Goal: Task Accomplishment & Management: Complete application form

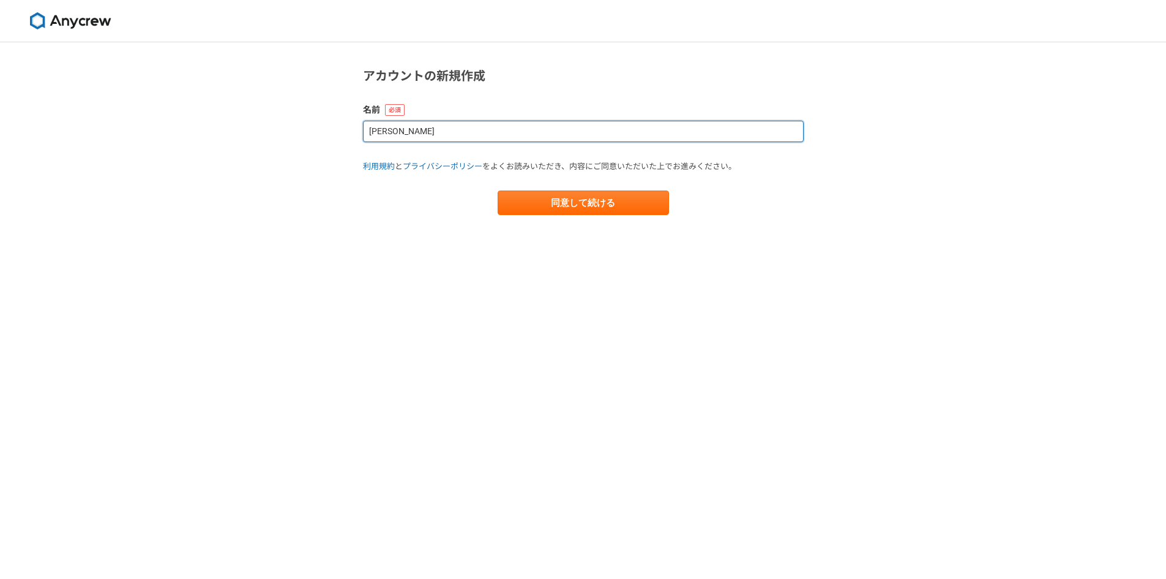
drag, startPoint x: 415, startPoint y: 135, endPoint x: 139, endPoint y: 184, distance: 280.5
click at [200, 179] on div "アカウントの新規作成 名前 [PERSON_NAME]規約 と プライバシーポリシー をよくお読みいただき、内容にご同意いただいた上でお進みください。 同意し…" at bounding box center [583, 310] width 1166 height 536
type input "[PERSON_NAME]"
click at [498, 190] on button "同意して続ける" at bounding box center [583, 202] width 171 height 24
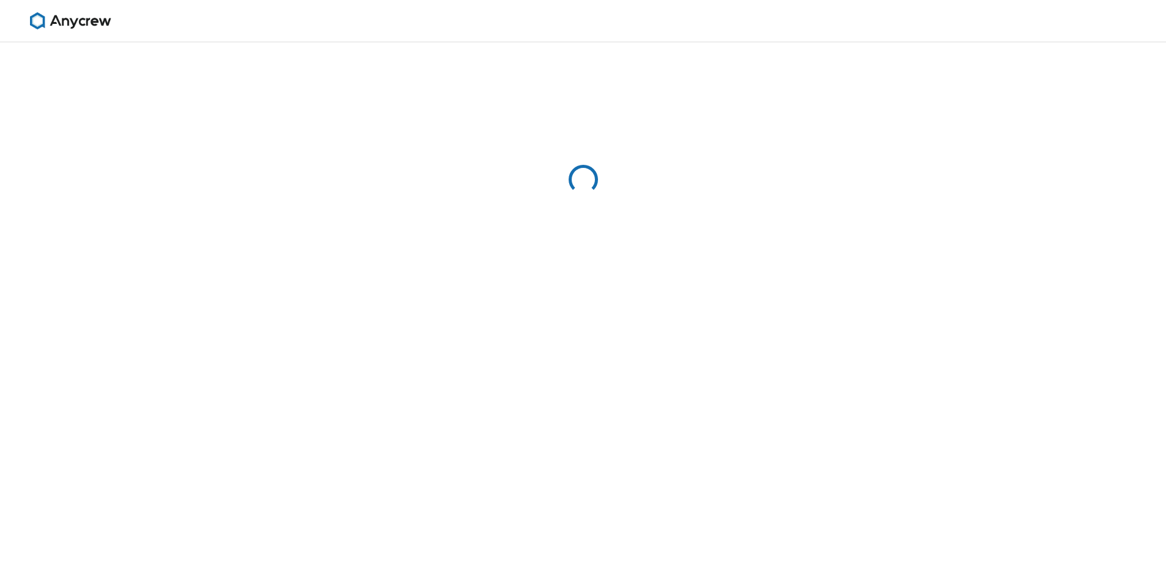
select select "13"
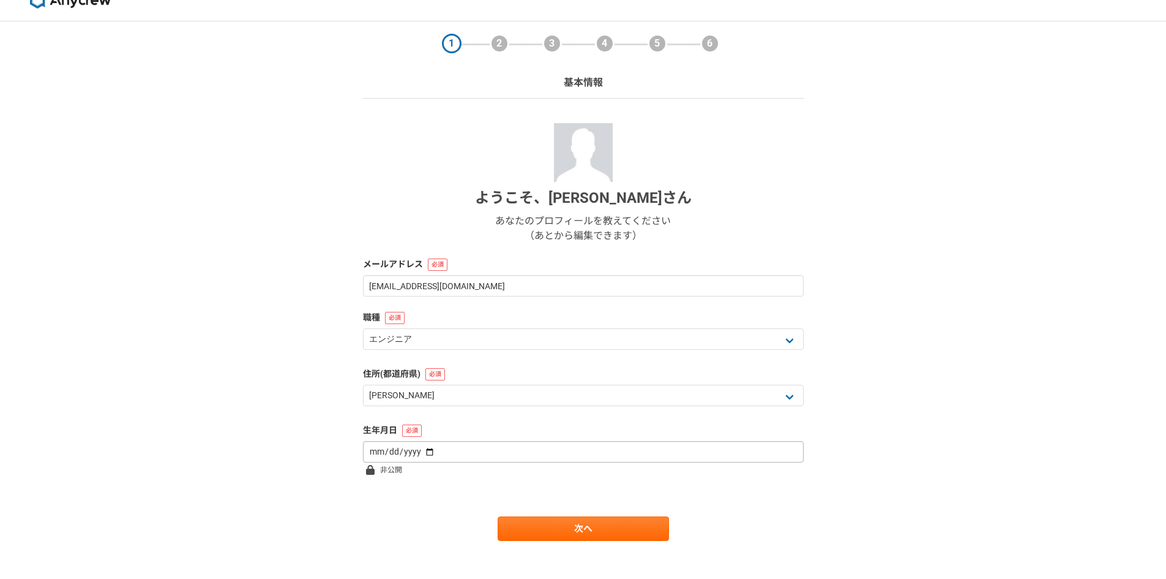
scroll to position [32, 0]
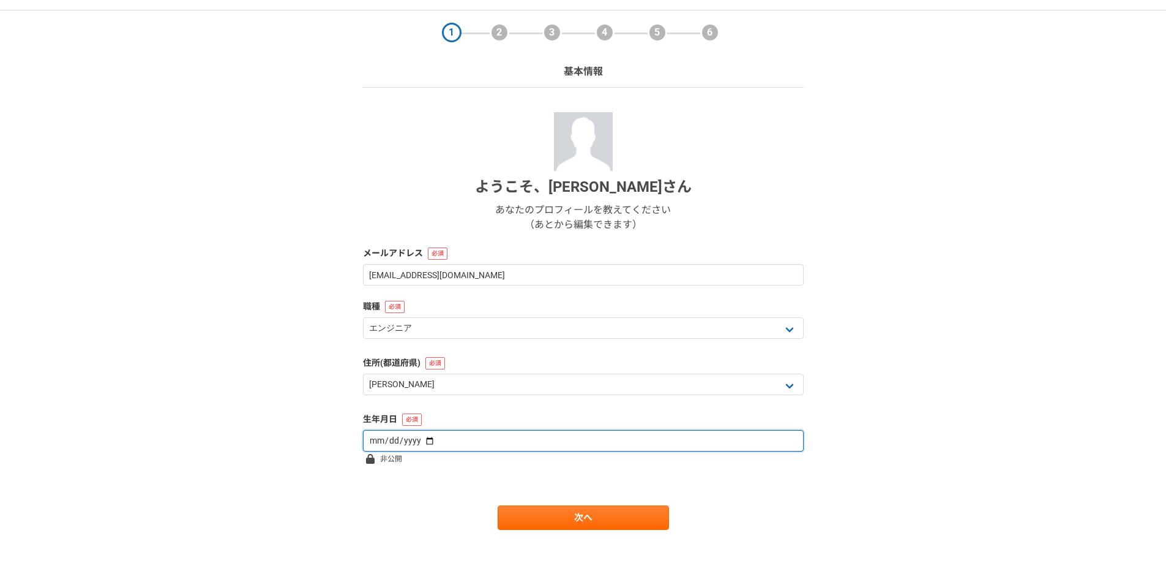
click at [475, 443] on input "date" at bounding box center [583, 440] width 441 height 21
click at [489, 437] on input "date" at bounding box center [583, 440] width 441 height 21
click at [424, 440] on input "date" at bounding box center [583, 440] width 441 height 21
click at [529, 433] on input "date" at bounding box center [583, 440] width 441 height 21
type input "[DATE]"
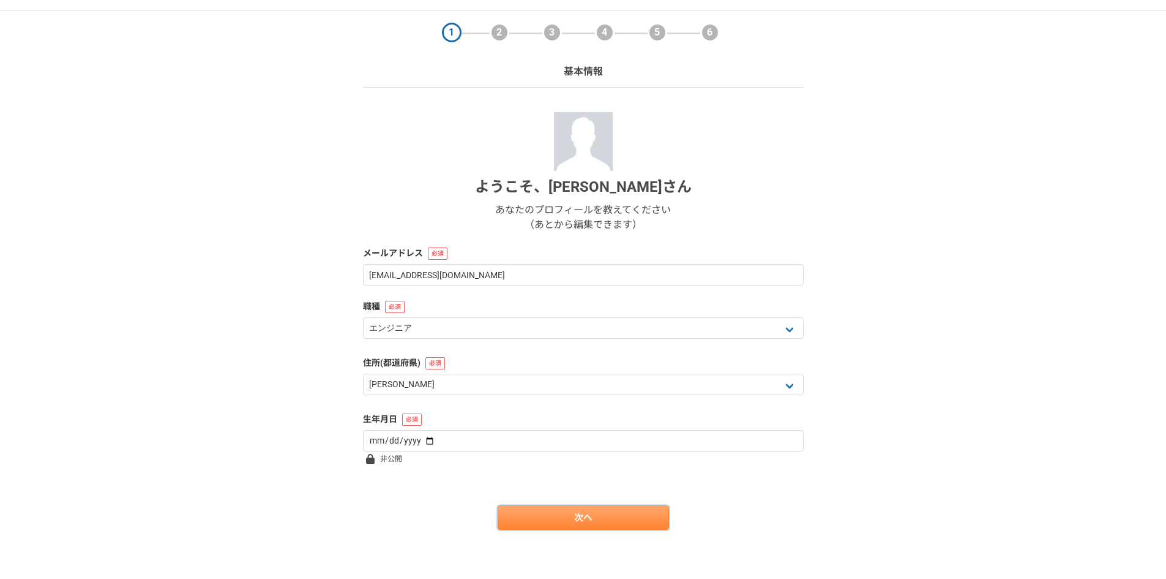
click at [555, 518] on link "次へ" at bounding box center [583, 517] width 171 height 24
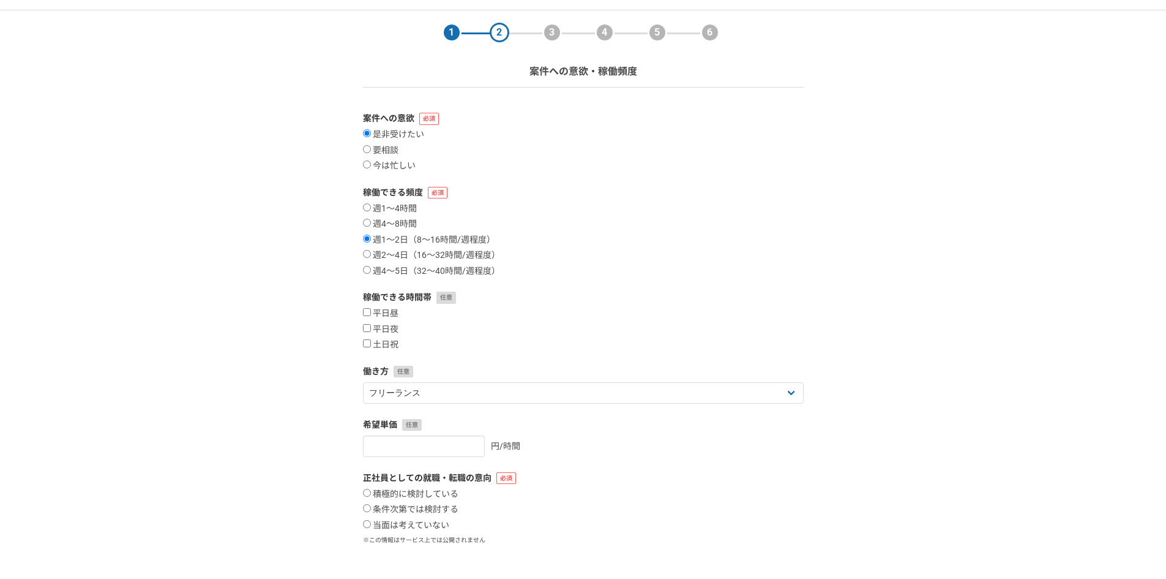
scroll to position [0, 0]
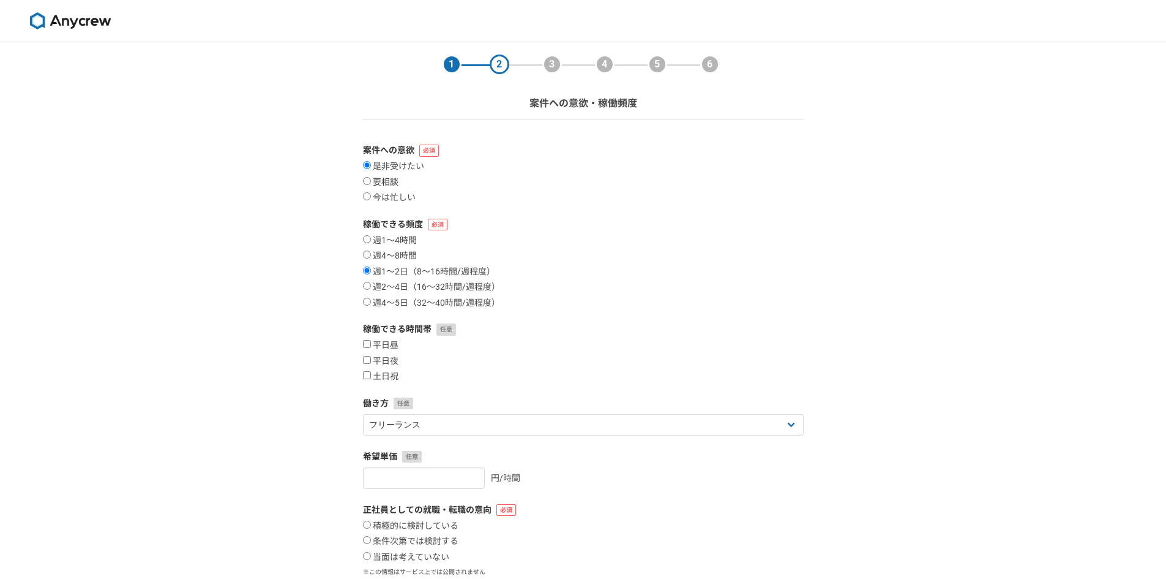
click at [394, 181] on label "要相談" at bounding box center [381, 182] width 36 height 11
click at [371, 181] on input "要相談" at bounding box center [367, 181] width 8 height 8
radio input "true"
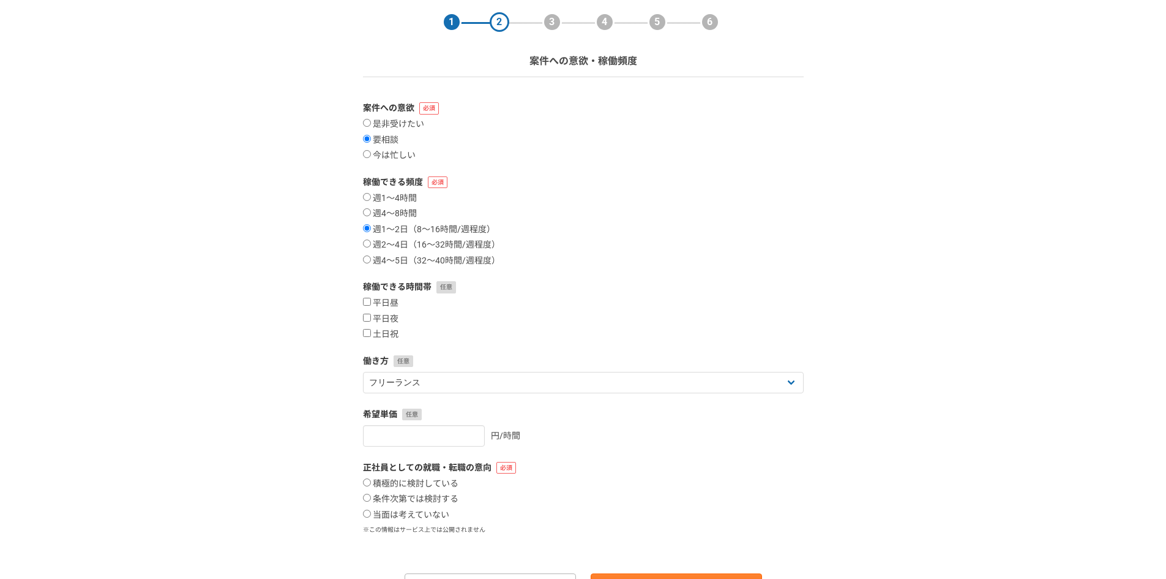
scroll to position [61, 0]
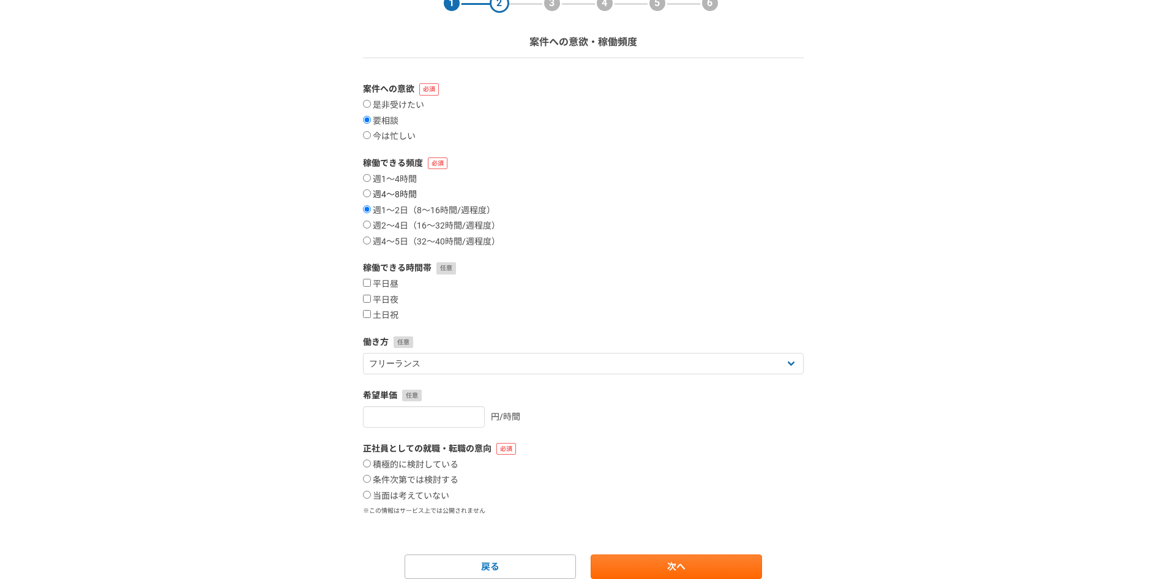
click at [411, 192] on label "週4〜8時間" at bounding box center [390, 194] width 54 height 11
click at [371, 192] on input "週4〜8時間" at bounding box center [367, 193] width 8 height 8
radio input "true"
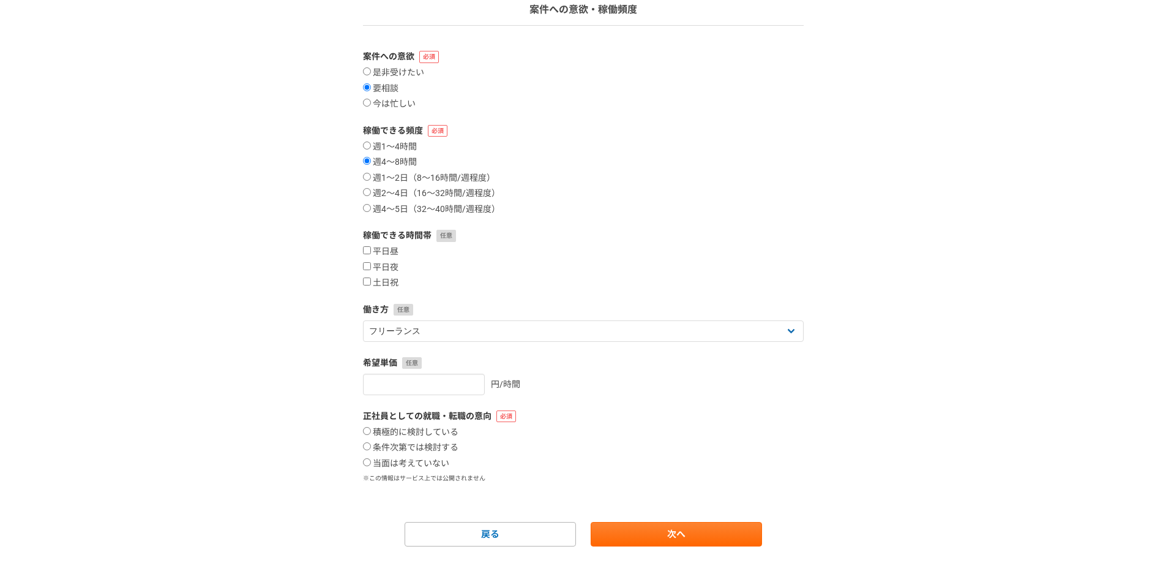
scroll to position [110, 0]
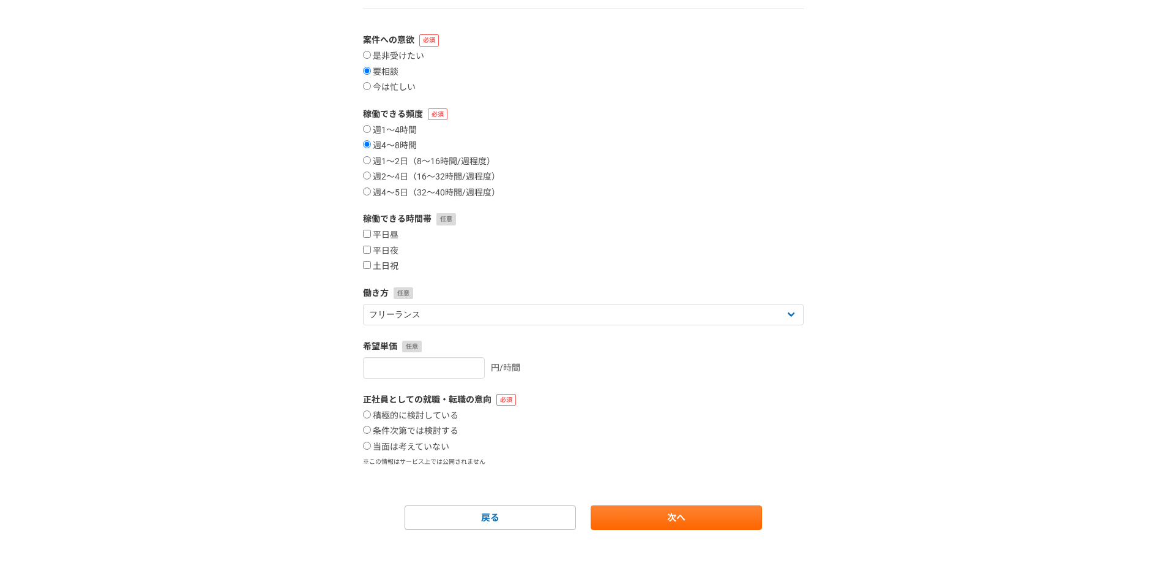
click at [386, 266] on label "土日祝" at bounding box center [381, 266] width 36 height 11
click at [371, 266] on input "土日祝" at bounding box center [367, 265] width 8 height 8
checkbox input "true"
click at [387, 253] on label "平日夜" at bounding box center [381, 251] width 36 height 11
click at [371, 253] on input "平日夜" at bounding box center [367, 250] width 8 height 8
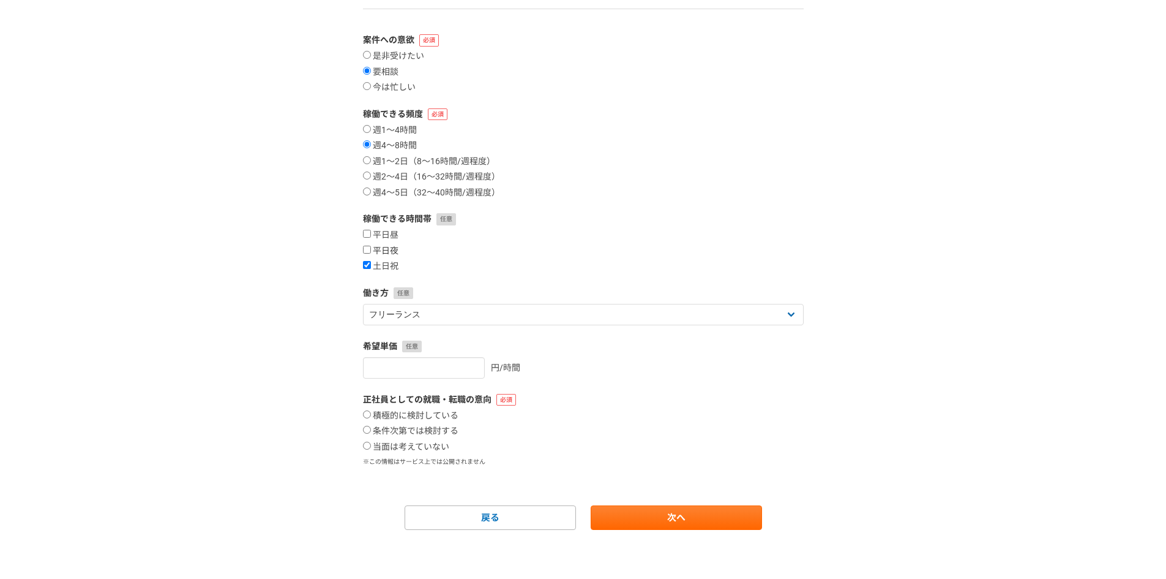
checkbox input "true"
click at [421, 448] on label "当面は考えていない" at bounding box center [406, 446] width 86 height 11
click at [371, 448] on input "当面は考えていない" at bounding box center [367, 445] width 8 height 8
radio input "true"
click at [635, 521] on link "次へ" at bounding box center [676, 517] width 171 height 24
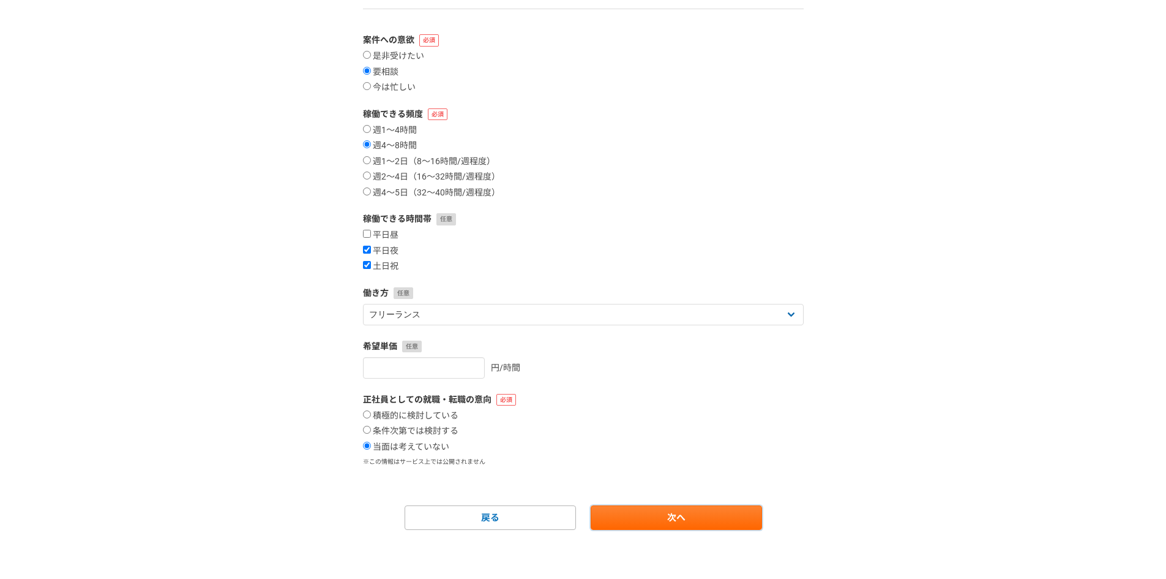
select select
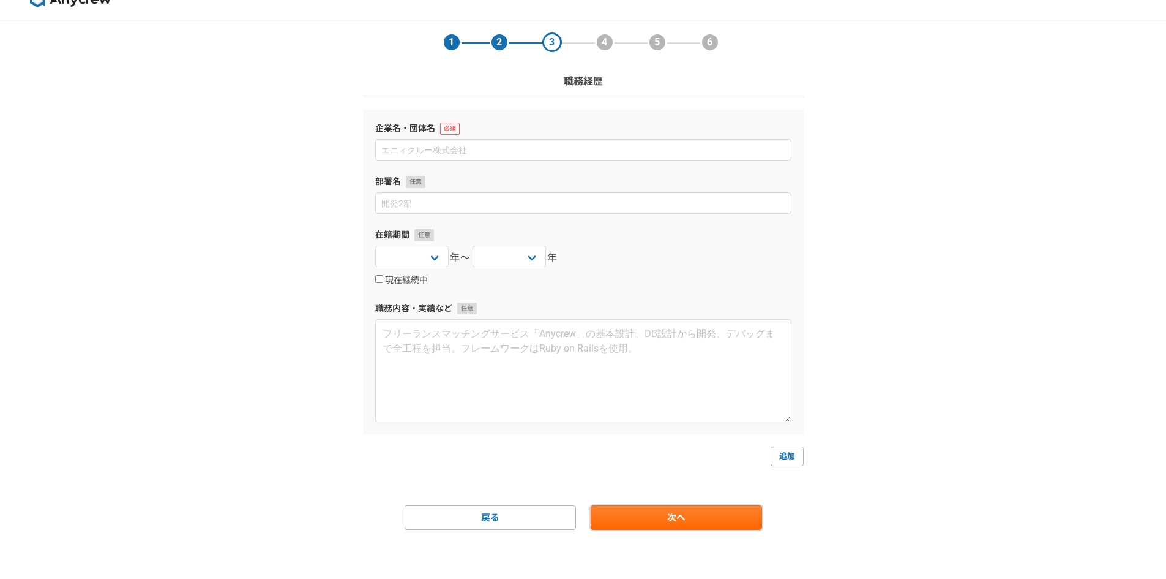
scroll to position [0, 0]
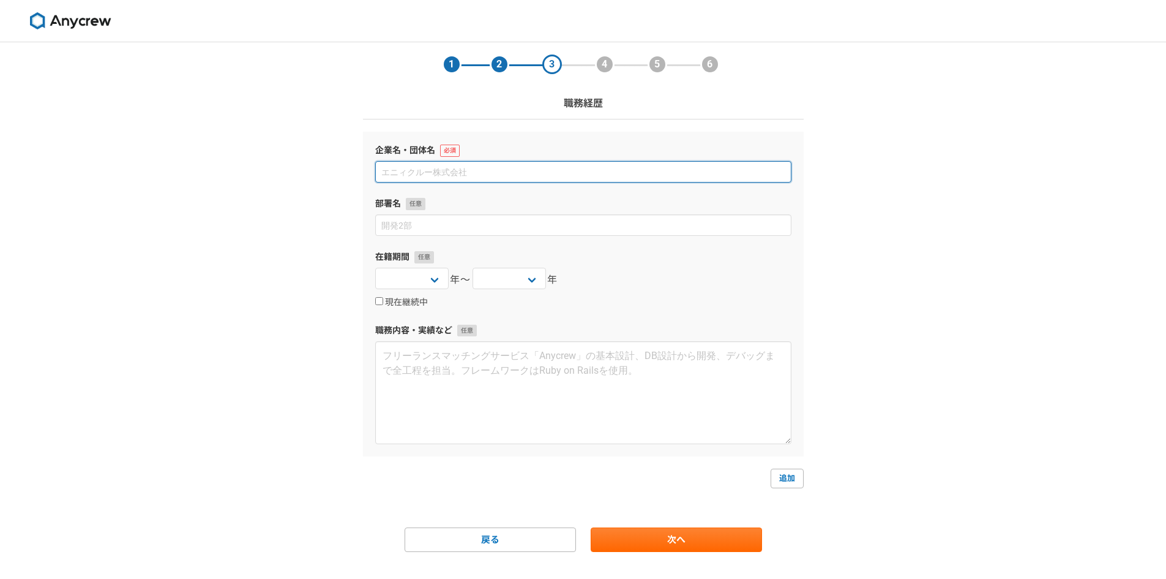
click at [492, 178] on input at bounding box center [583, 171] width 416 height 21
type input "株式会社システナ"
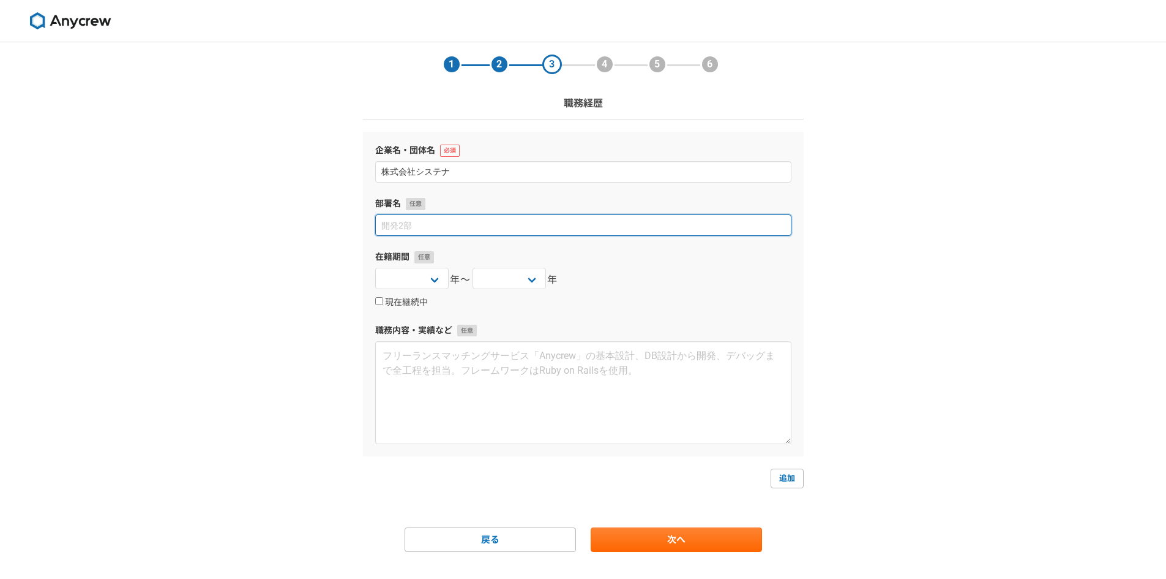
click at [468, 223] on input at bounding box center [583, 224] width 416 height 21
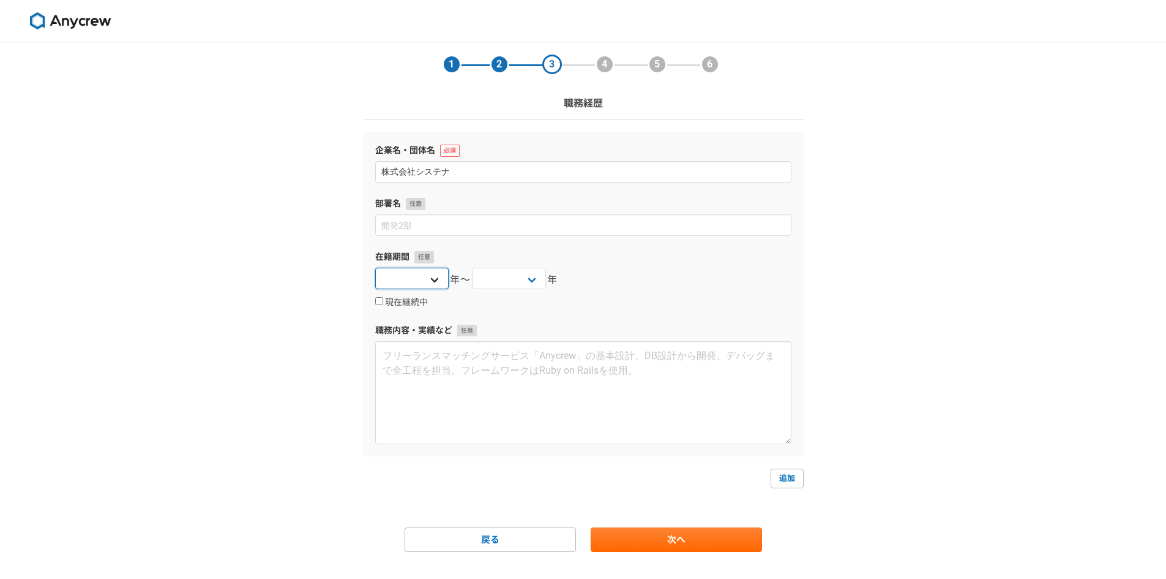
click at [431, 274] on select "2025 2024 2023 2022 2021 2020 2019 2018 2017 2016 2015 2014 2013 2012 2011 2010…" at bounding box center [411, 278] width 73 height 21
select select "2022"
click at [375, 268] on select "2025 2024 2023 2022 2021 2020 2019 2018 2017 2016 2015 2014 2013 2012 2011 2010…" at bounding box center [411, 278] width 73 height 21
click at [524, 276] on select "2025 2024 2023 2022 2021 2020 2019 2018 2017 2016 2015 2014 2013 2012 2011 2010…" at bounding box center [509, 278] width 73 height 21
click at [602, 271] on div "2025 2024 2023 2022 2021 2020 2019 2018 2017 2016 2015 2014 2013 2012 2011 2010…" at bounding box center [583, 280] width 416 height 24
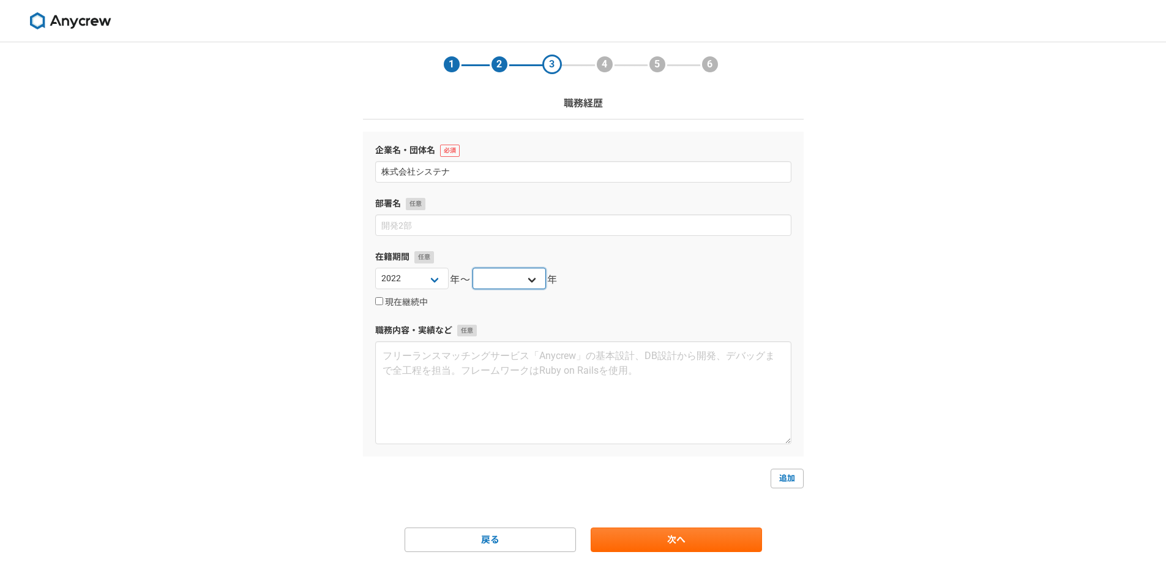
click at [535, 283] on select "2025 2024 2023 2022 2021 2020 2019 2018 2017 2016 2015 2014 2013 2012 2011 2010…" at bounding box center [509, 278] width 73 height 21
select select "2025"
click at [473, 268] on select "2025 2024 2023 2022 2021 2020 2019 2018 2017 2016 2015 2014 2013 2012 2011 2010…" at bounding box center [509, 278] width 73 height 21
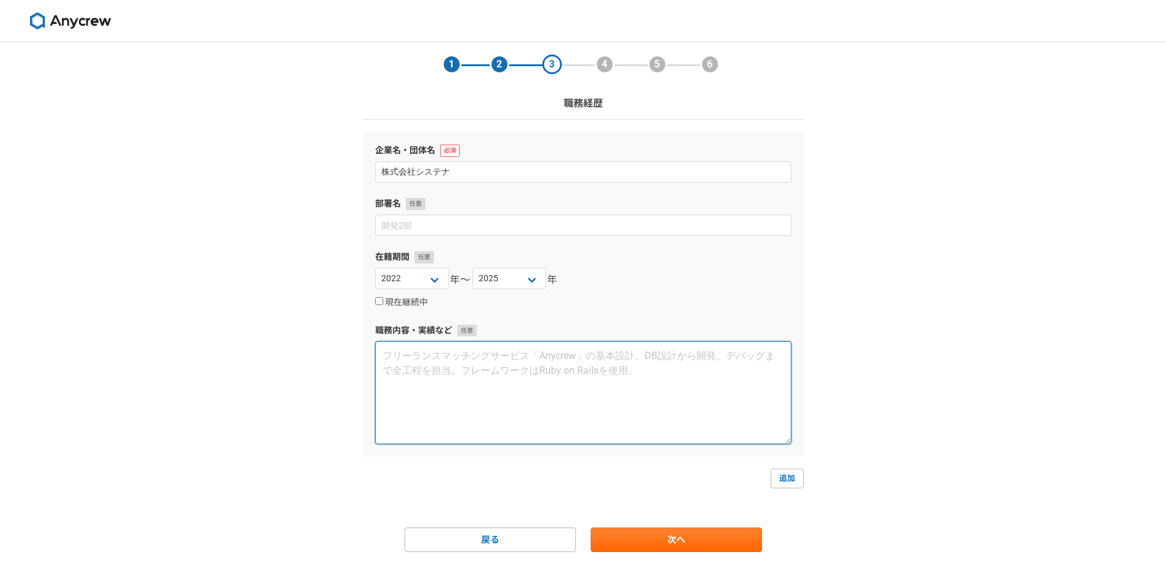
click at [446, 374] on textarea at bounding box center [583, 392] width 416 height 103
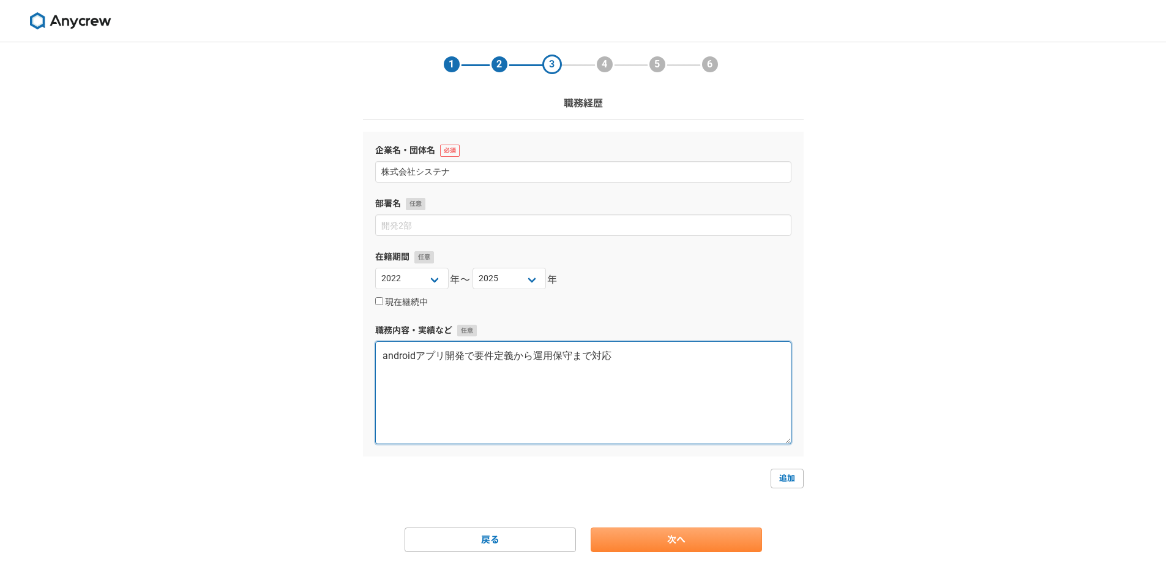
type textarea "androidアプリ開発で要件定義から運用保守まで対応"
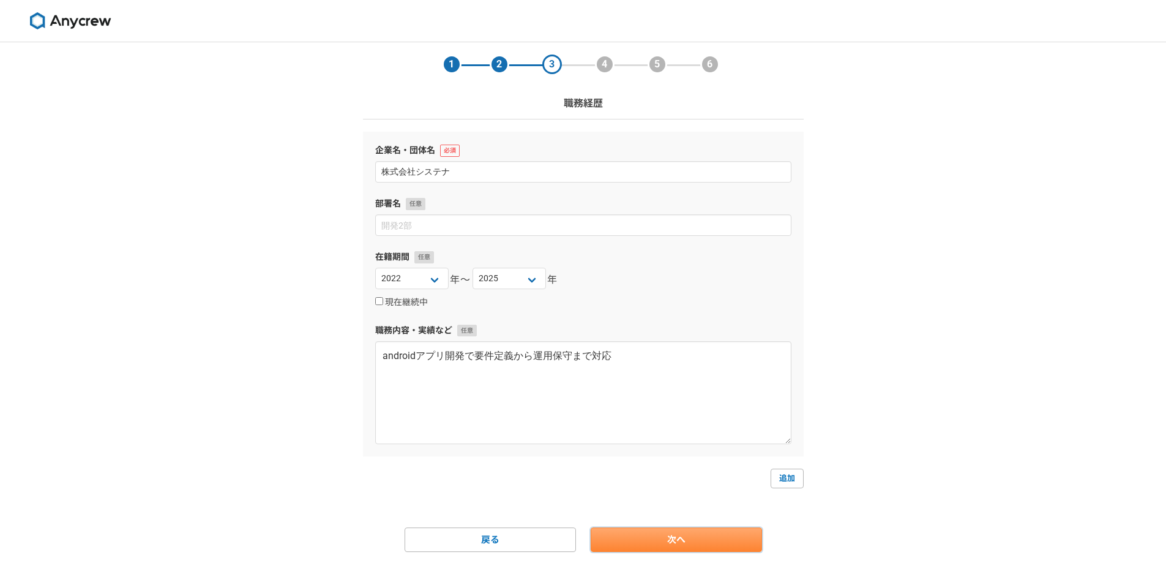
click at [727, 552] on link "次へ" at bounding box center [676, 539] width 171 height 24
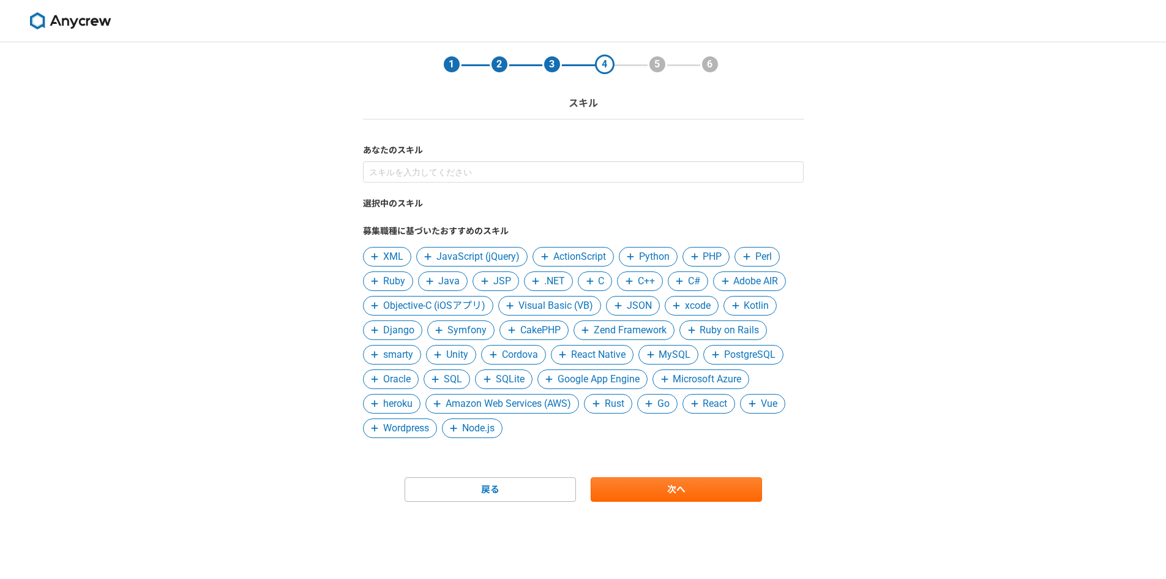
click at [749, 304] on span "Kotlin" at bounding box center [756, 305] width 25 height 15
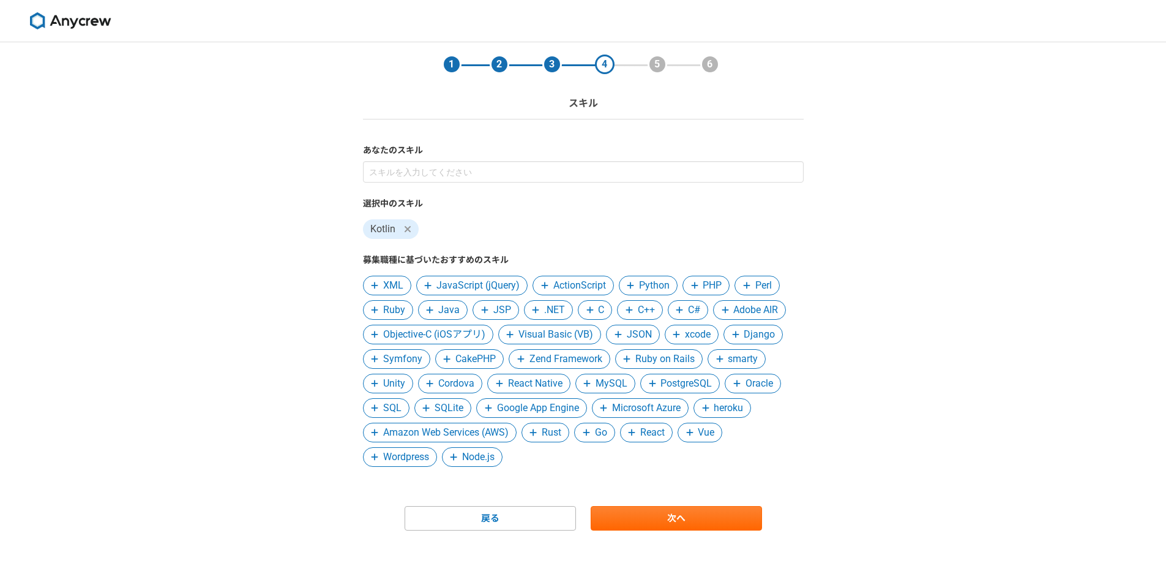
click at [705, 283] on span "PHP" at bounding box center [712, 285] width 19 height 15
click at [394, 311] on span "Java" at bounding box center [393, 309] width 21 height 15
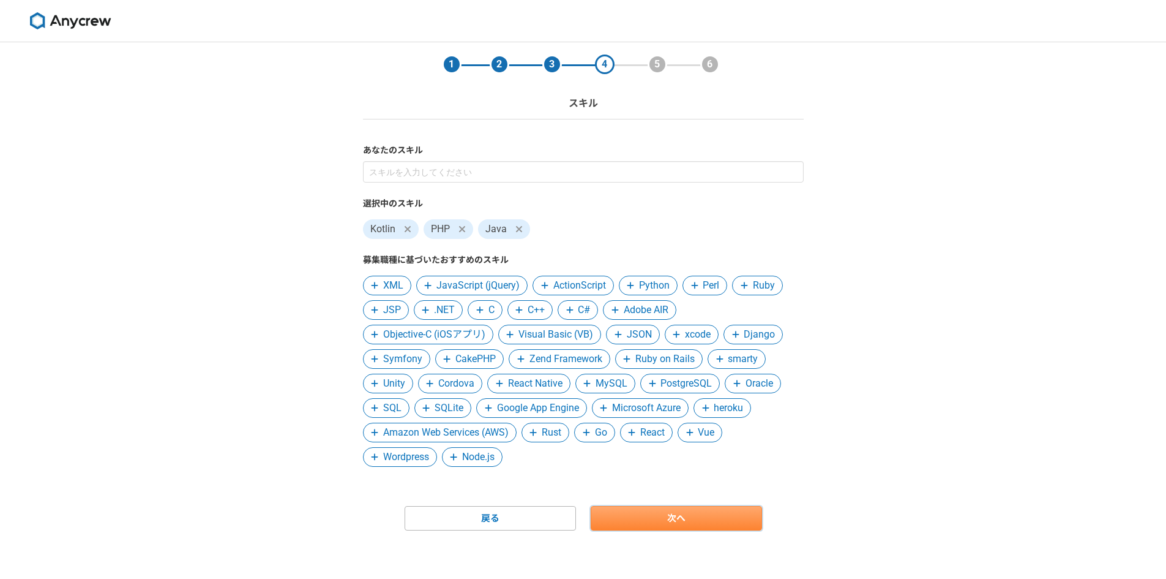
click at [735, 525] on link "次へ" at bounding box center [676, 518] width 171 height 24
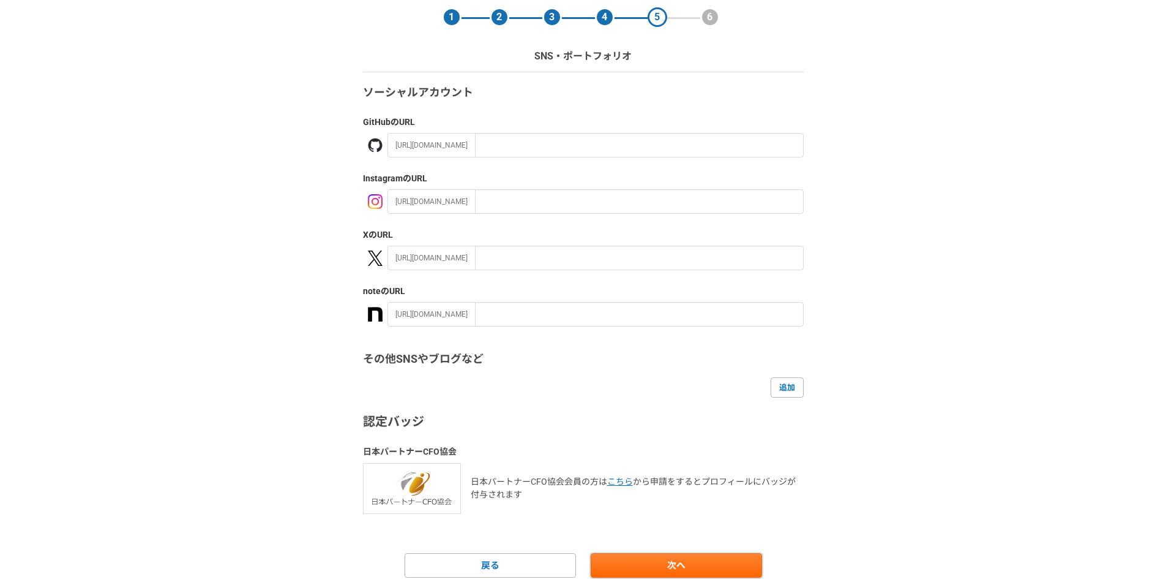
scroll to position [95, 0]
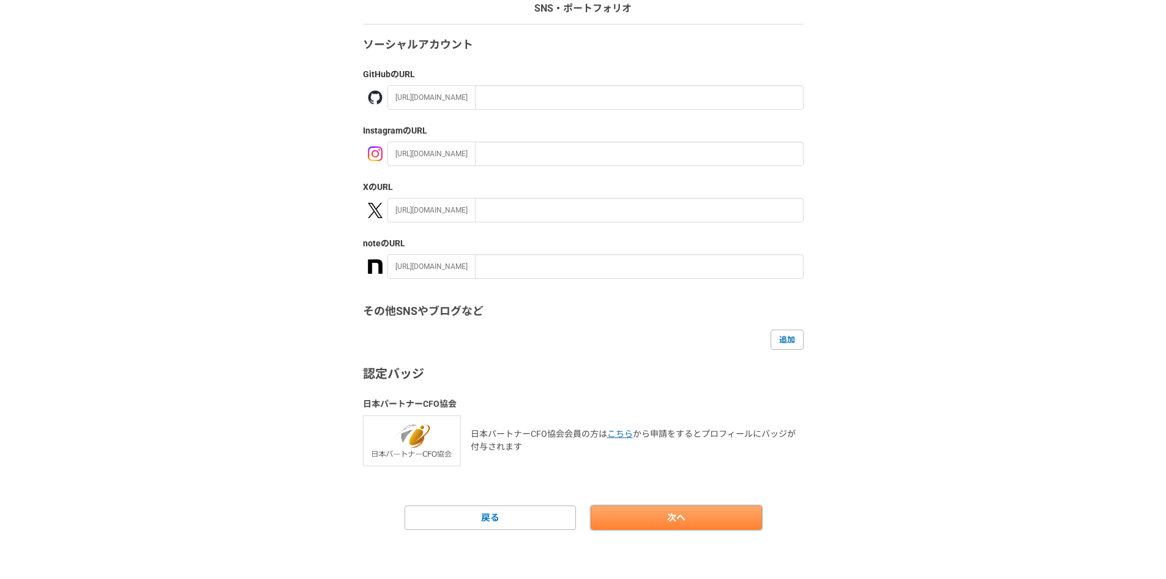
click at [659, 509] on link "次へ" at bounding box center [676, 517] width 171 height 24
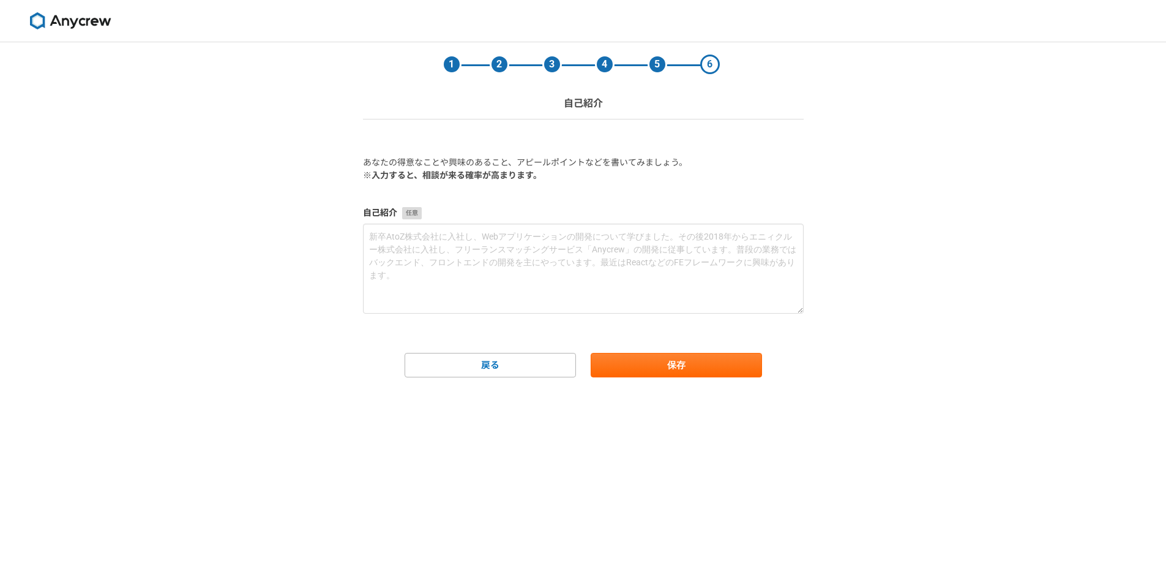
scroll to position [0, 0]
click at [636, 369] on button "保存" at bounding box center [676, 365] width 171 height 24
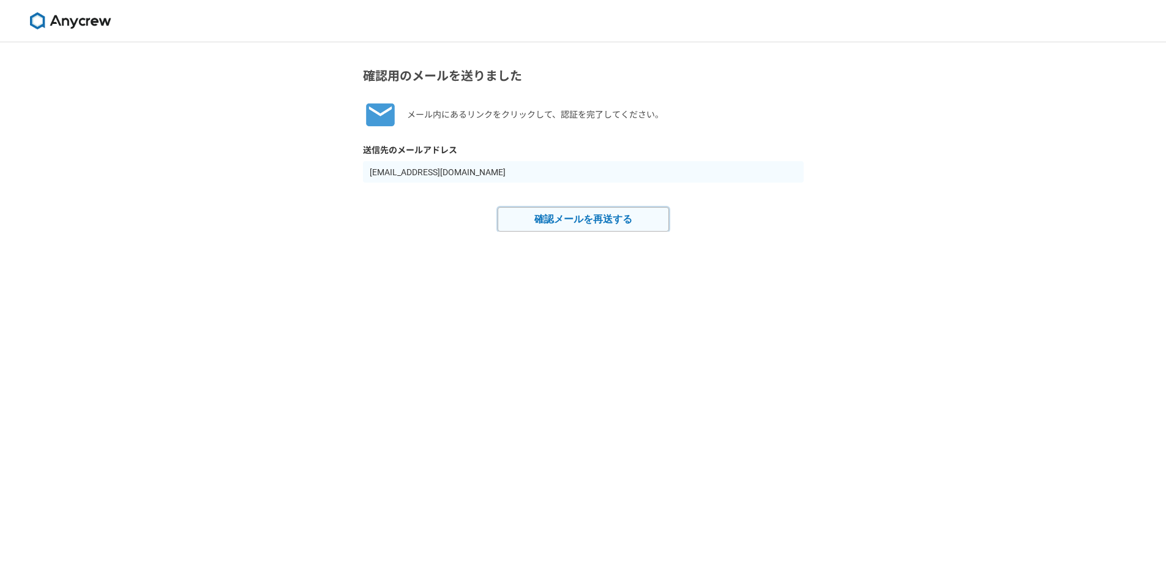
click at [569, 227] on button "確認メールを再送する" at bounding box center [583, 219] width 171 height 24
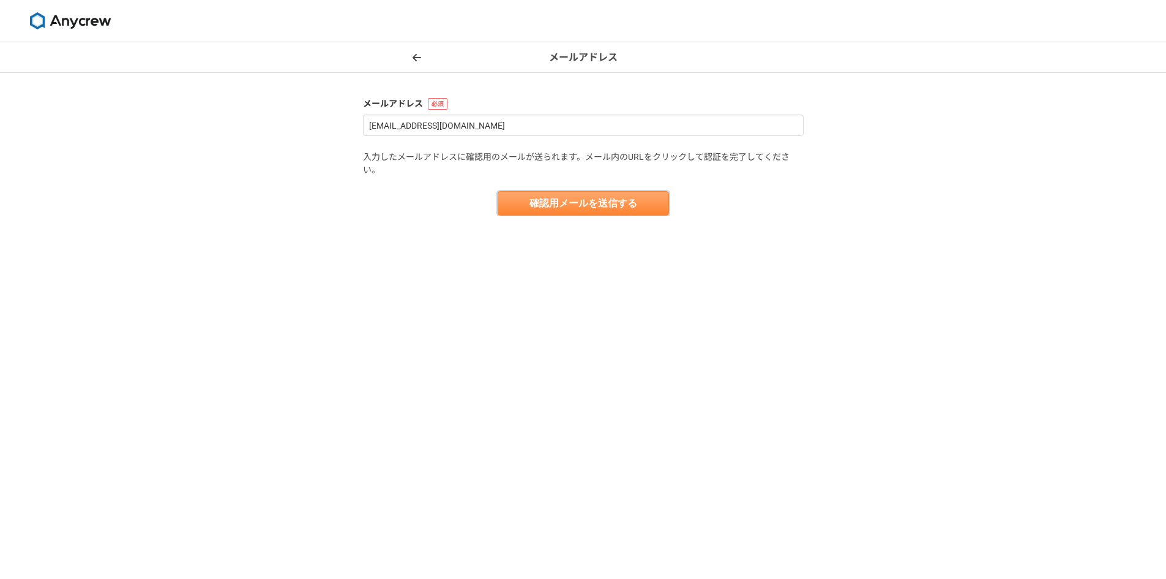
click at [571, 211] on button "確認用メールを送信する" at bounding box center [583, 203] width 171 height 24
click at [421, 63] on span at bounding box center [417, 57] width 15 height 15
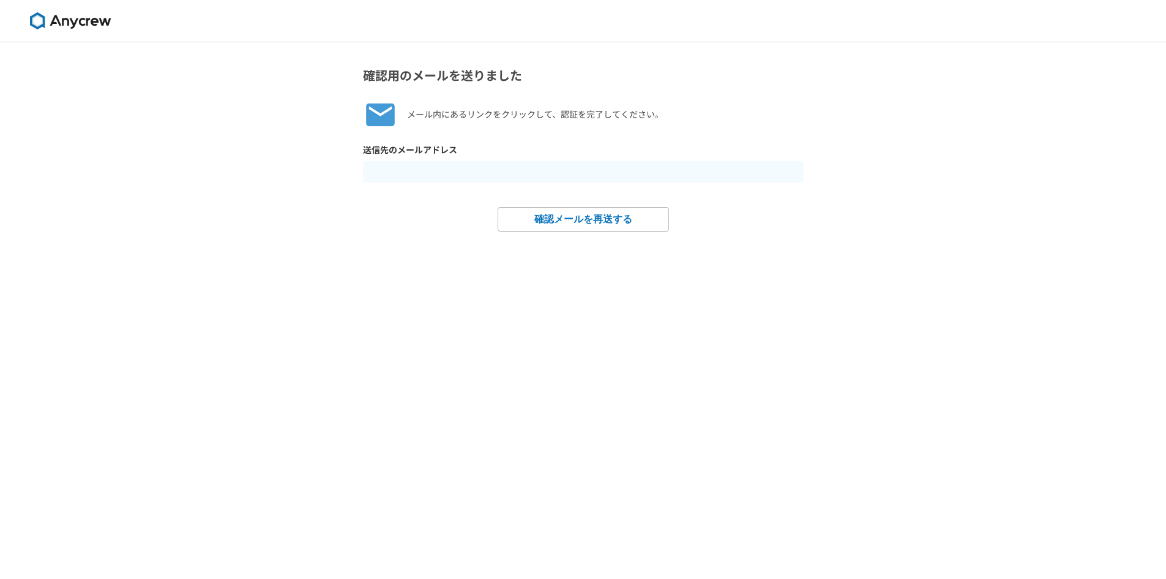
click at [56, 18] on img at bounding box center [70, 20] width 92 height 17
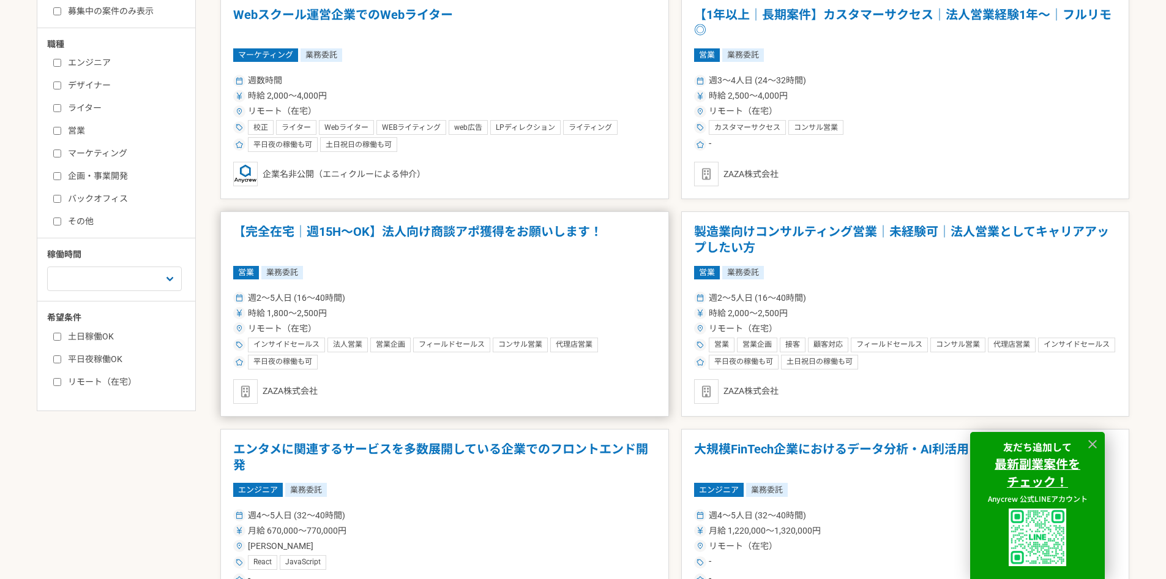
scroll to position [306, 0]
click at [95, 381] on label "リモート（在宅）" at bounding box center [123, 382] width 141 height 13
click at [61, 381] on input "リモート（在宅）" at bounding box center [57, 382] width 8 height 8
checkbox input "true"
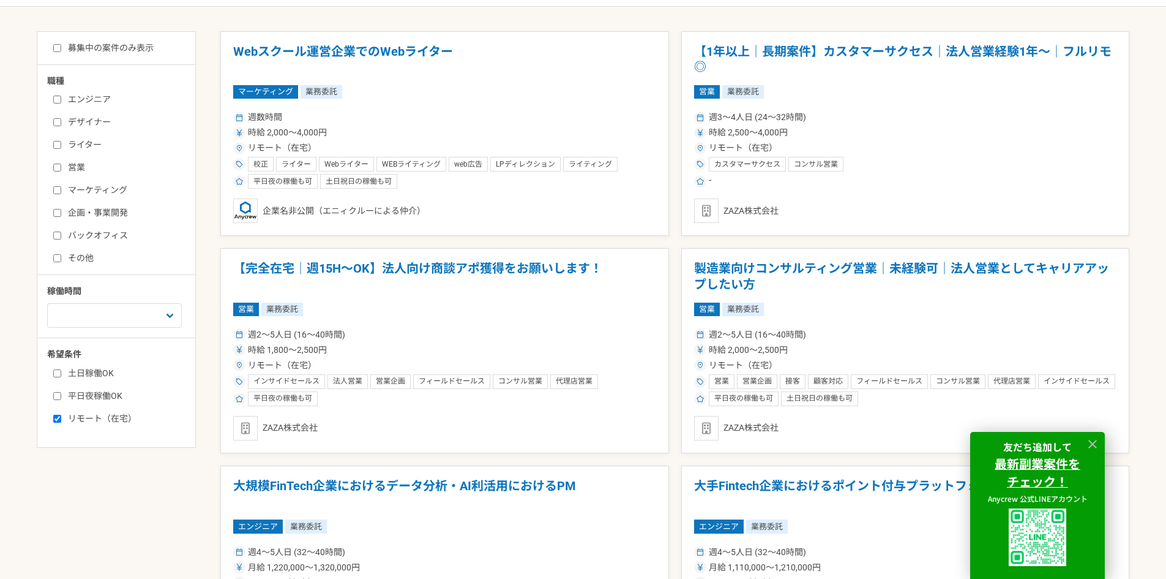
scroll to position [306, 0]
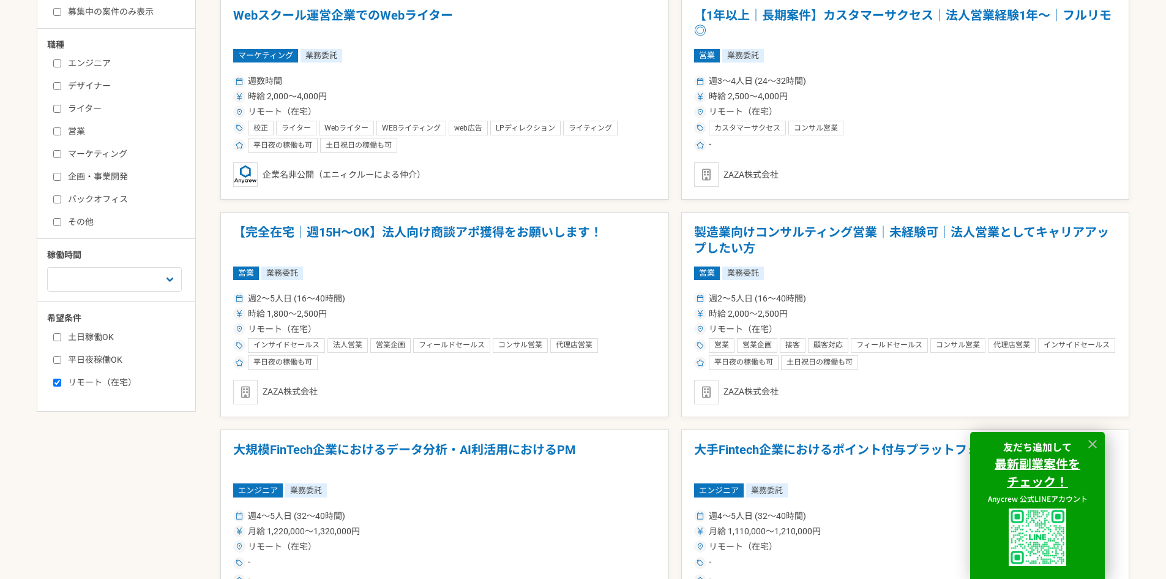
click at [99, 342] on label "土日稼働OK" at bounding box center [123, 337] width 141 height 13
click at [61, 341] on input "土日稼働OK" at bounding box center [57, 337] width 8 height 8
checkbox input "true"
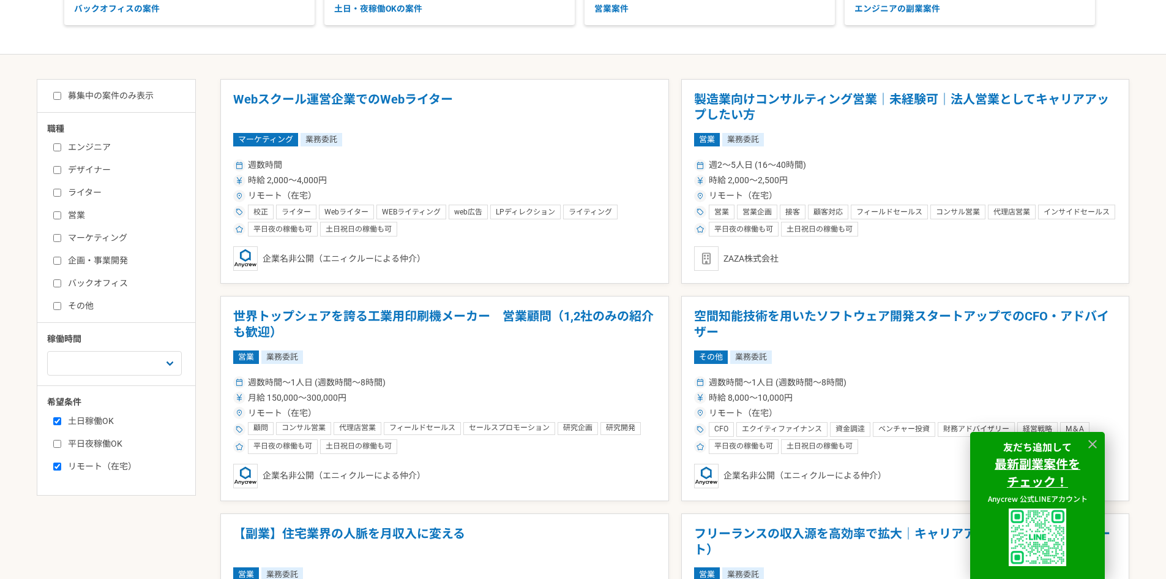
scroll to position [245, 0]
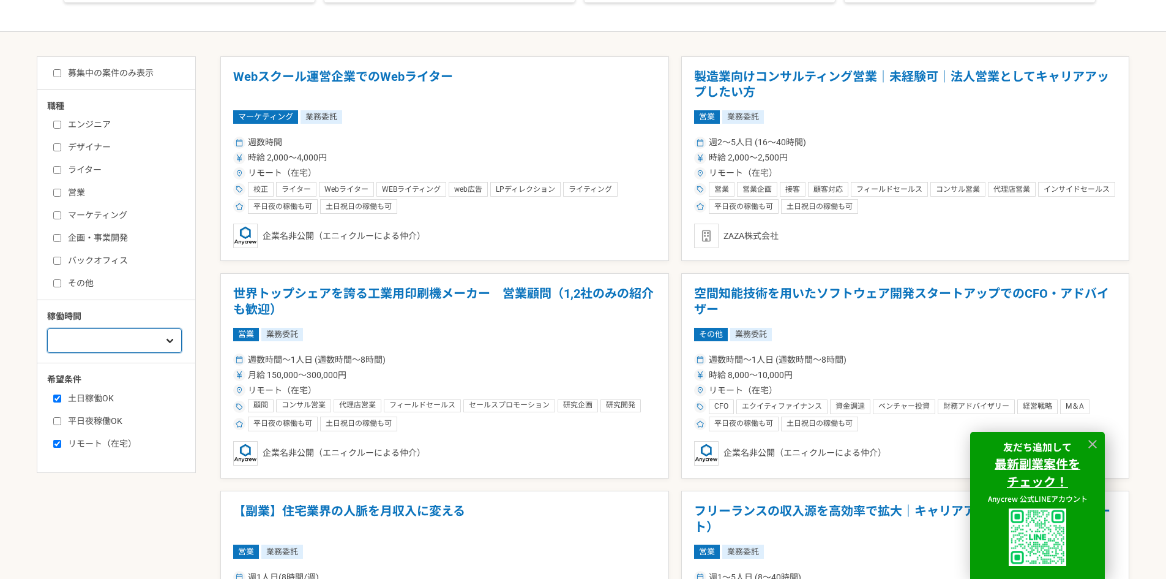
click at [166, 336] on select "週1人日（8時間）以下 週2人日（16時間）以下 週3人日（24時間）以下 週4人日（32時間）以下 週5人日（40時間）以下" at bounding box center [114, 340] width 135 height 24
select select "2"
click at [47, 328] on select "週1人日（8時間）以下 週2人日（16時間）以下 週3人日（24時間）以下 週4人日（32時間）以下 週5人日（40時間）以下" at bounding box center [114, 340] width 135 height 24
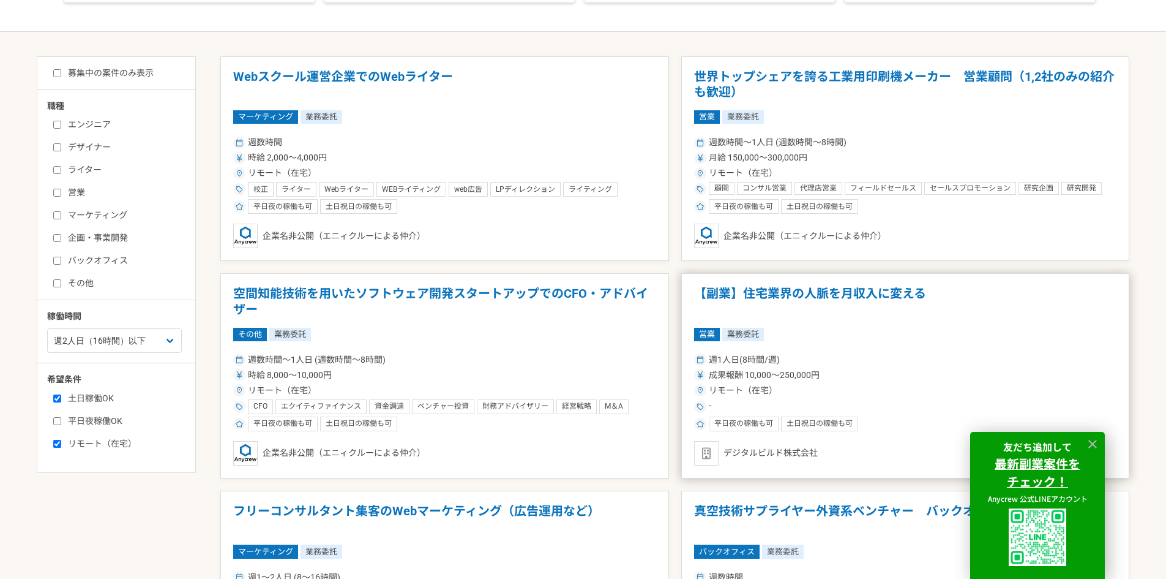
click at [778, 295] on h1 "【副業】住宅業界の人脈を月収入に変える" at bounding box center [905, 301] width 423 height 31
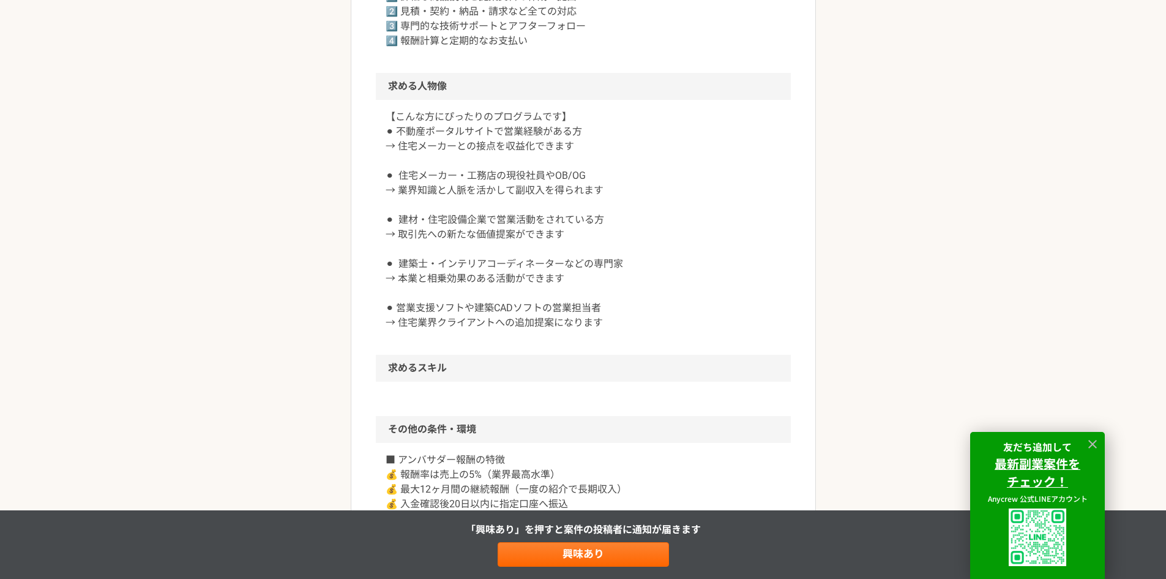
scroll to position [735, 0]
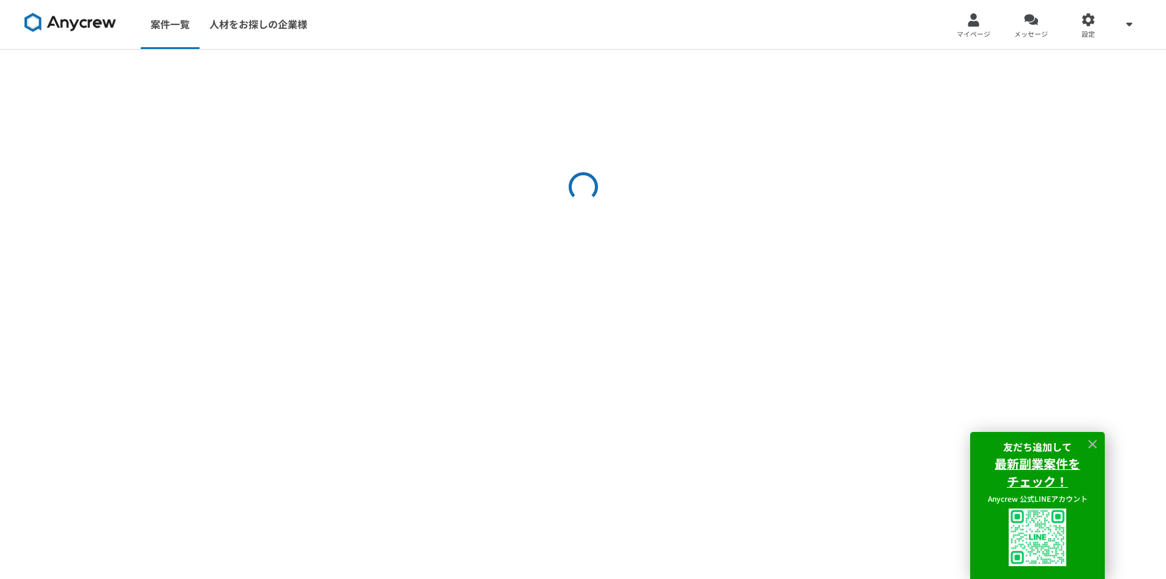
select select "2"
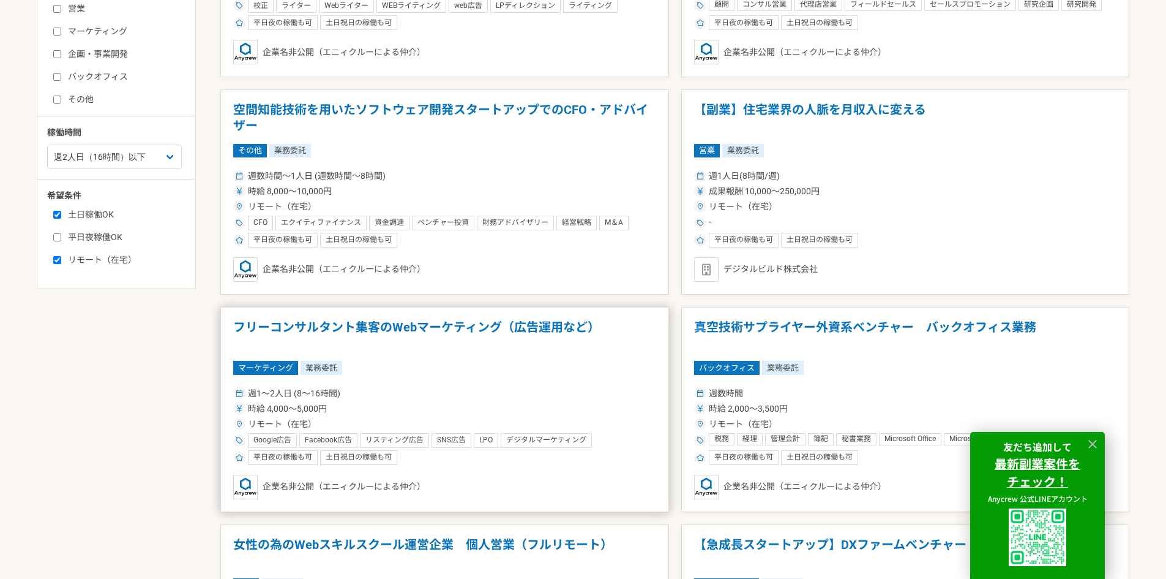
scroll to position [490, 0]
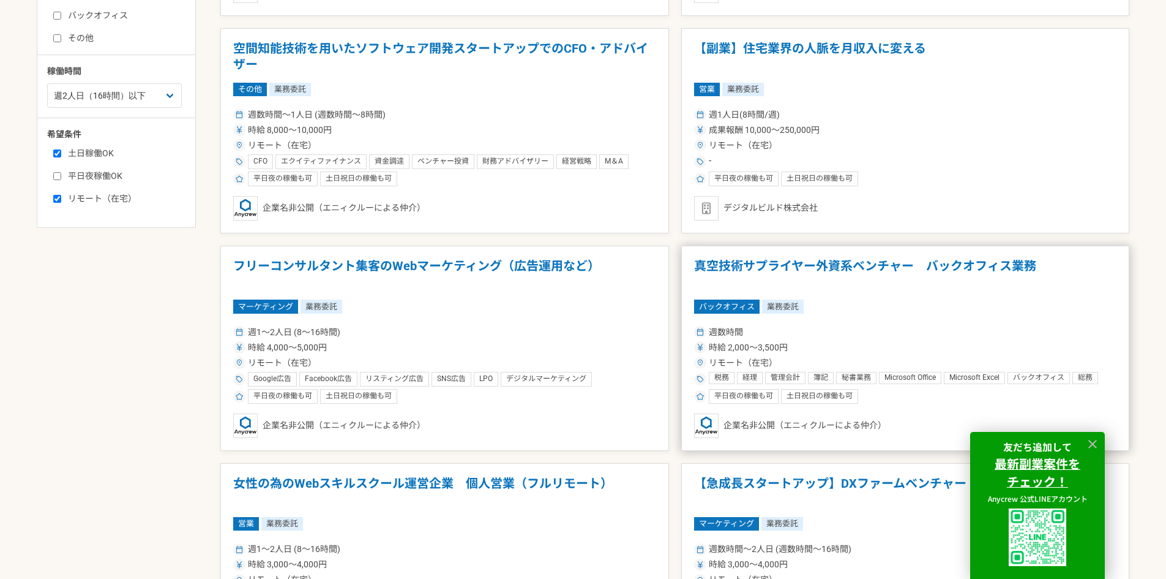
click at [788, 260] on h1 "真空技術サプライヤー外資系ベンチャー　バックオフィス業務" at bounding box center [905, 273] width 423 height 31
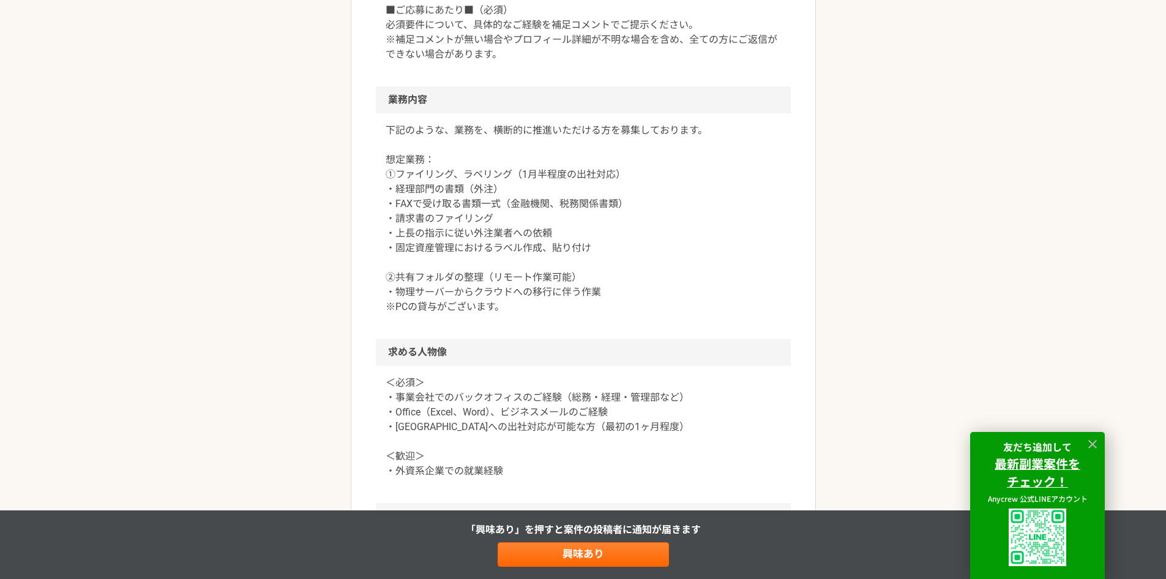
scroll to position [551, 0]
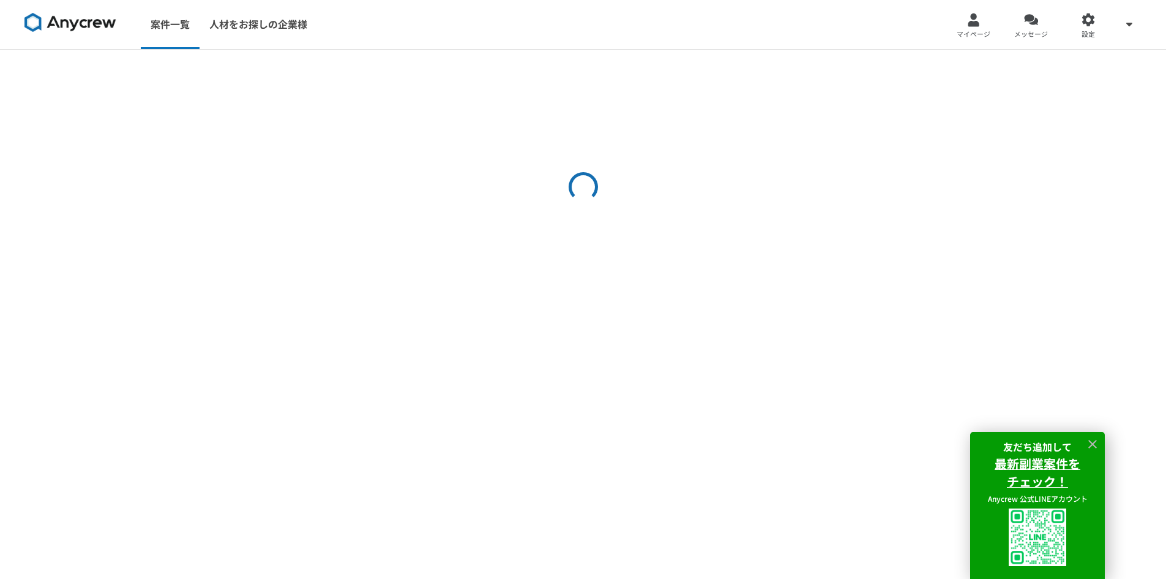
select select "2"
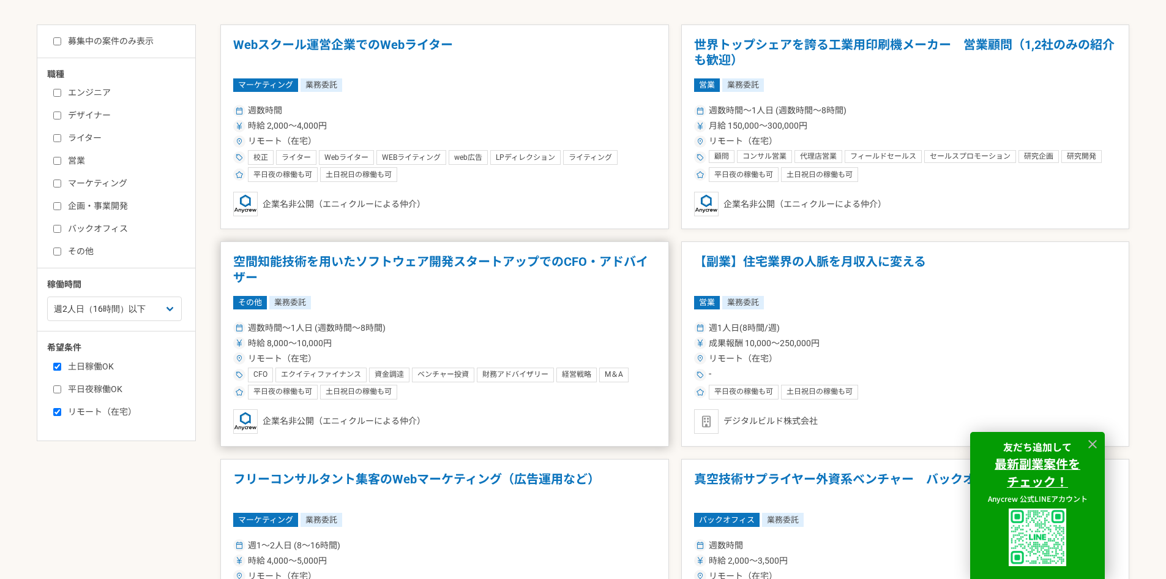
scroll to position [306, 0]
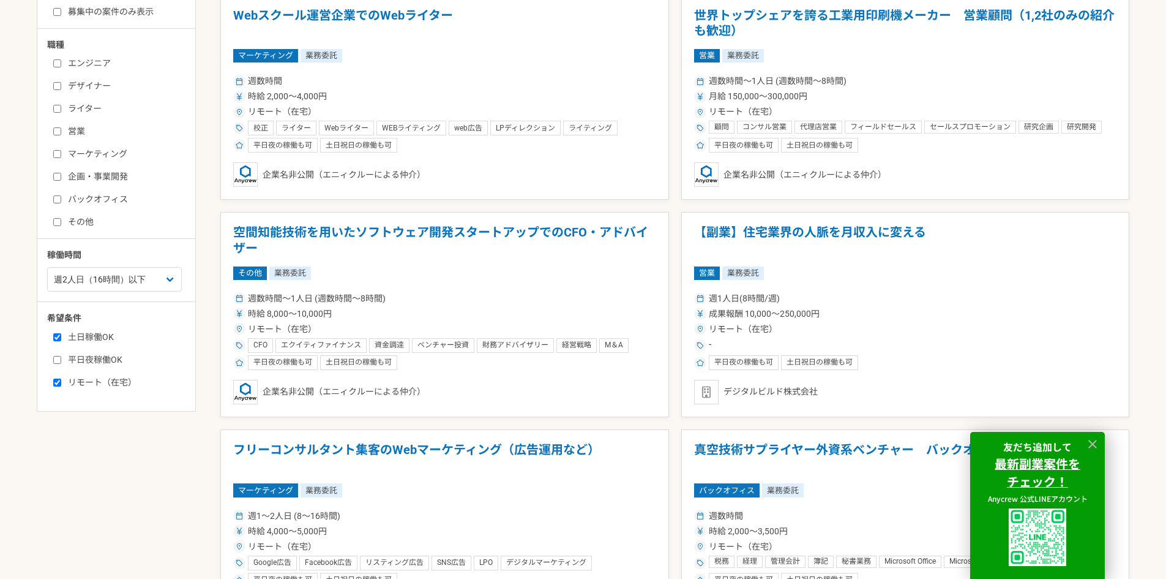
click at [89, 62] on label "エンジニア" at bounding box center [123, 63] width 141 height 13
click at [61, 62] on input "エンジニア" at bounding box center [57, 63] width 8 height 8
checkbox input "true"
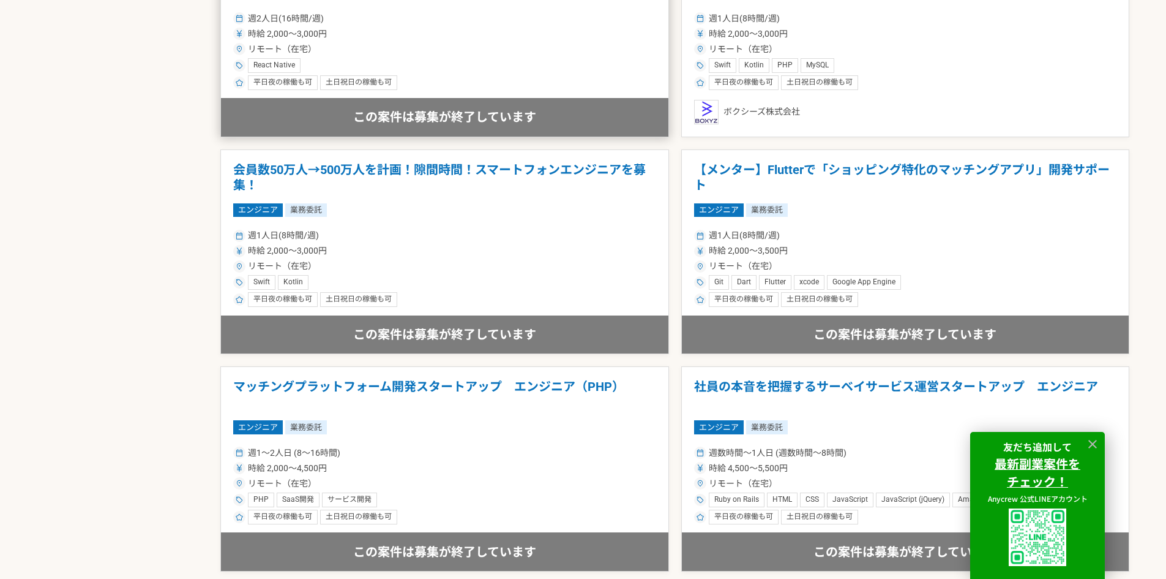
scroll to position [674, 0]
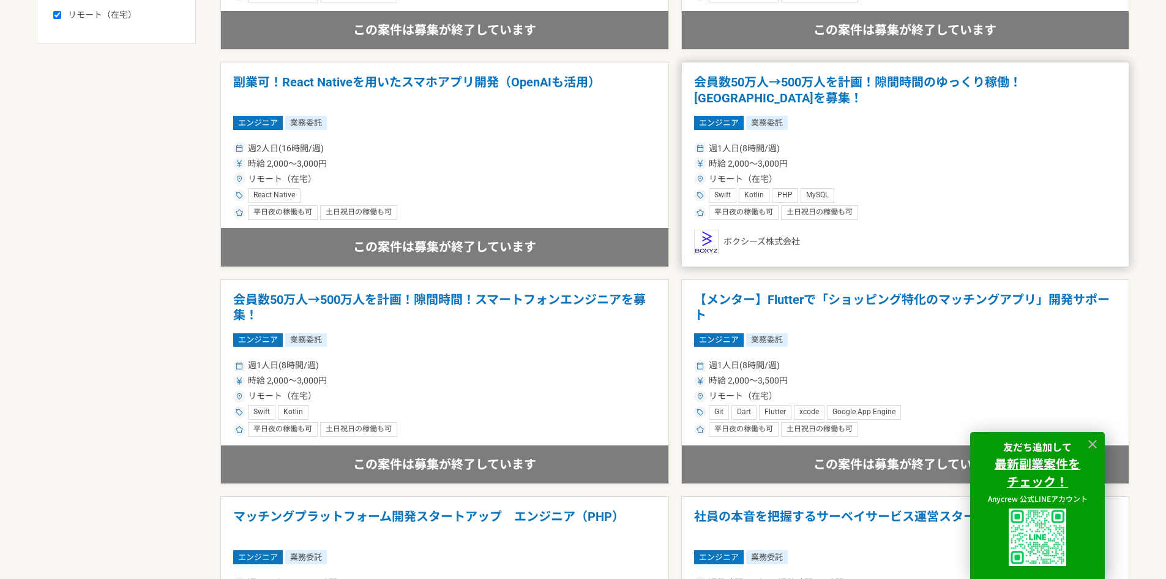
click at [865, 84] on h1 "会員数50万人→500万人を計画！隙間時間のゆっくり稼働！[GEOGRAPHIC_DATA]を募集！" at bounding box center [905, 90] width 423 height 31
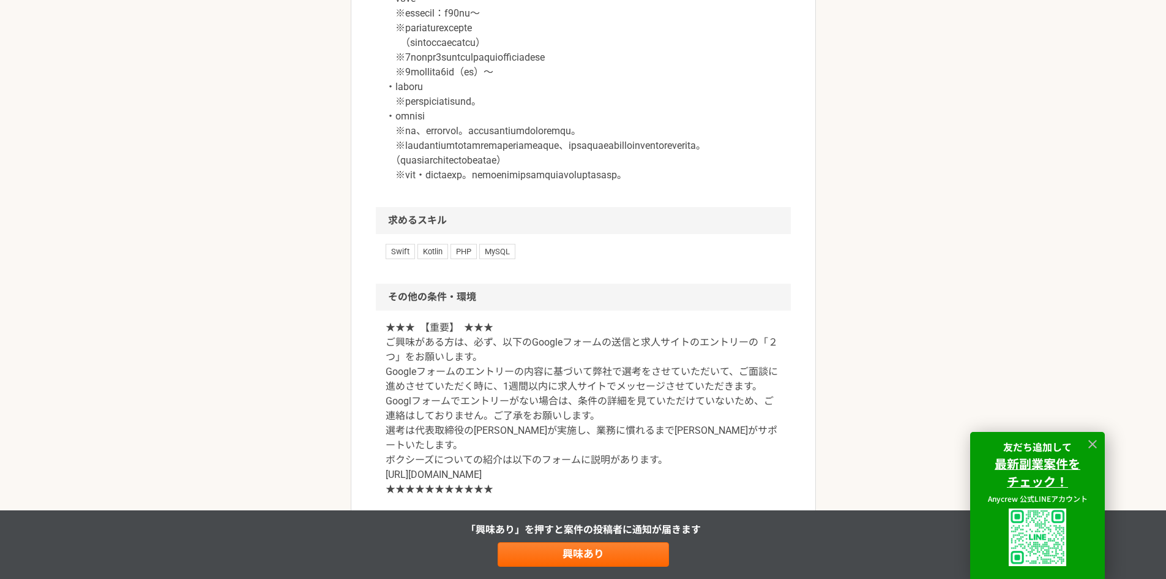
scroll to position [1261, 0]
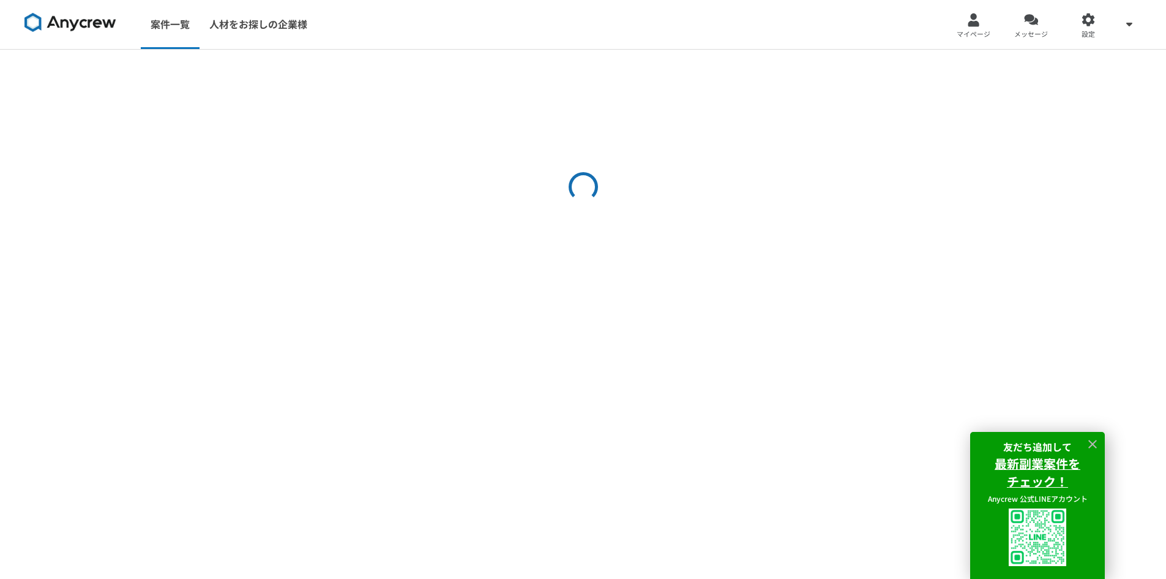
select select "2"
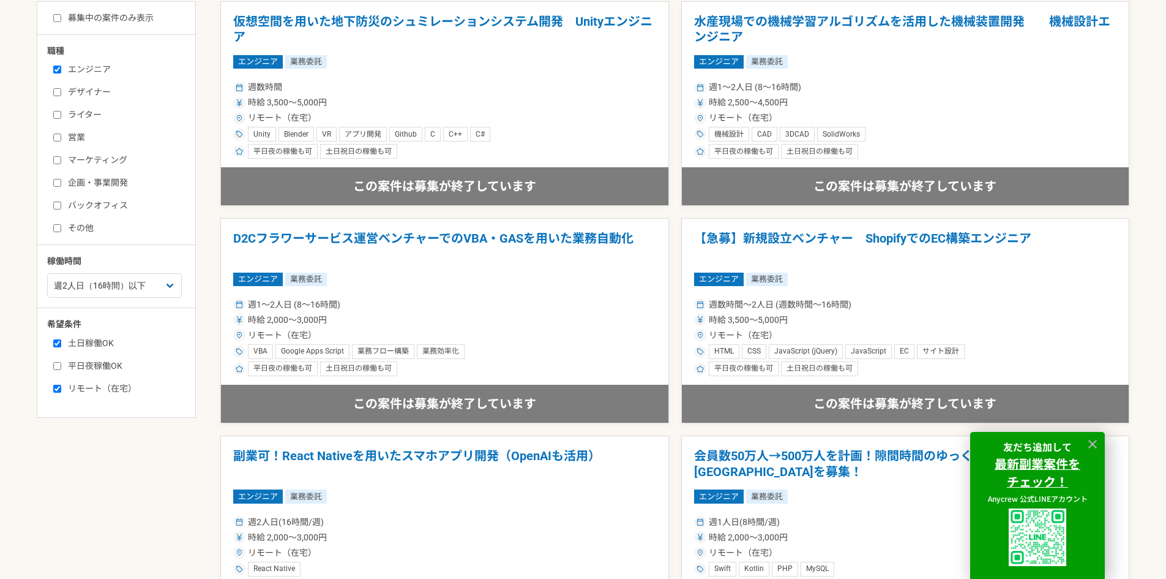
scroll to position [213, 0]
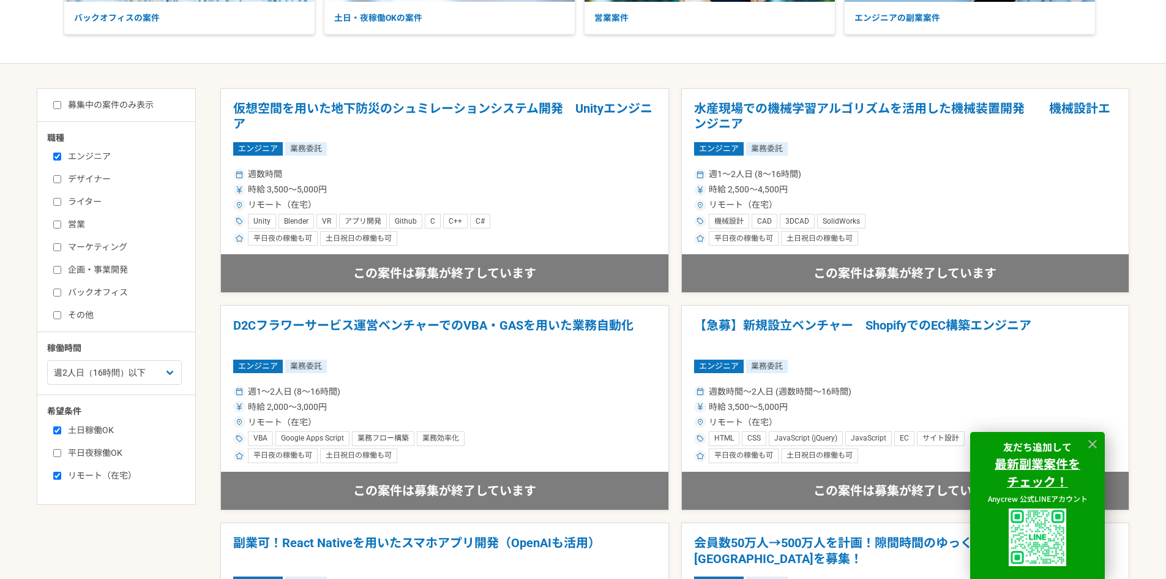
click at [108, 159] on label "エンジニア" at bounding box center [123, 156] width 141 height 13
click at [61, 159] on input "エンジニア" at bounding box center [57, 156] width 8 height 8
checkbox input "false"
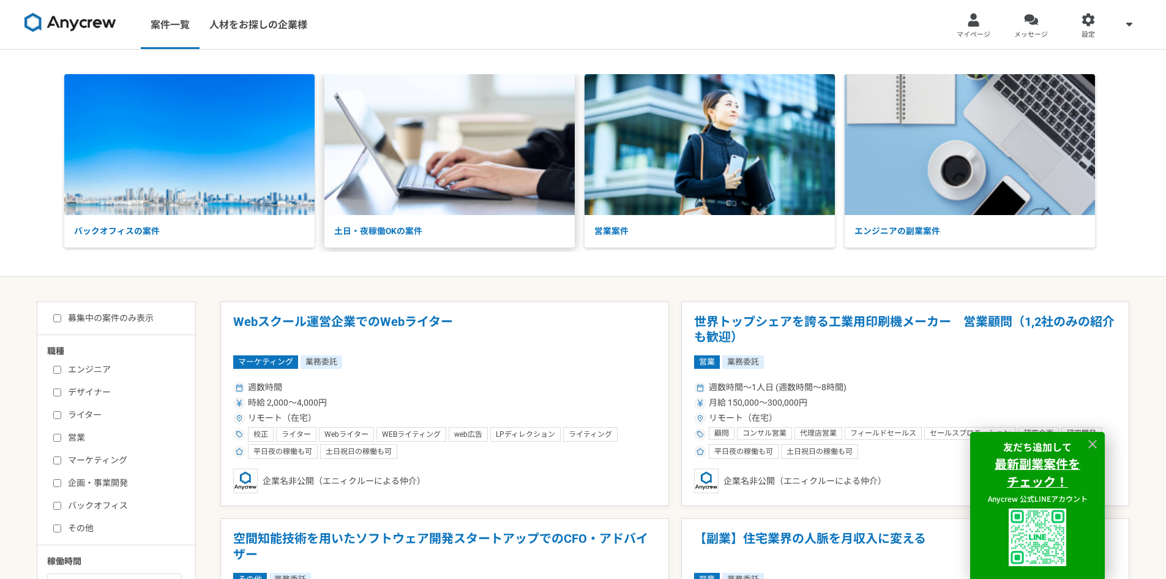
click at [413, 239] on p "土日・夜稼働OKの案件" at bounding box center [450, 231] width 250 height 32
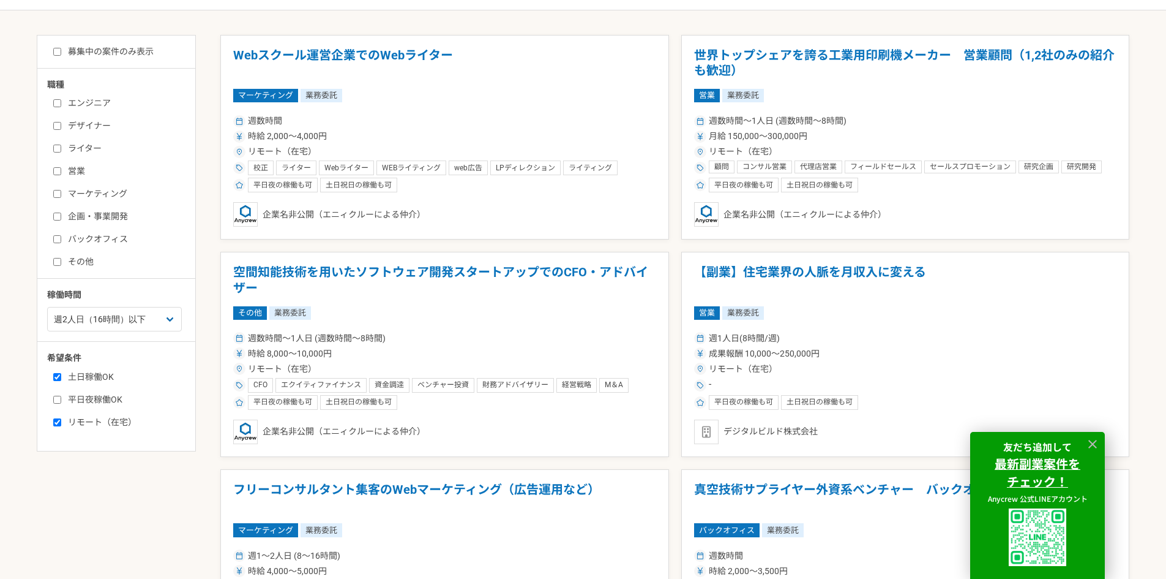
scroll to position [245, 0]
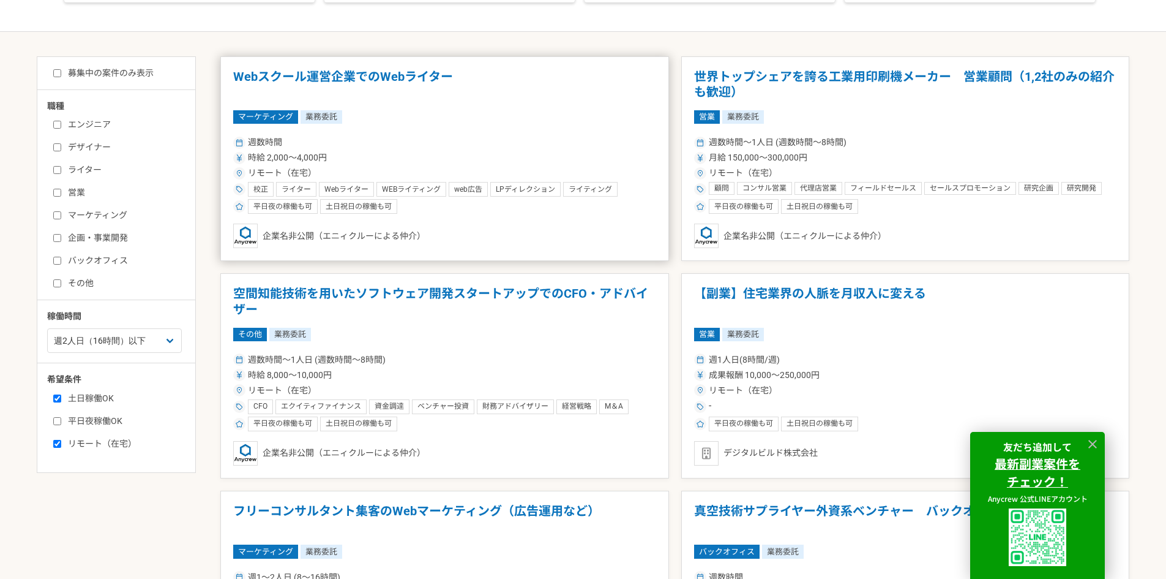
click at [355, 78] on h1 "Webスクール運営企業でのWebライター" at bounding box center [444, 84] width 423 height 31
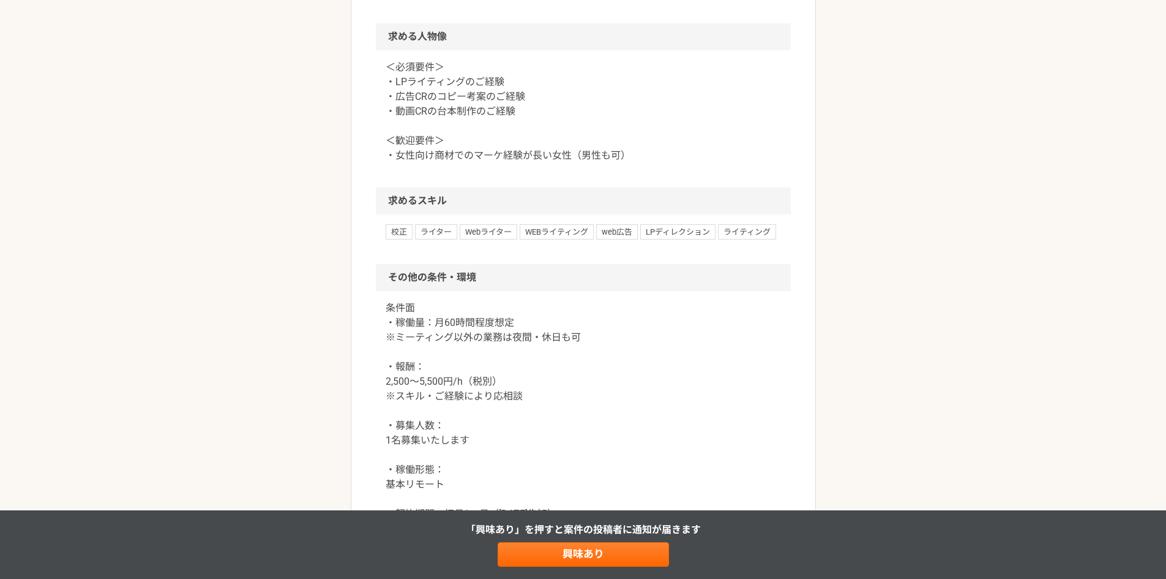
scroll to position [1041, 0]
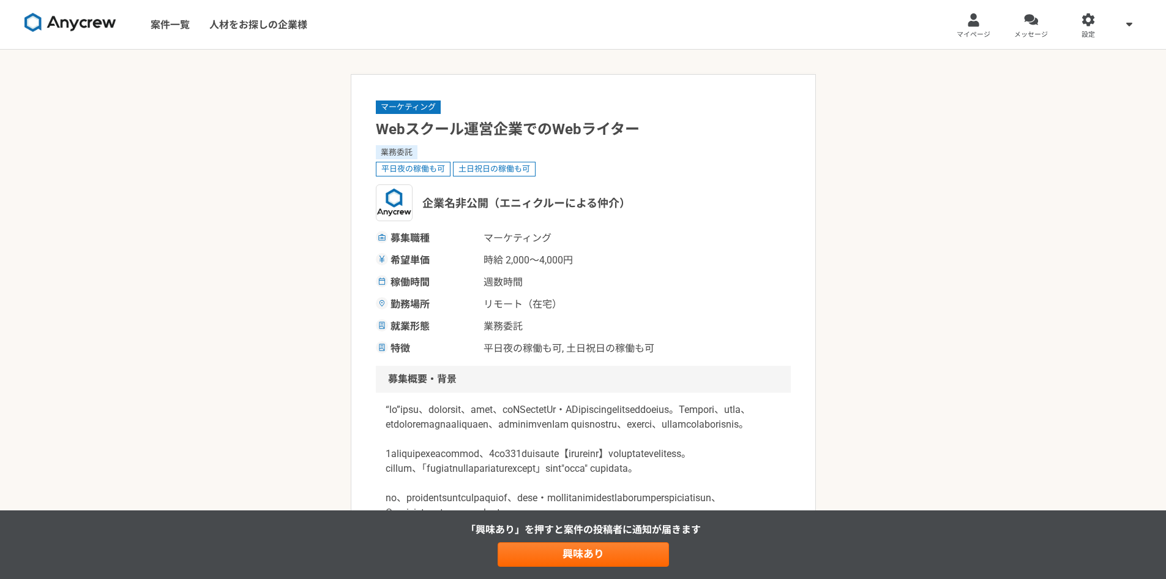
select select "2"
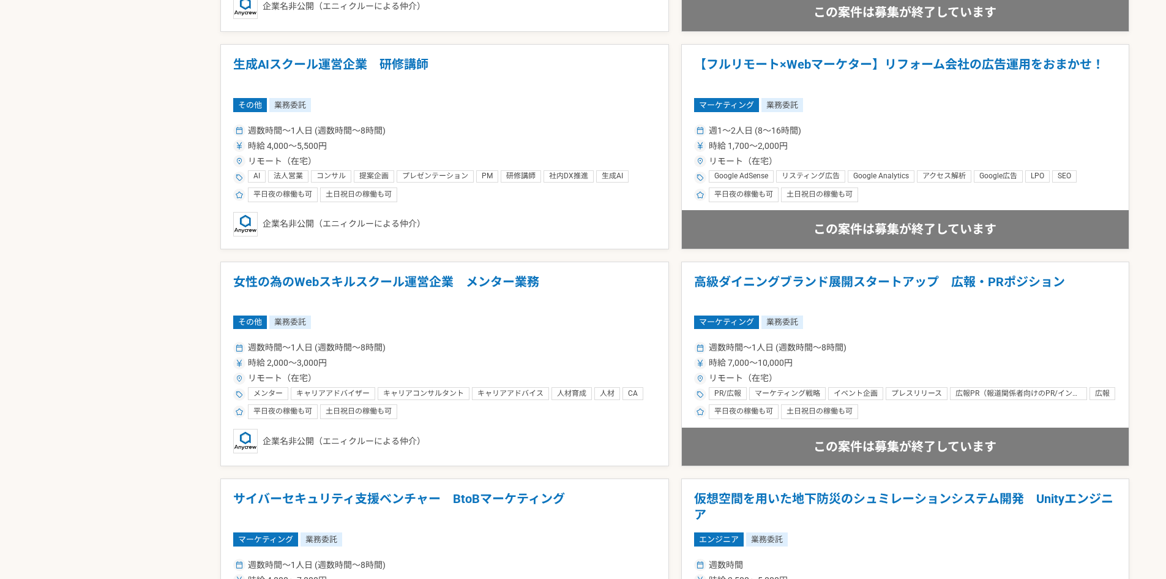
scroll to position [1776, 0]
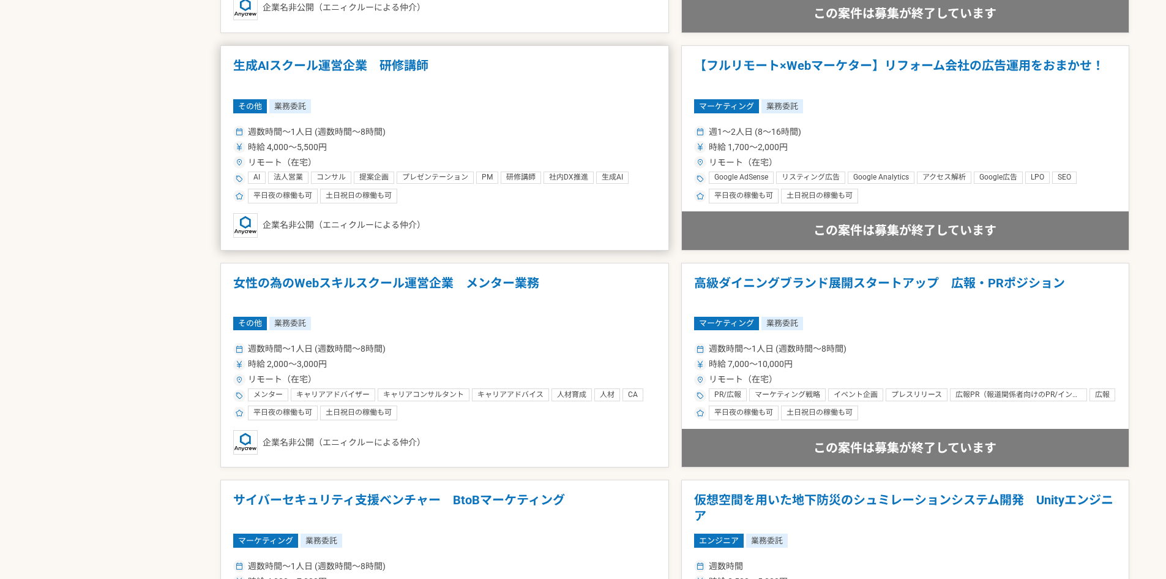
click at [401, 62] on h1 "生成AIスクール運営企業　研修講師" at bounding box center [444, 73] width 423 height 31
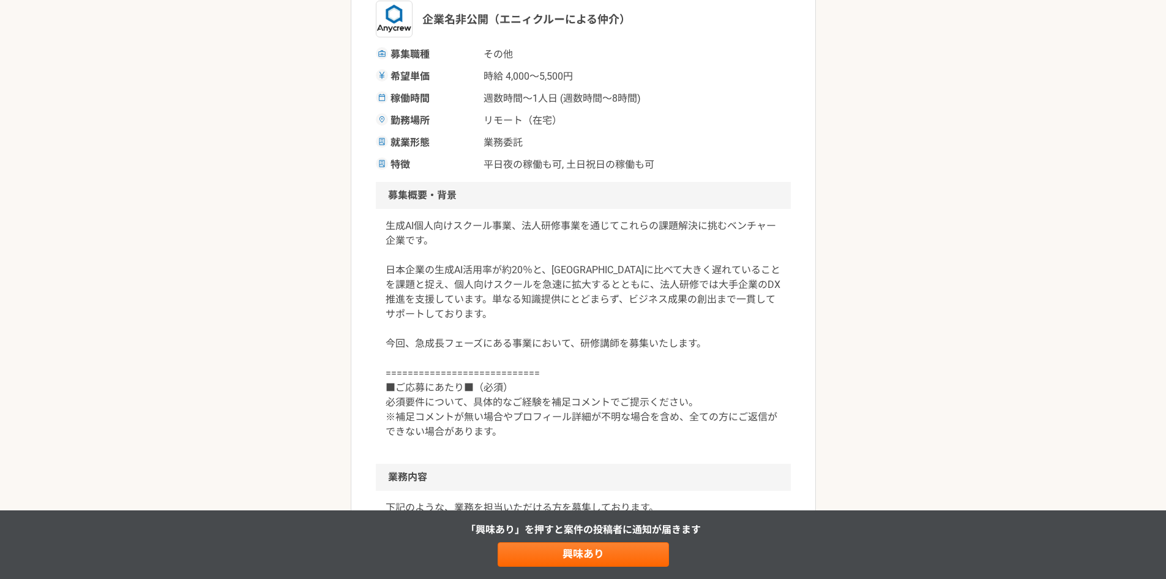
scroll to position [429, 0]
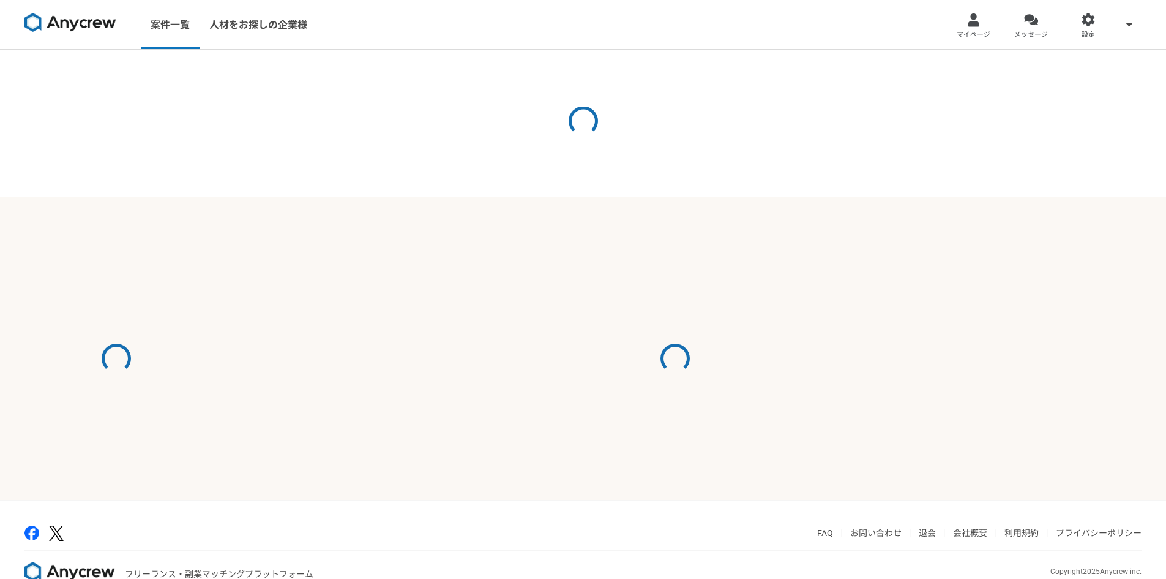
select select "2"
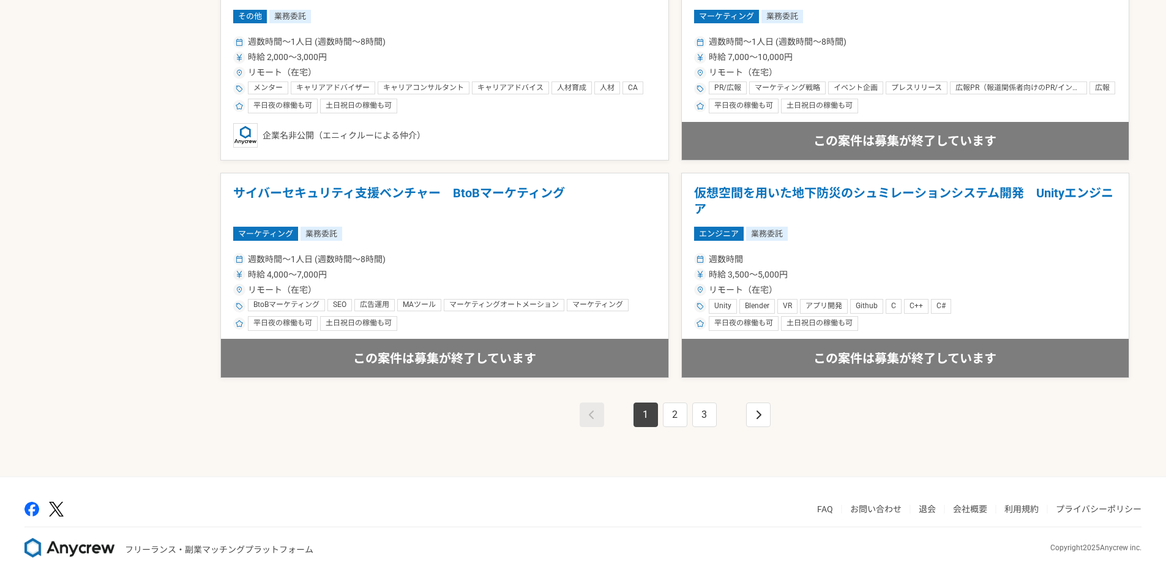
scroll to position [2086, 0]
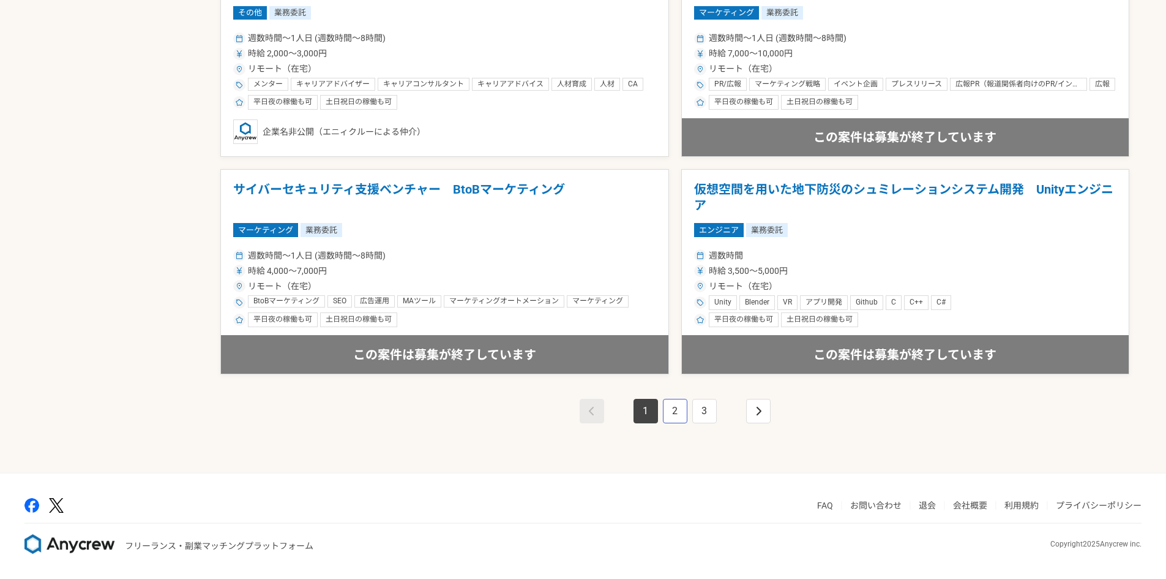
click at [682, 415] on link "2" at bounding box center [675, 411] width 24 height 24
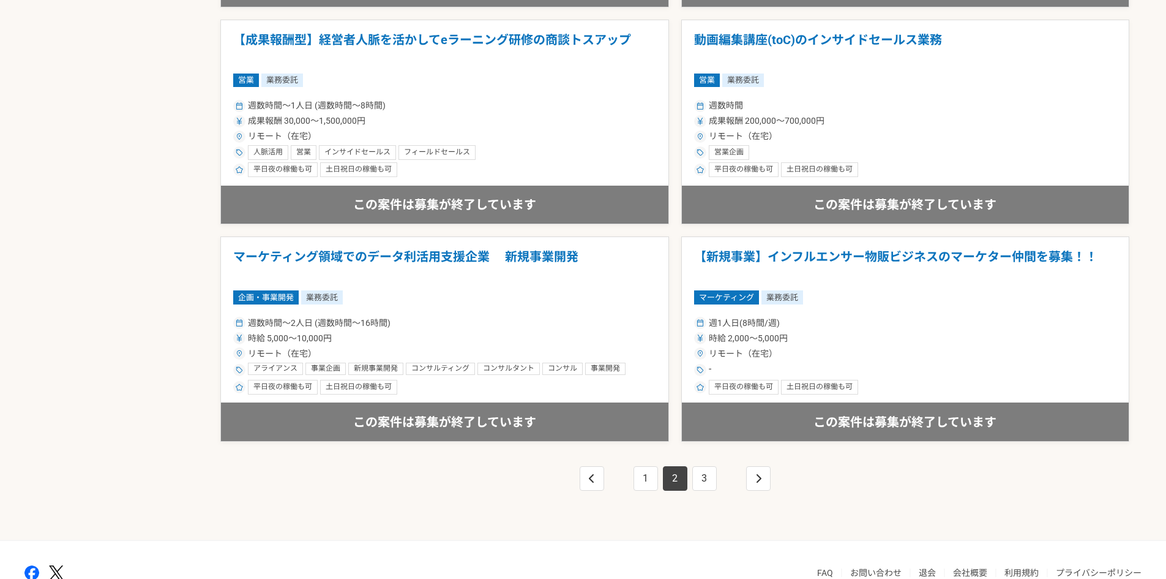
scroll to position [2086, 0]
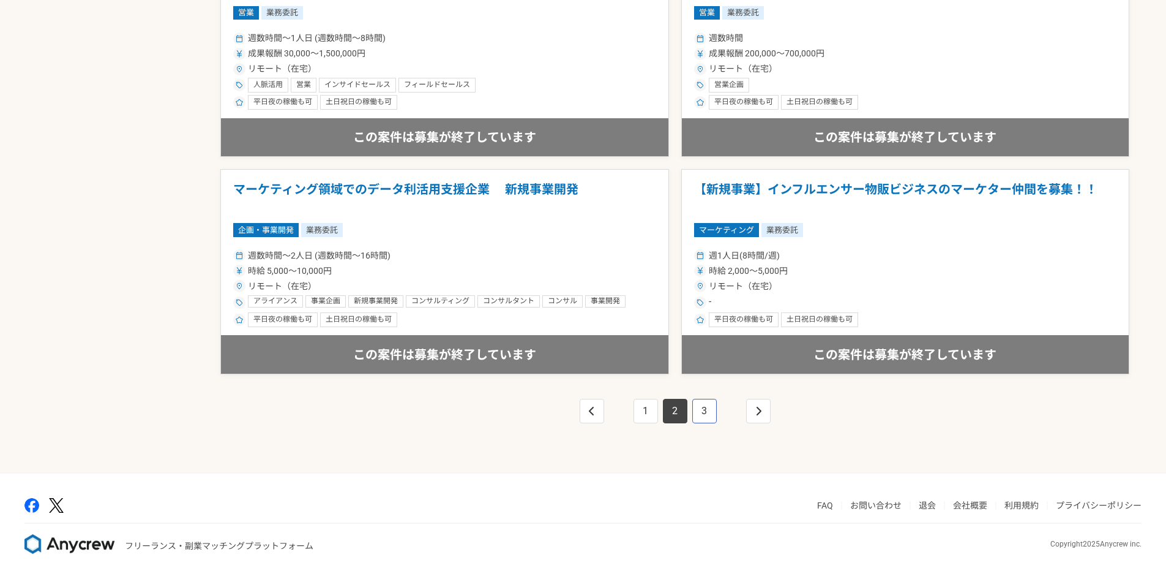
click at [699, 409] on link "3" at bounding box center [704, 411] width 24 height 24
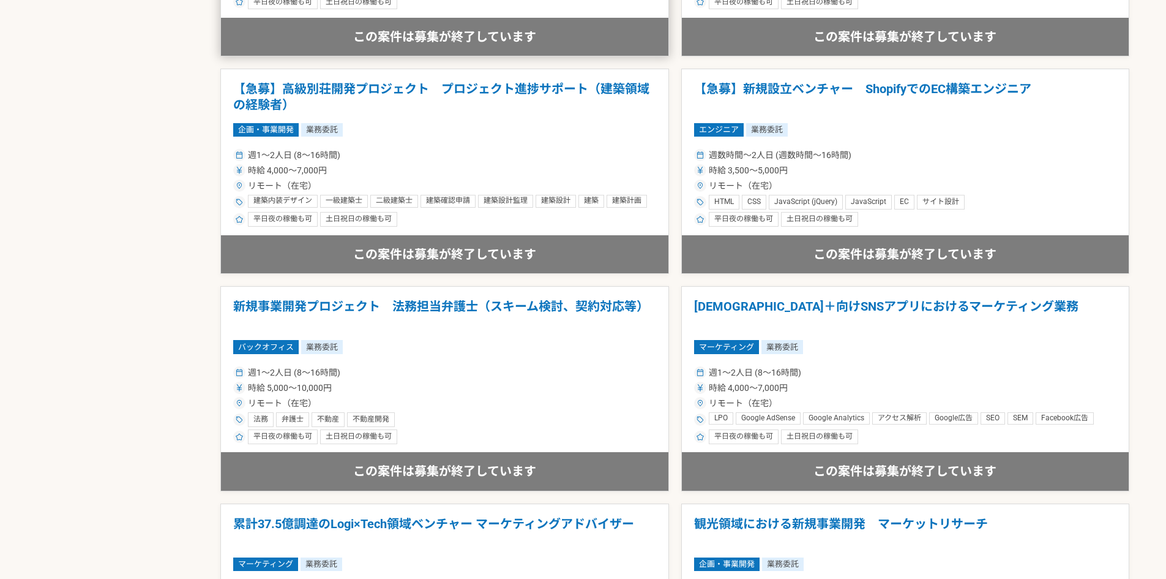
scroll to position [2086, 0]
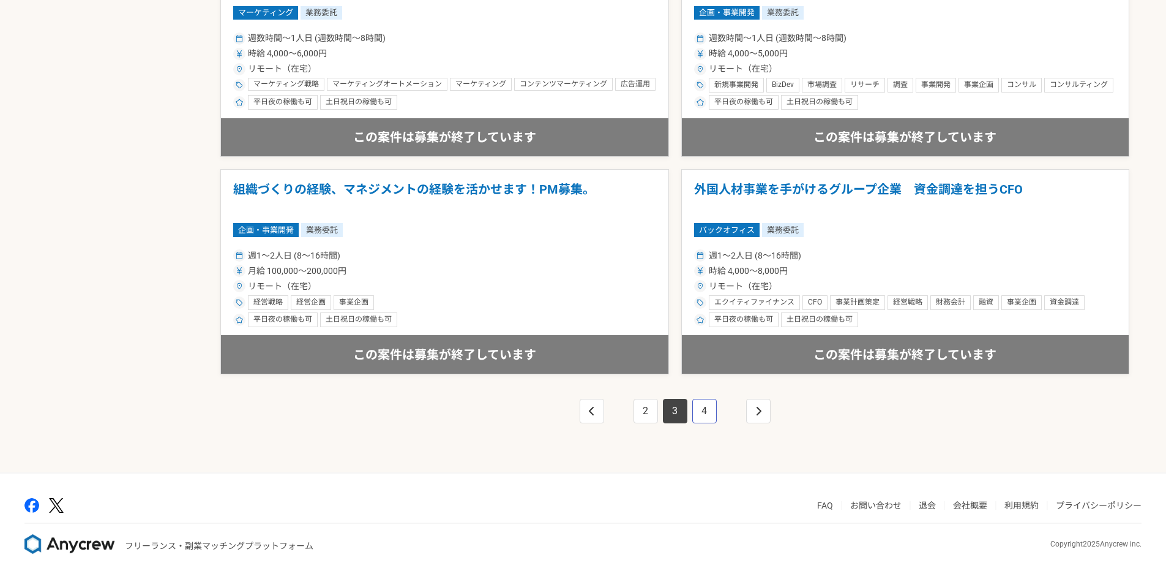
click at [713, 412] on link "4" at bounding box center [704, 411] width 24 height 24
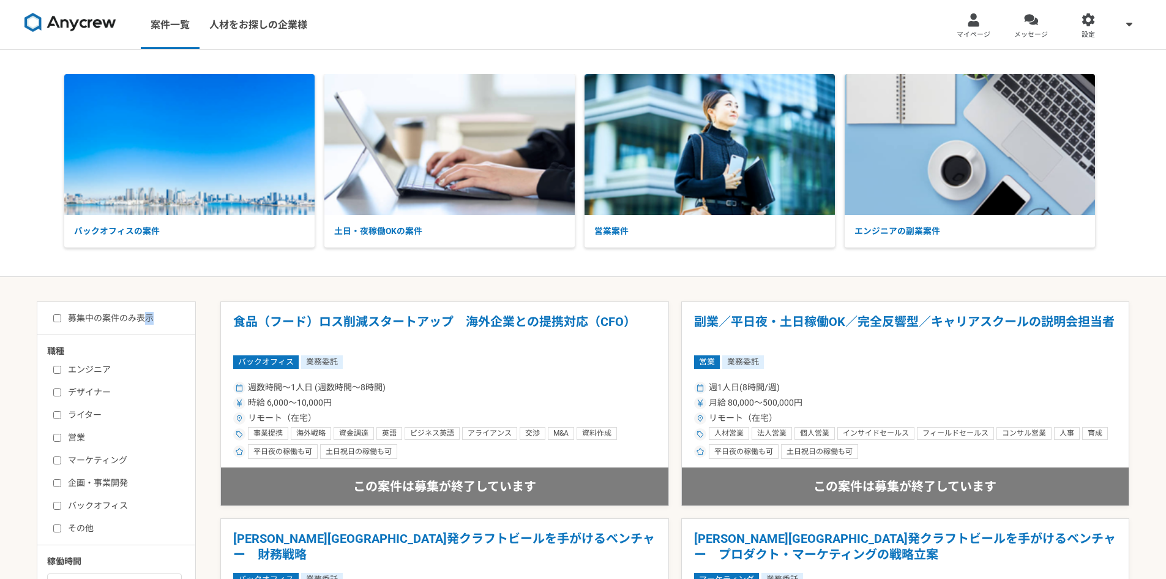
click at [147, 317] on label "募集中の案件のみ表示" at bounding box center [103, 318] width 100 height 13
click at [94, 318] on label "募集中の案件のみ表示" at bounding box center [103, 318] width 100 height 13
click at [61, 318] on input "募集中の案件のみ表示" at bounding box center [57, 318] width 8 height 8
checkbox input "true"
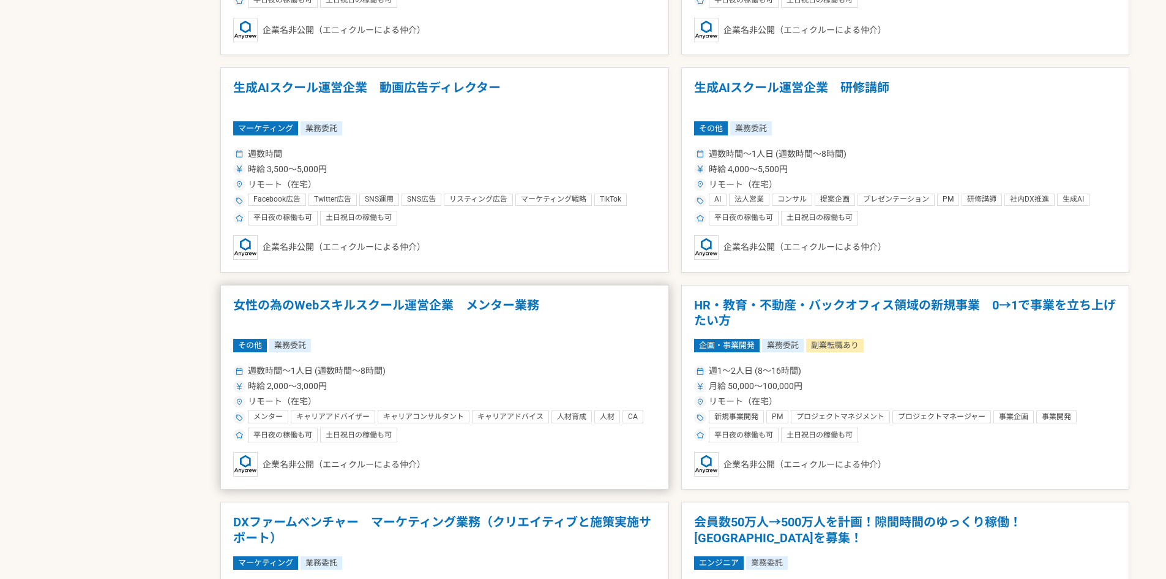
scroll to position [1410, 0]
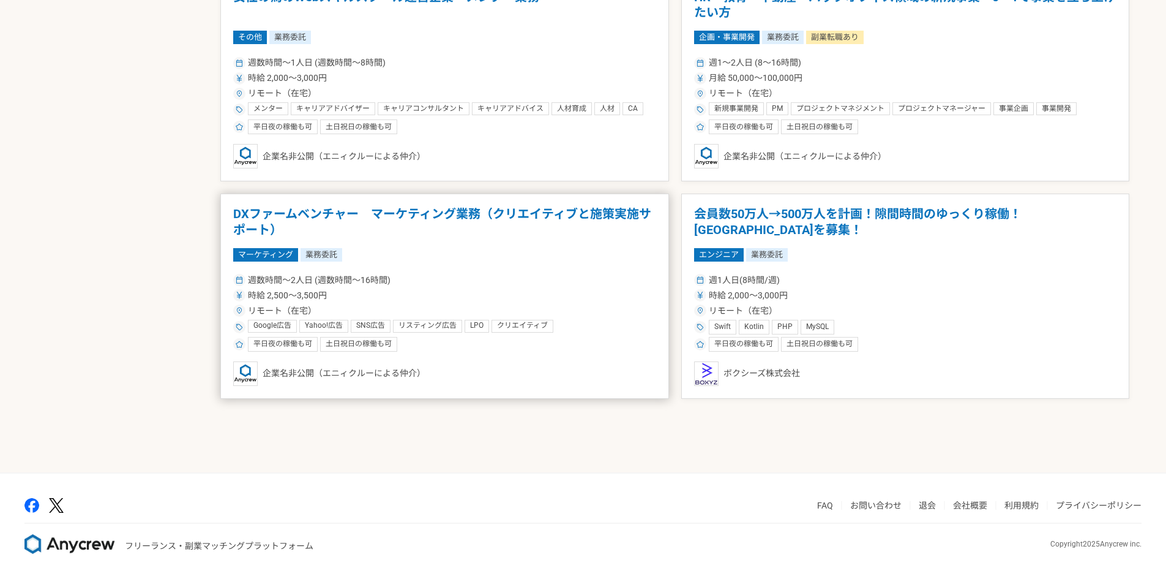
click at [472, 216] on h1 "DXファームベンチャー　マーケティング業務（クリエイティブと施策実施サポート）" at bounding box center [444, 221] width 423 height 31
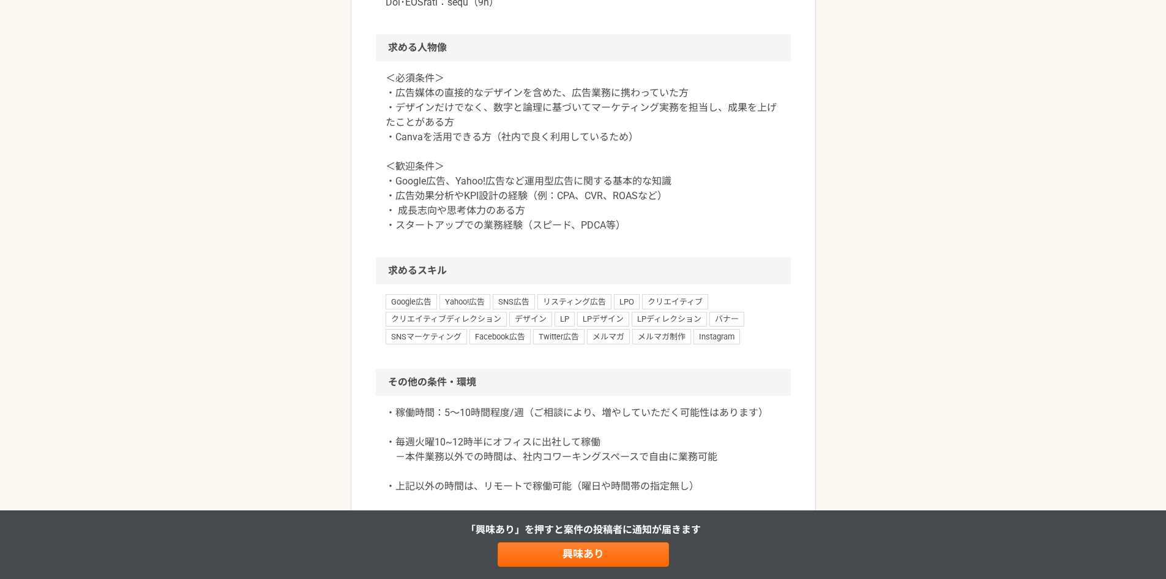
scroll to position [1347, 0]
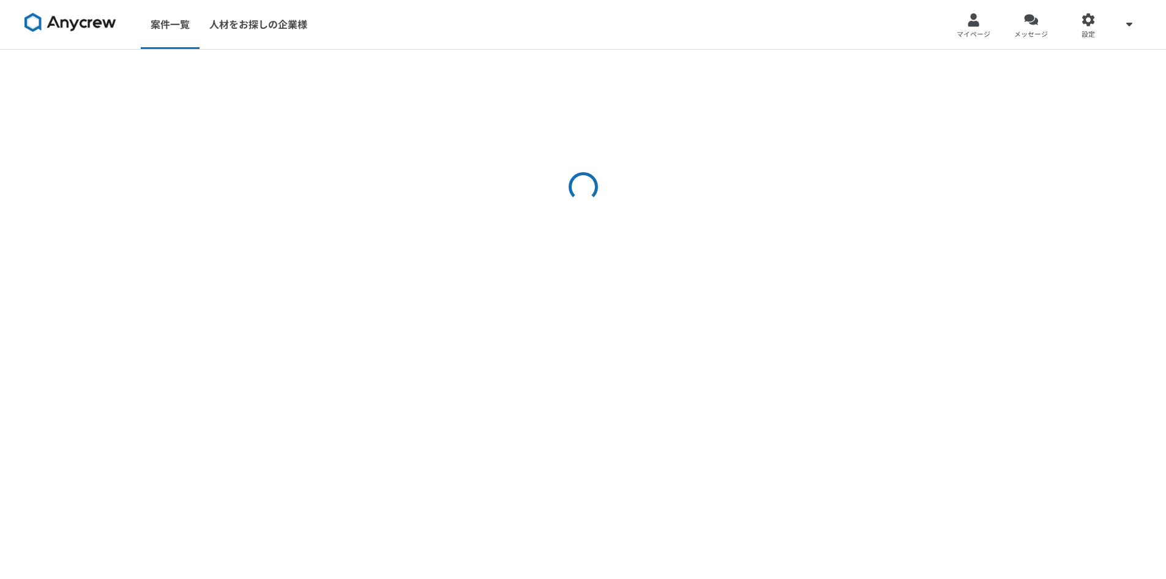
select select "2"
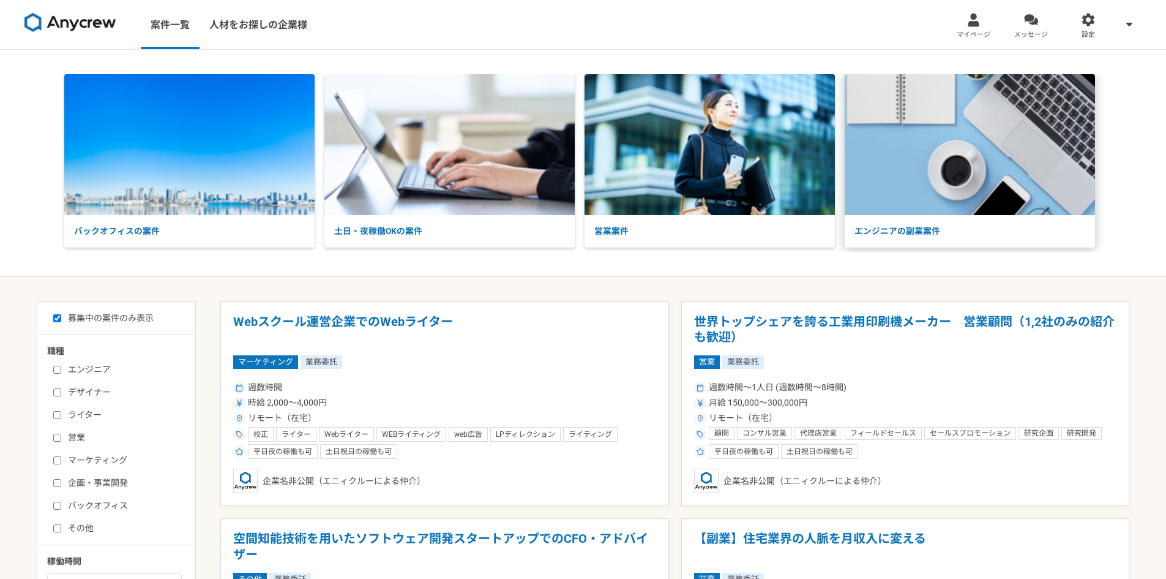
click at [912, 214] on img at bounding box center [970, 144] width 250 height 141
click at [384, 323] on h1 "Webスクール運営企業でのWebライター" at bounding box center [444, 329] width 423 height 31
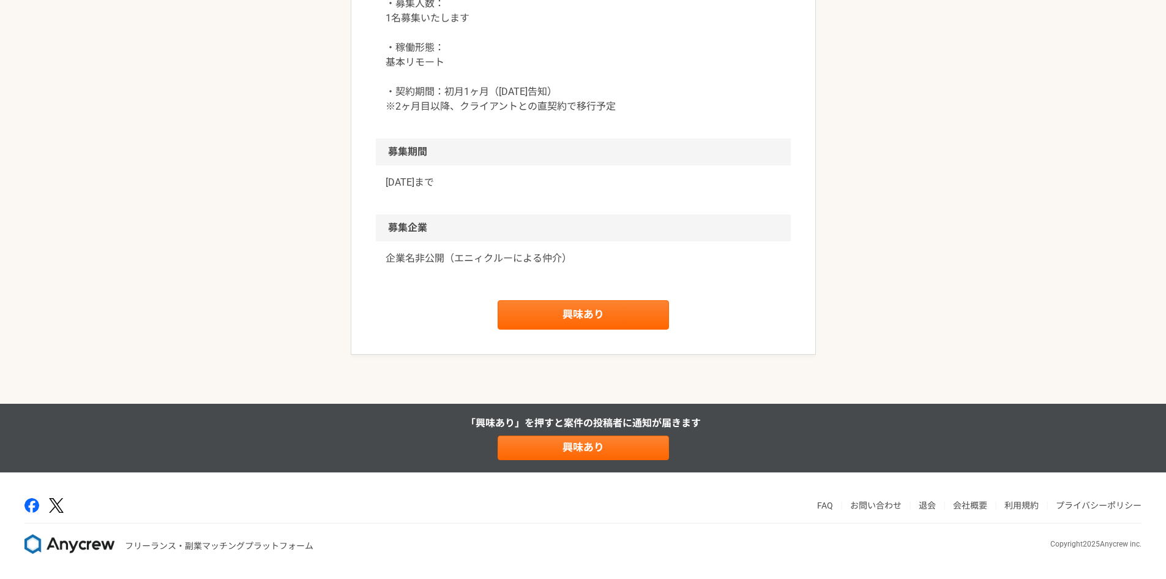
scroll to position [1254, 0]
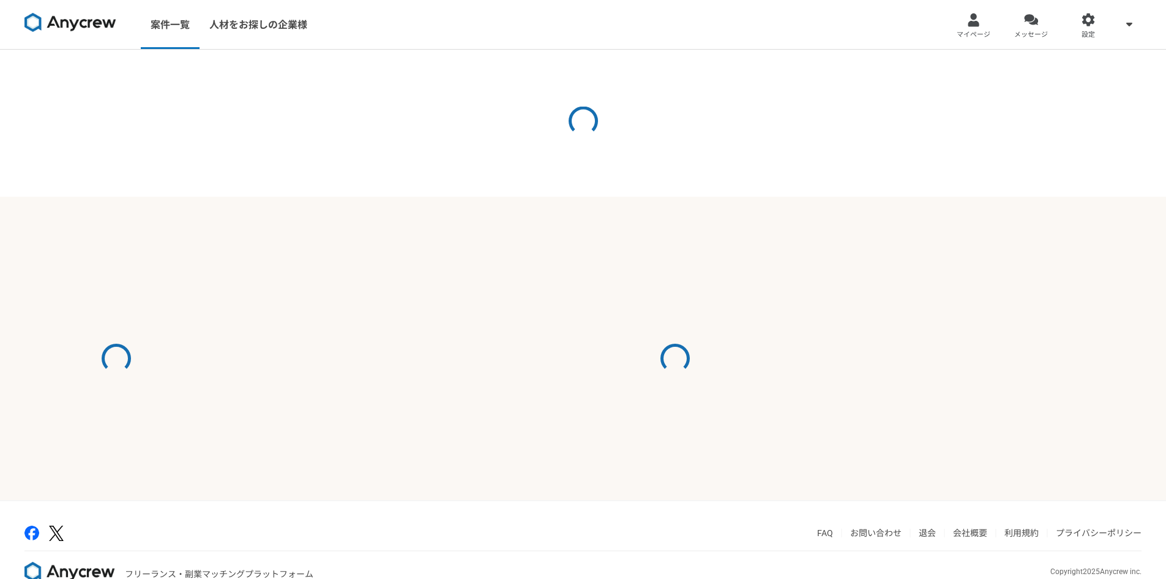
select select "2"
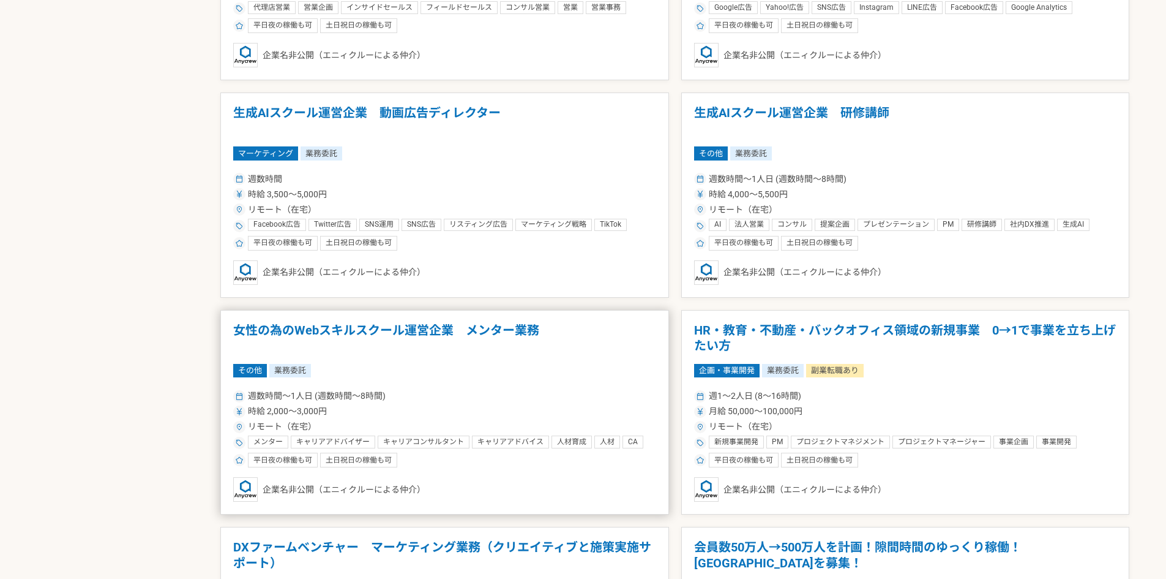
scroll to position [1347, 0]
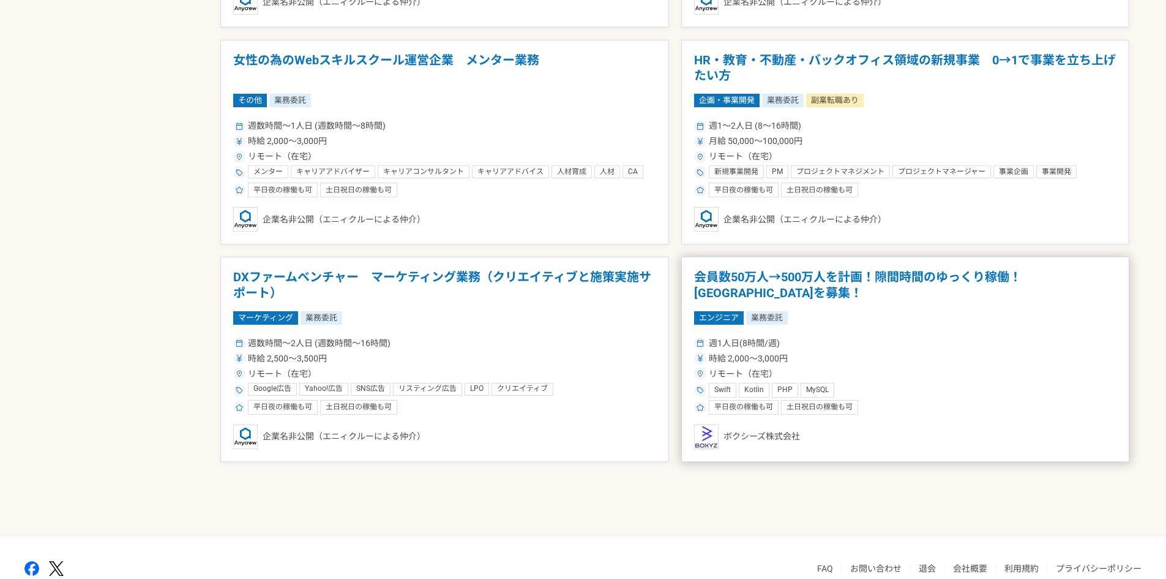
click at [819, 281] on h1 "会員数50万人→500万人を計画！隙間時間のゆっくり稼働！[GEOGRAPHIC_DATA]を募集！" at bounding box center [905, 284] width 423 height 31
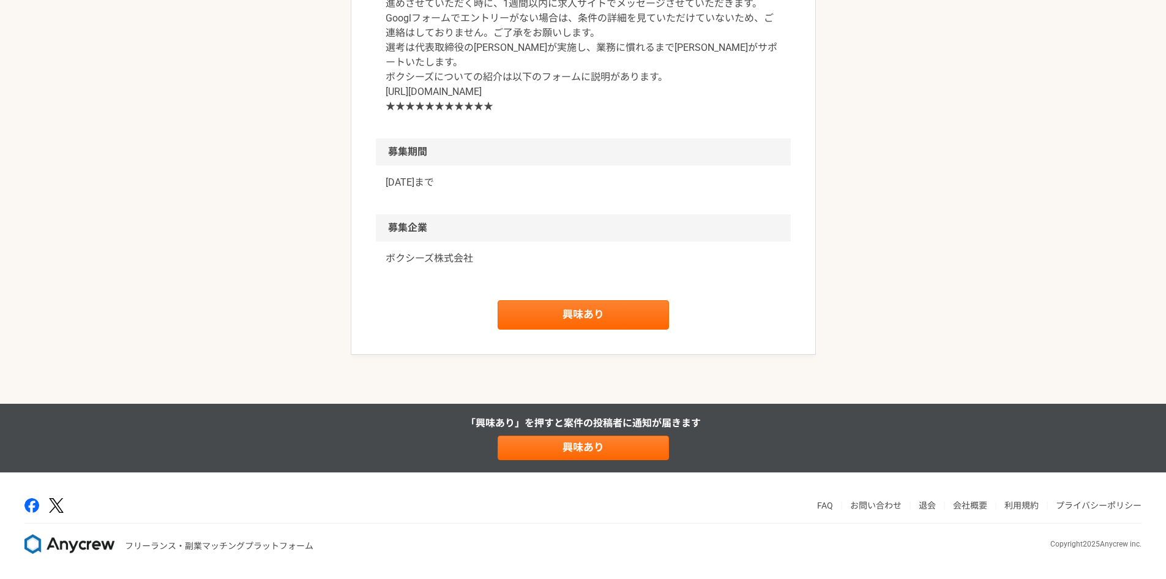
scroll to position [1819, 0]
click at [626, 323] on link "興味あり" at bounding box center [583, 314] width 171 height 29
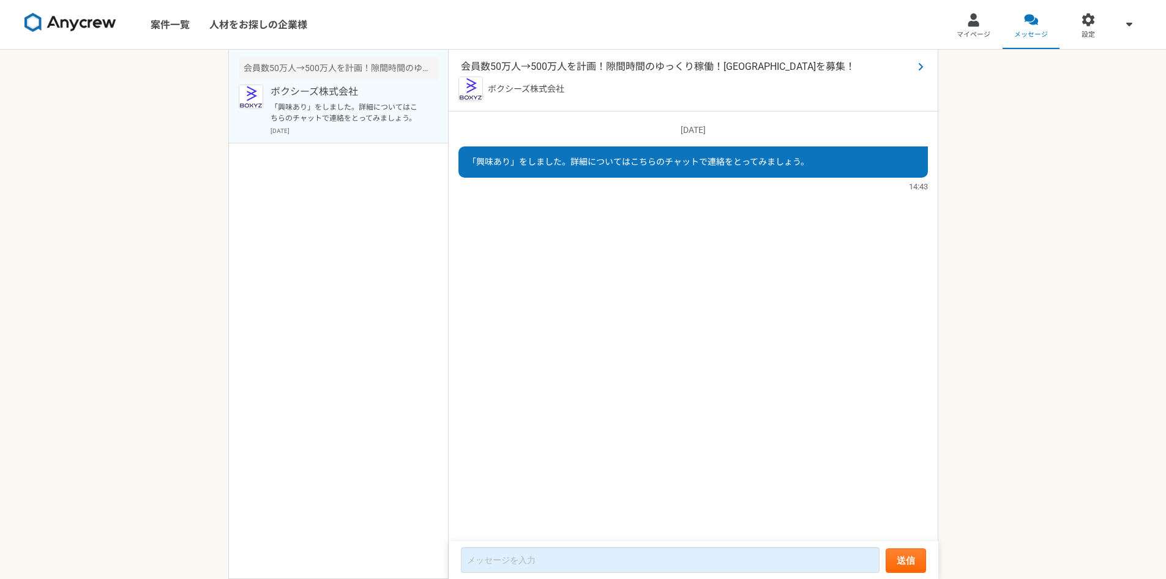
click at [516, 66] on span "会員数50万人→500万人を計画！隙間時間のゆっくり稼働！[GEOGRAPHIC_DATA]を募集！" at bounding box center [687, 66] width 452 height 15
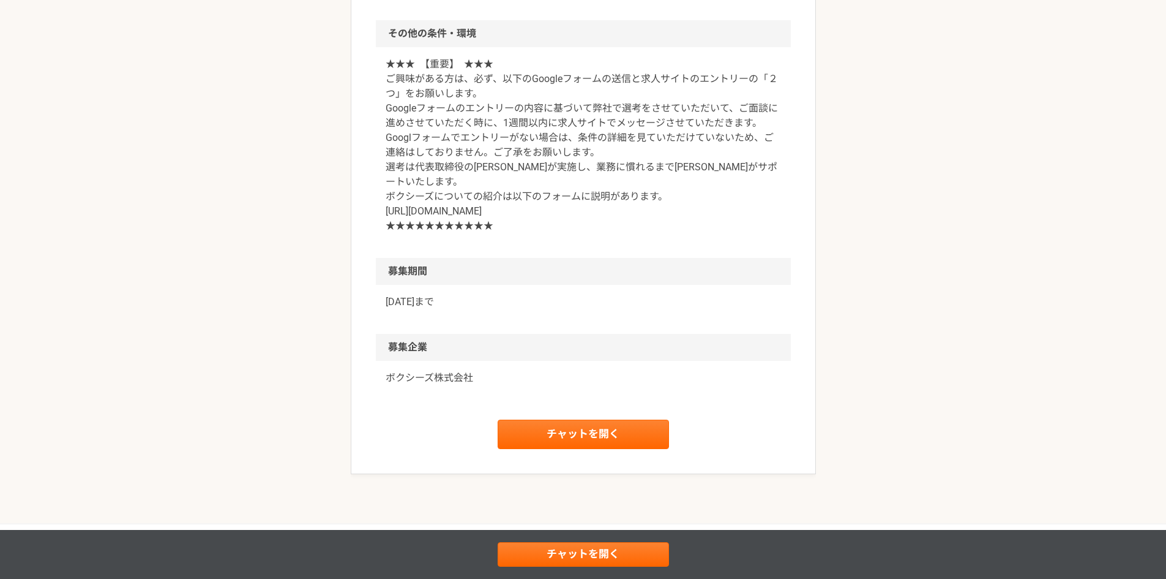
scroll to position [1592, 0]
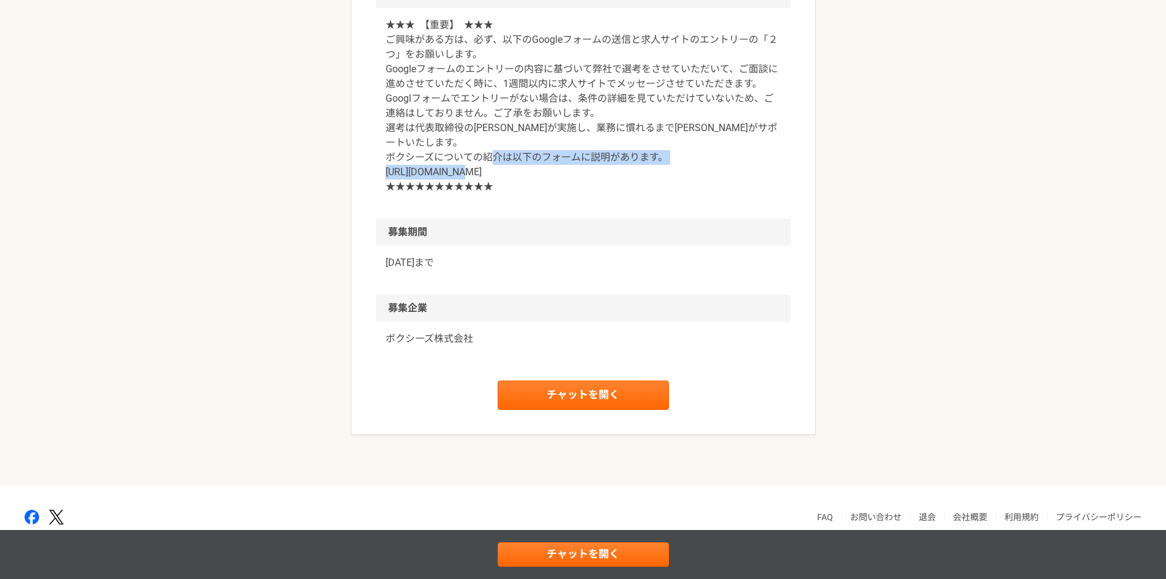
drag, startPoint x: 574, startPoint y: 319, endPoint x: 385, endPoint y: 320, distance: 188.6
click at [386, 194] on p "★★★　【重要】　★★★ ご興味がある方は、必ず、以下のGoogleフォームの送信と求人サイトのエントリーの「２つ」をお願いします。 Googleフォームのエ…" at bounding box center [584, 106] width 396 height 176
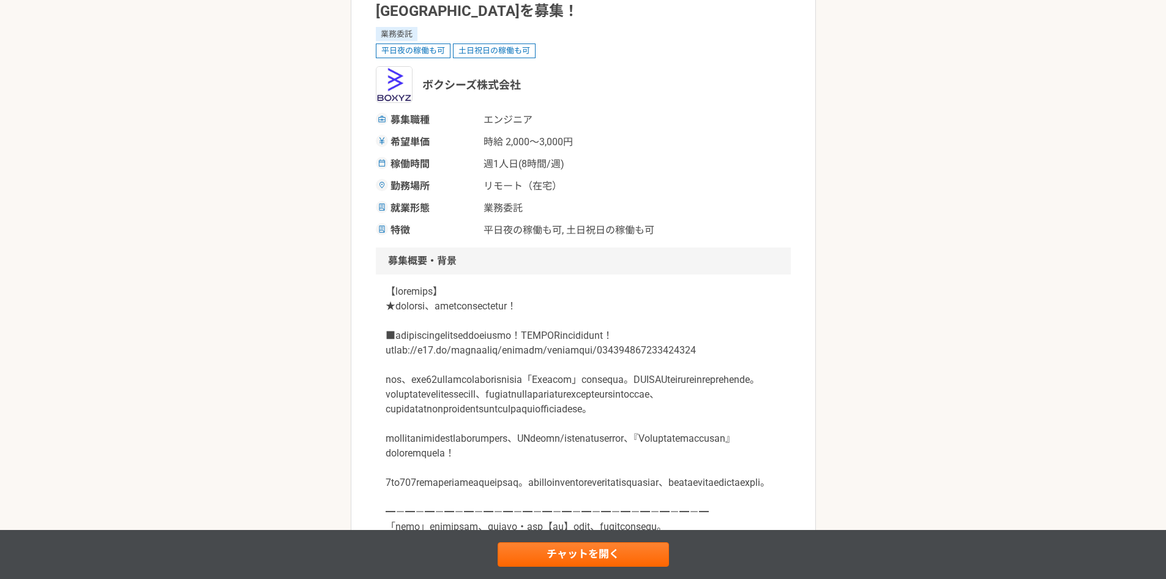
scroll to position [0, 0]
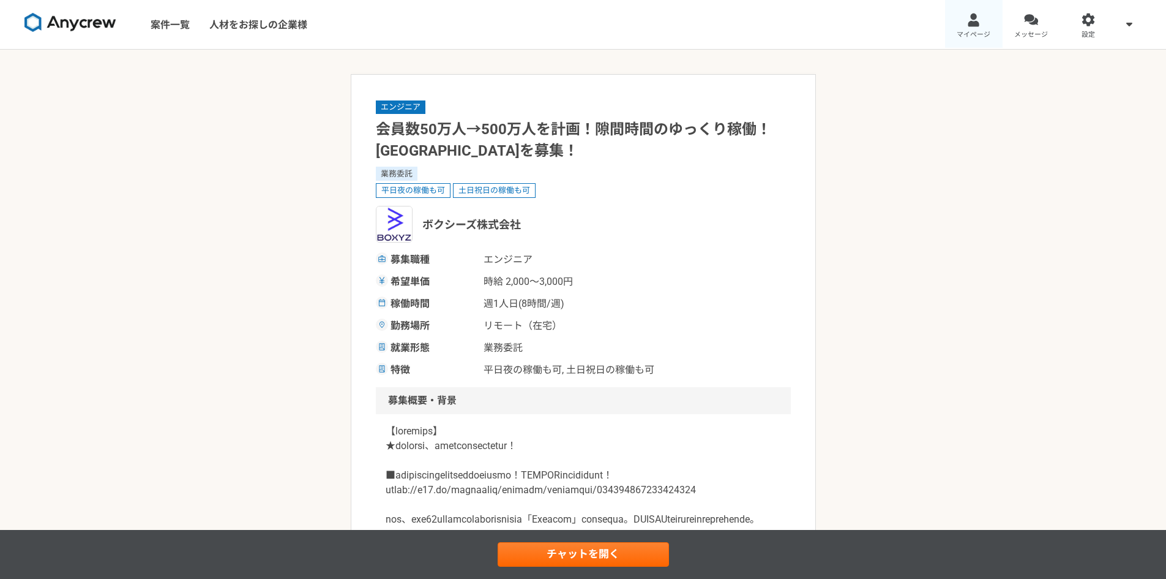
click at [963, 24] on link "マイページ" at bounding box center [974, 24] width 58 height 49
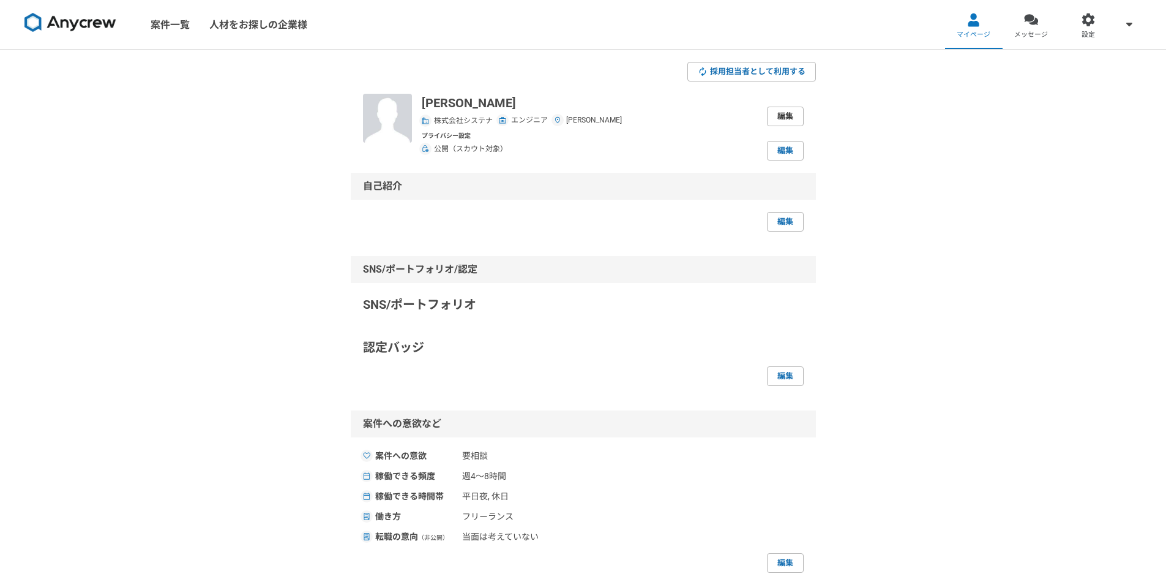
click at [781, 113] on link "編集" at bounding box center [785, 117] width 37 height 20
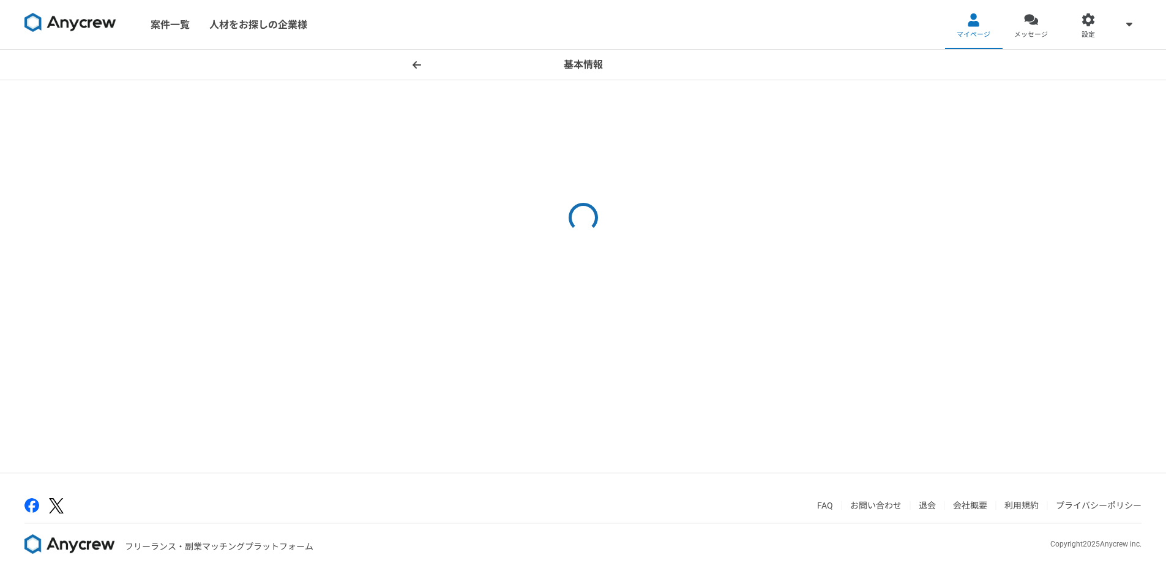
select select "13"
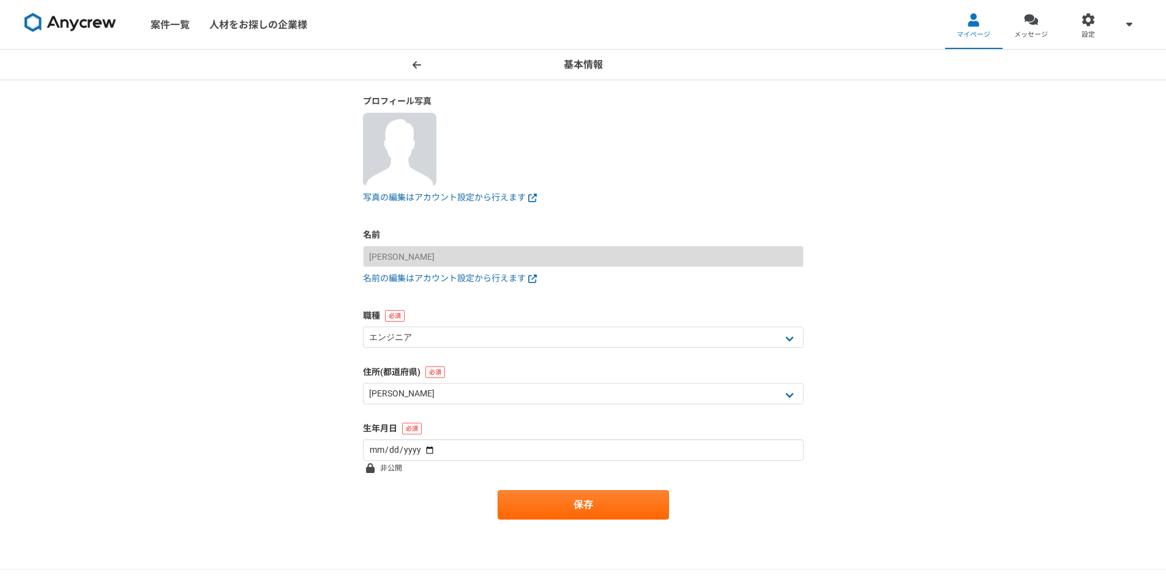
click at [415, 66] on icon at bounding box center [417, 64] width 9 height 7
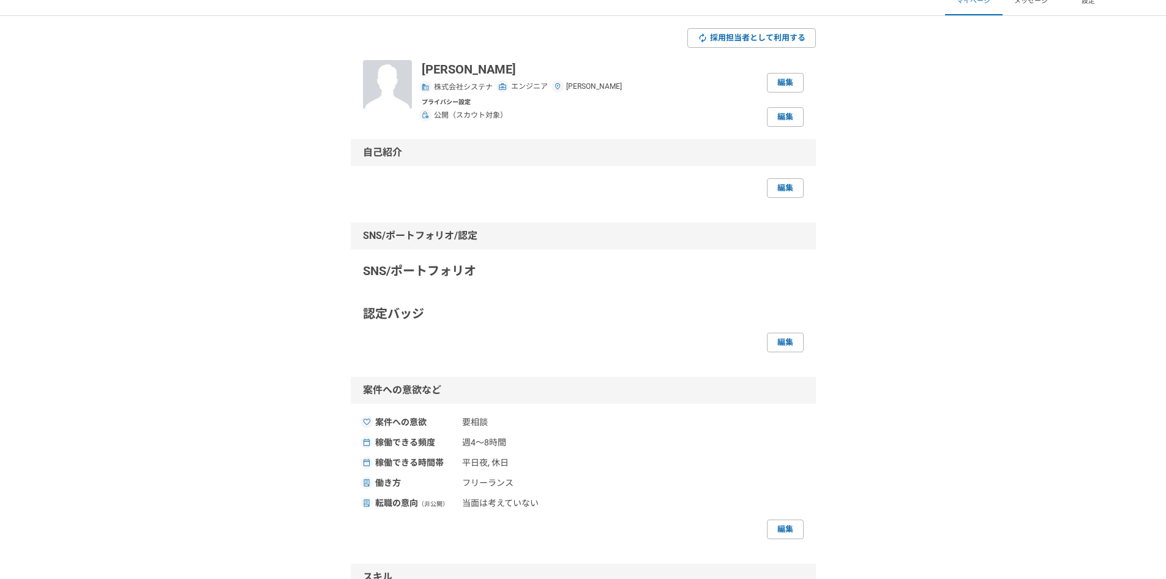
scroll to position [61, 0]
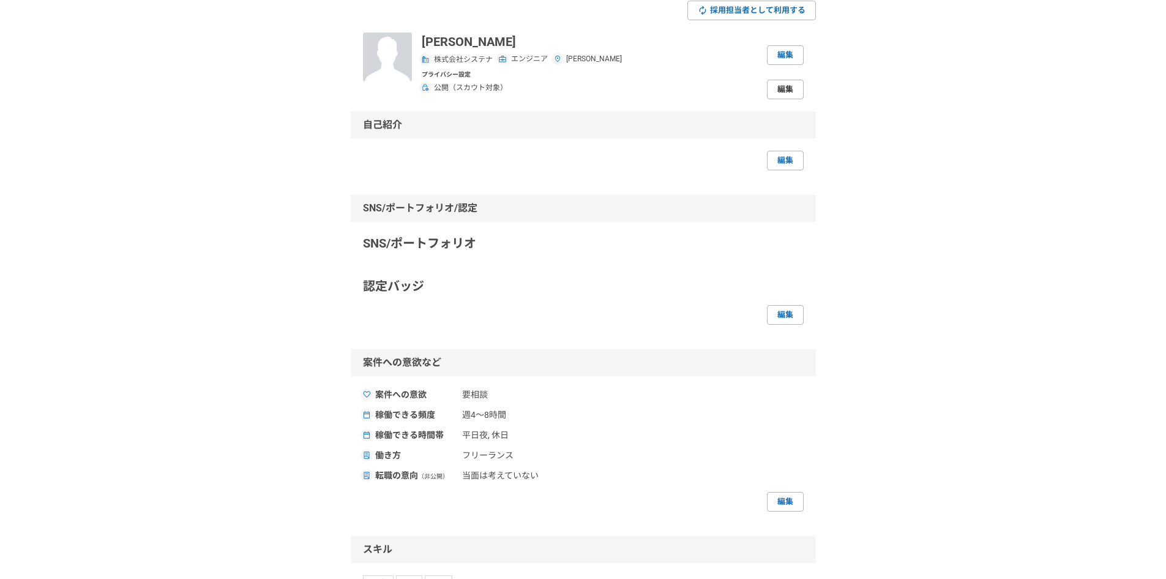
click at [784, 88] on link "編集" at bounding box center [785, 90] width 37 height 20
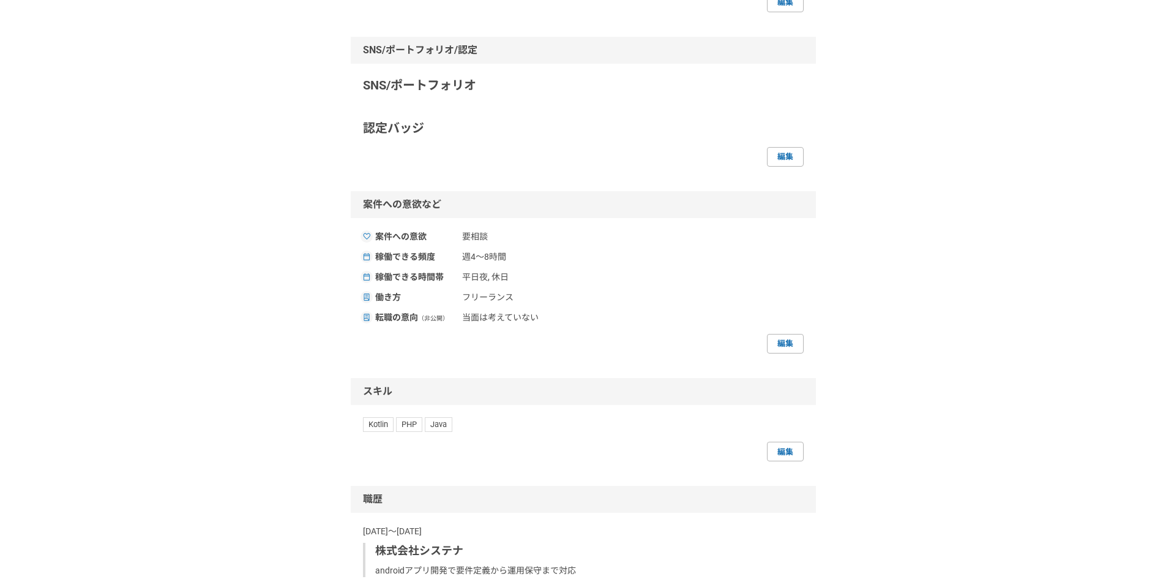
scroll to position [427, 0]
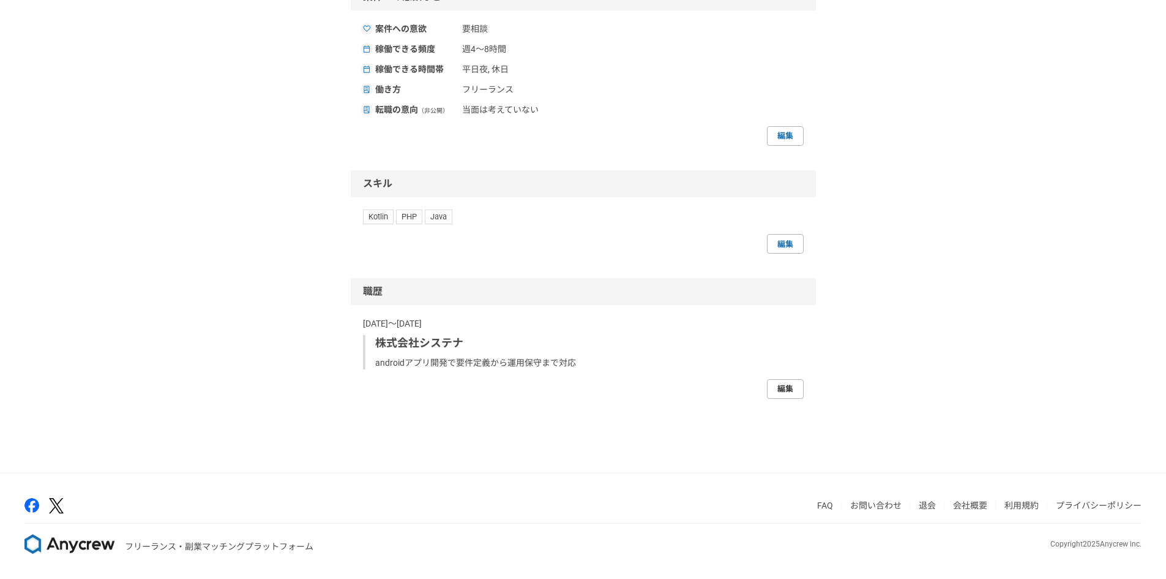
click at [793, 386] on link "編集" at bounding box center [785, 389] width 37 height 20
select select "2022"
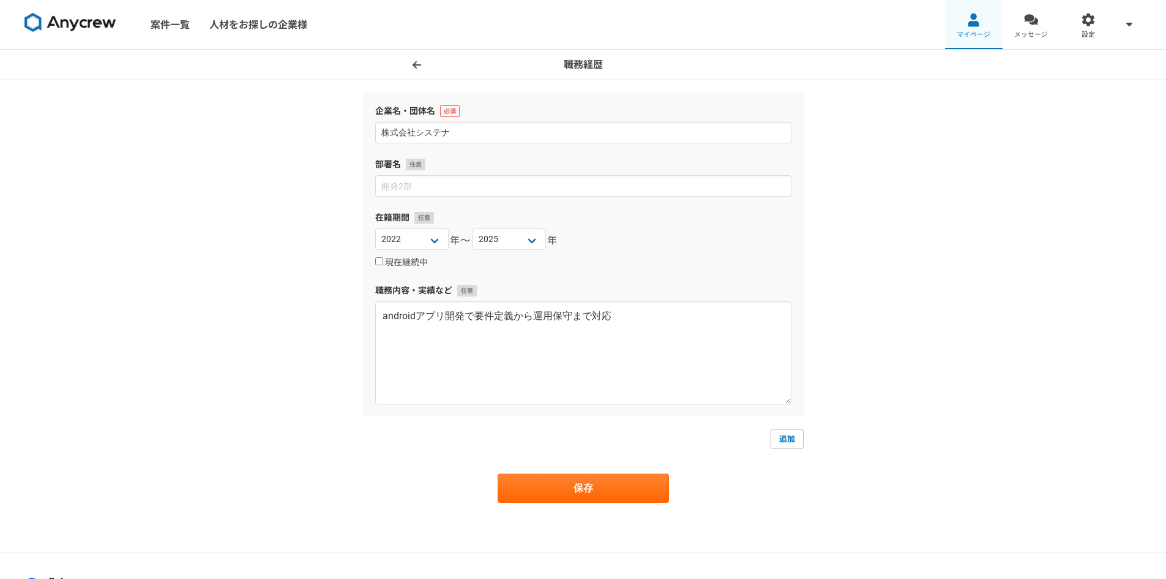
click at [977, 32] on span "マイページ" at bounding box center [974, 35] width 34 height 10
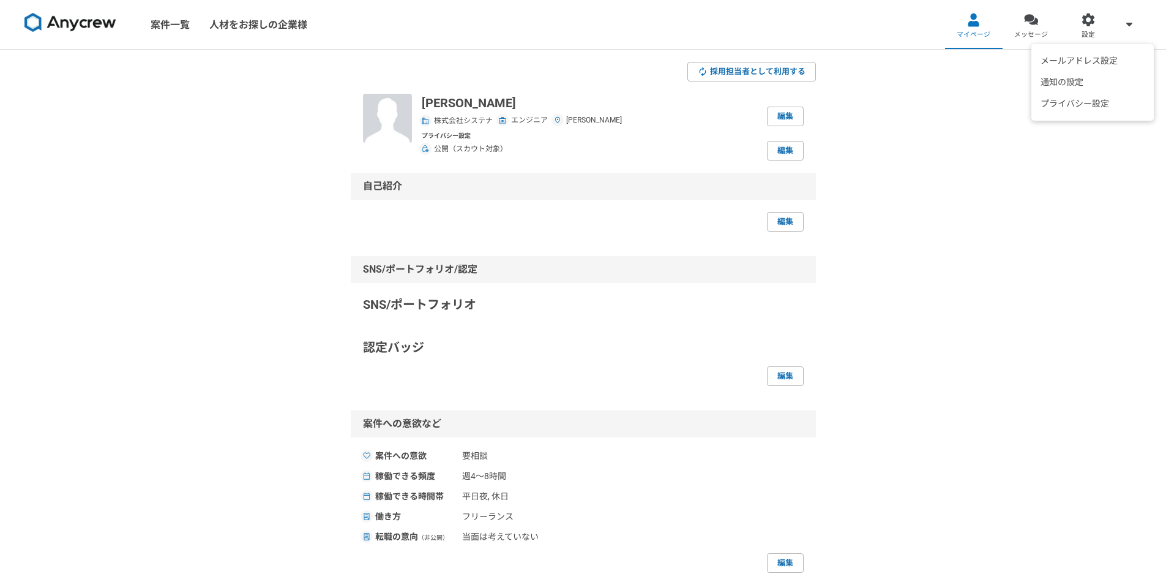
click at [1120, 31] on div "メールアドレス設定 通知の設定 プライバシー設定" at bounding box center [1129, 24] width 24 height 49
click at [1094, 97] on li "プライバシー設定" at bounding box center [1093, 103] width 116 height 21
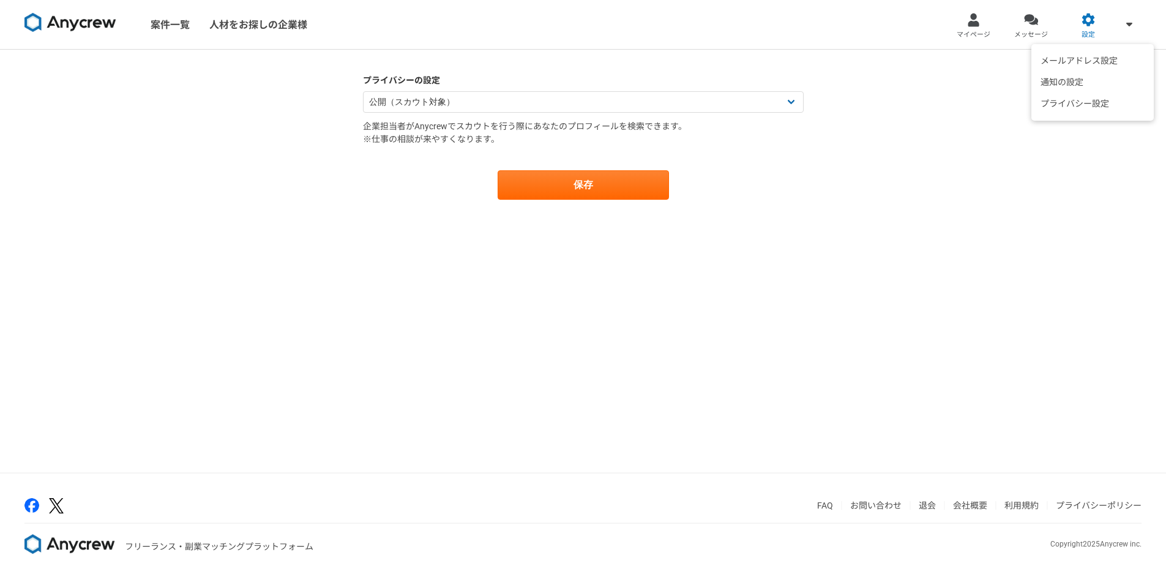
click at [1130, 22] on icon at bounding box center [1130, 24] width 6 height 10
click at [1035, 30] on span "メッセージ" at bounding box center [1032, 35] width 34 height 10
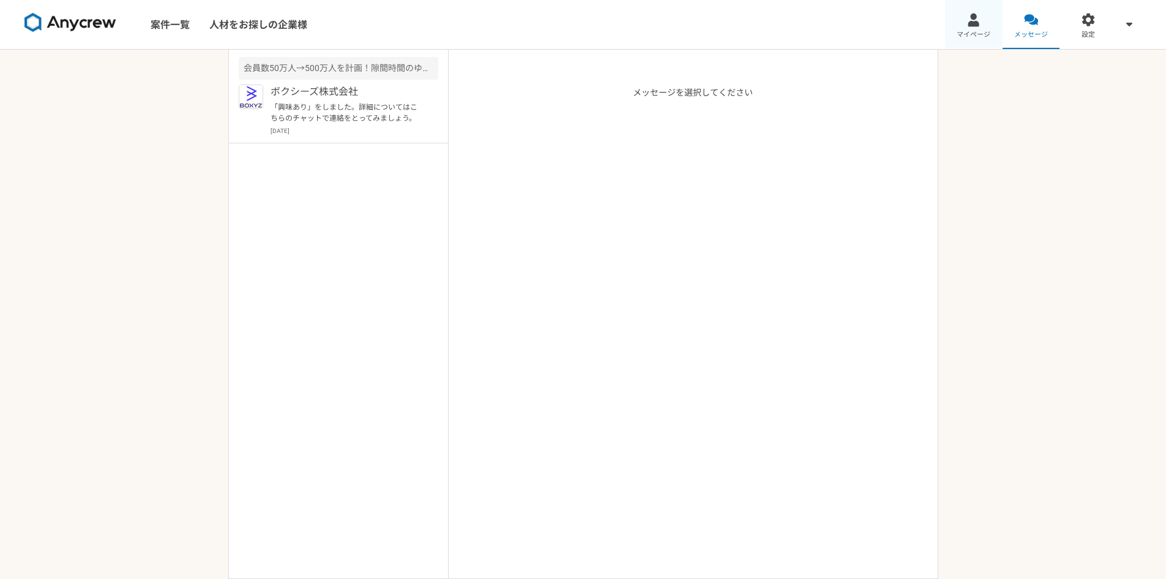
click at [974, 31] on span "マイページ" at bounding box center [974, 35] width 34 height 10
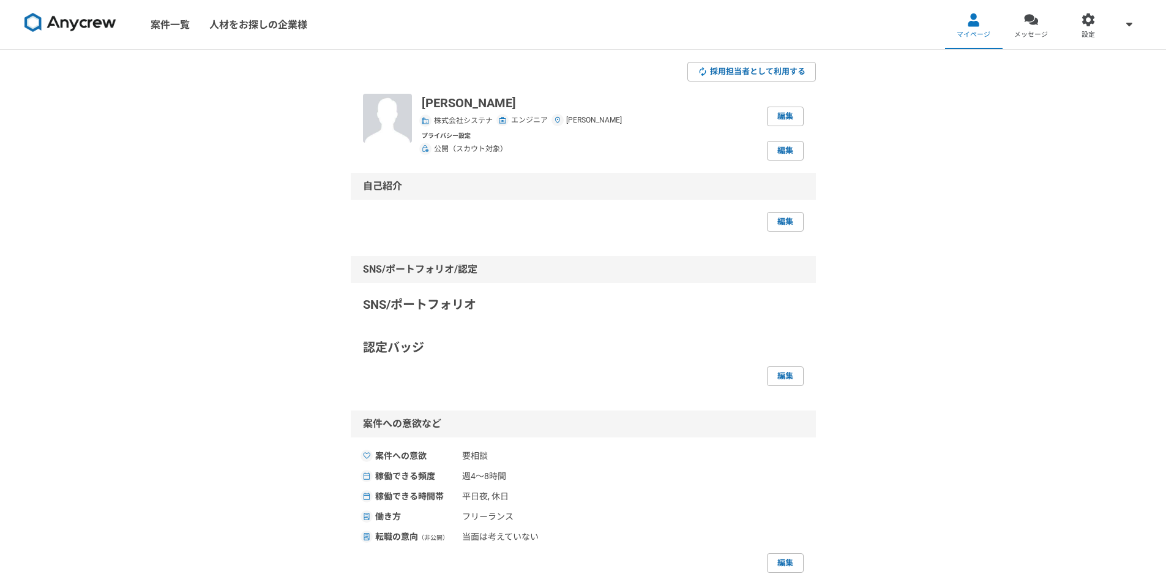
click at [70, 25] on img at bounding box center [70, 23] width 92 height 20
drag, startPoint x: 121, startPoint y: 19, endPoint x: 43, endPoint y: 22, distance: 77.2
click at [43, 22] on link at bounding box center [71, 25] width 102 height 34
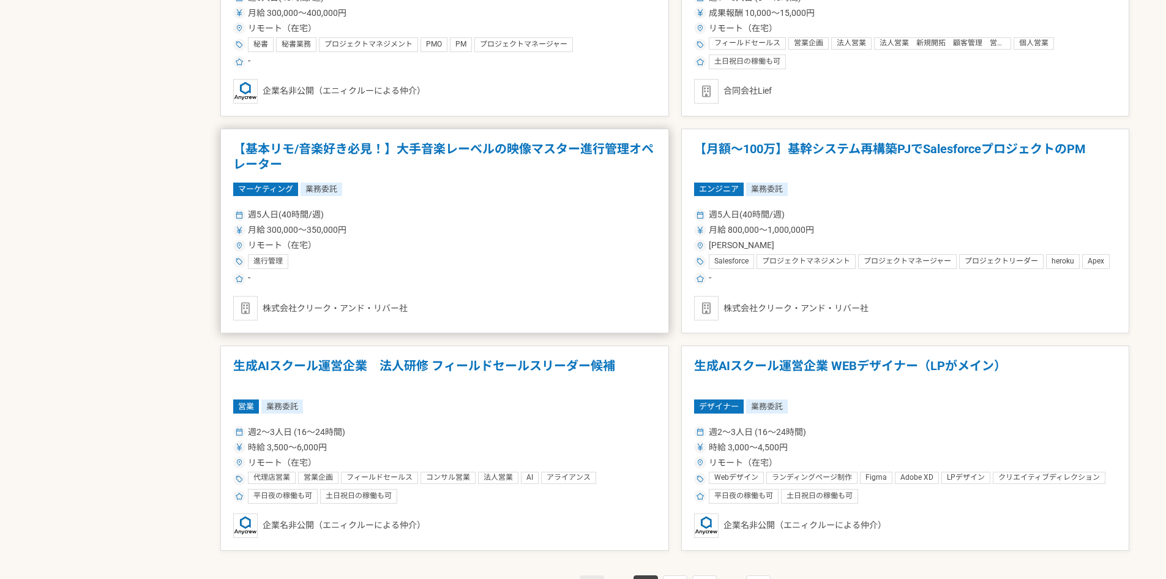
scroll to position [2086, 0]
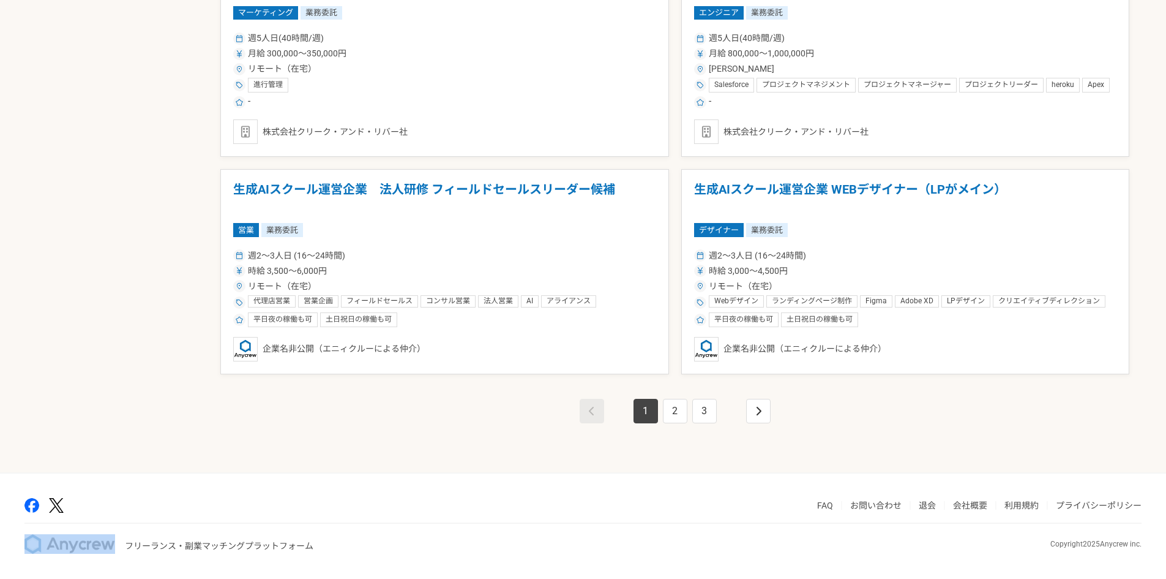
drag, startPoint x: 126, startPoint y: 545, endPoint x: 70, endPoint y: 544, distance: 56.3
click at [70, 544] on div "フリーランス・副業マッチングプラットフォーム" at bounding box center [168, 544] width 289 height 20
copy img
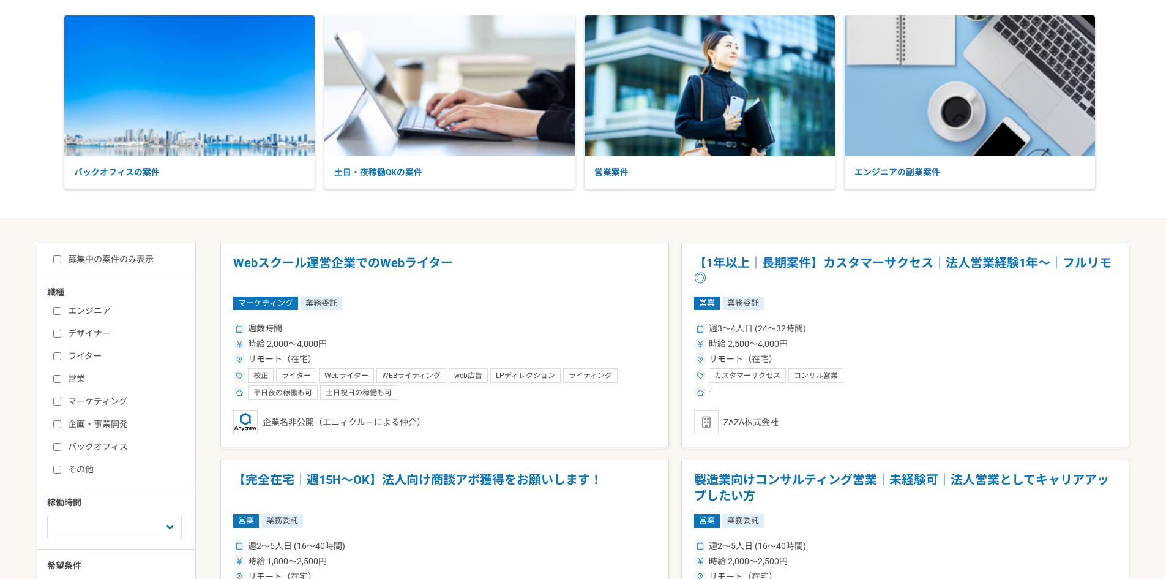
scroll to position [0, 0]
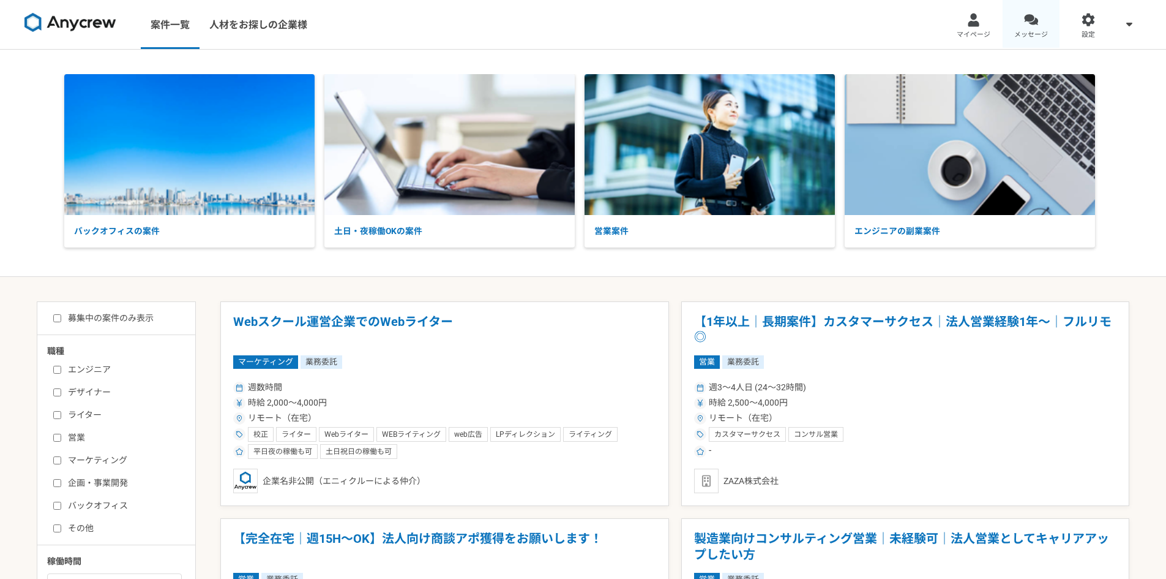
click at [1023, 30] on span "メッセージ" at bounding box center [1032, 35] width 34 height 10
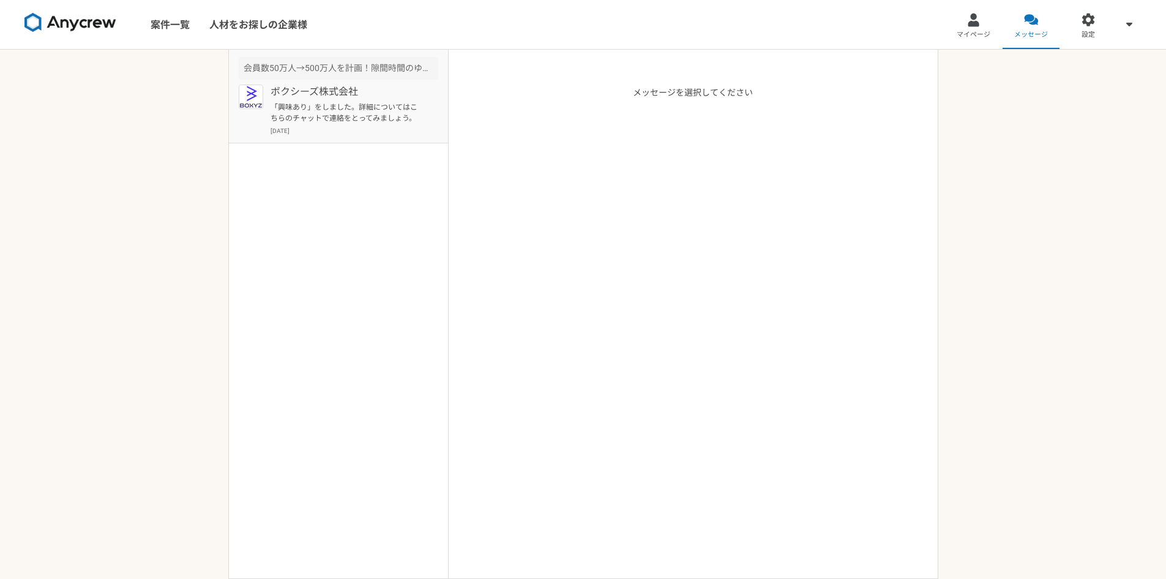
click at [324, 108] on p "「興味あり」をしました。詳細についてはこちらのチャットで連絡をとってみましょう。" at bounding box center [346, 113] width 151 height 22
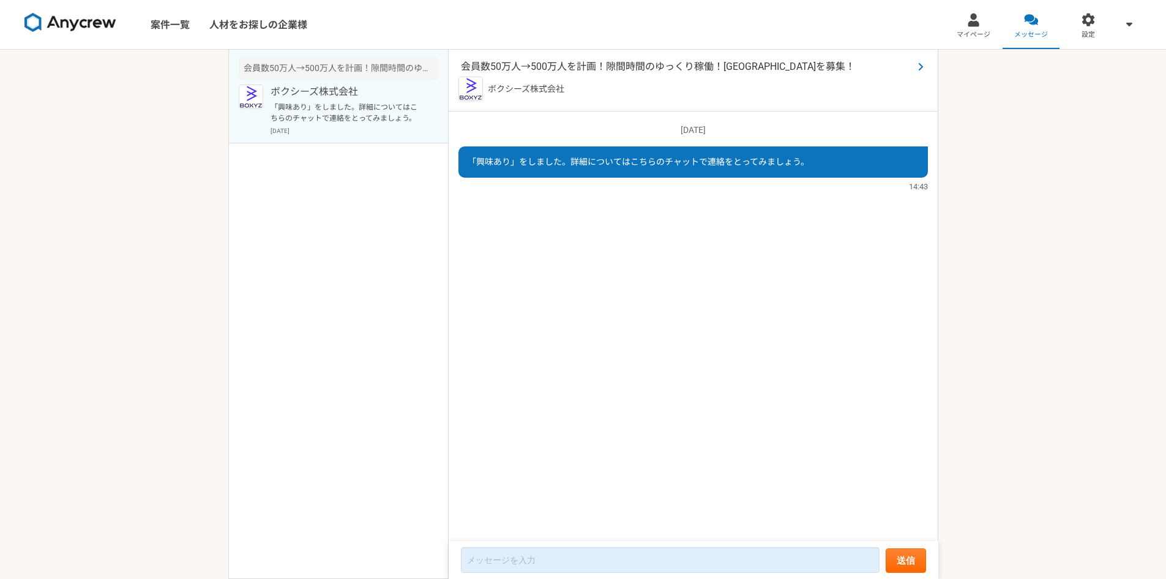
click at [524, 67] on span "会員数50万人→500万人を計画！隙間時間のゆっくり稼働！[GEOGRAPHIC_DATA]を募集！" at bounding box center [687, 66] width 452 height 15
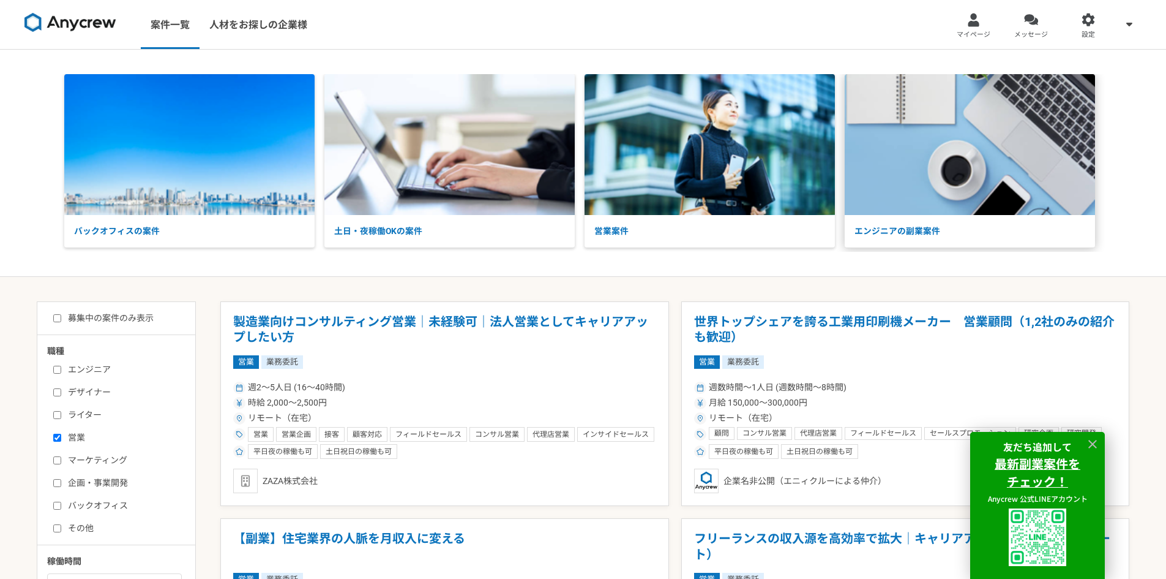
click at [908, 203] on img at bounding box center [970, 144] width 250 height 141
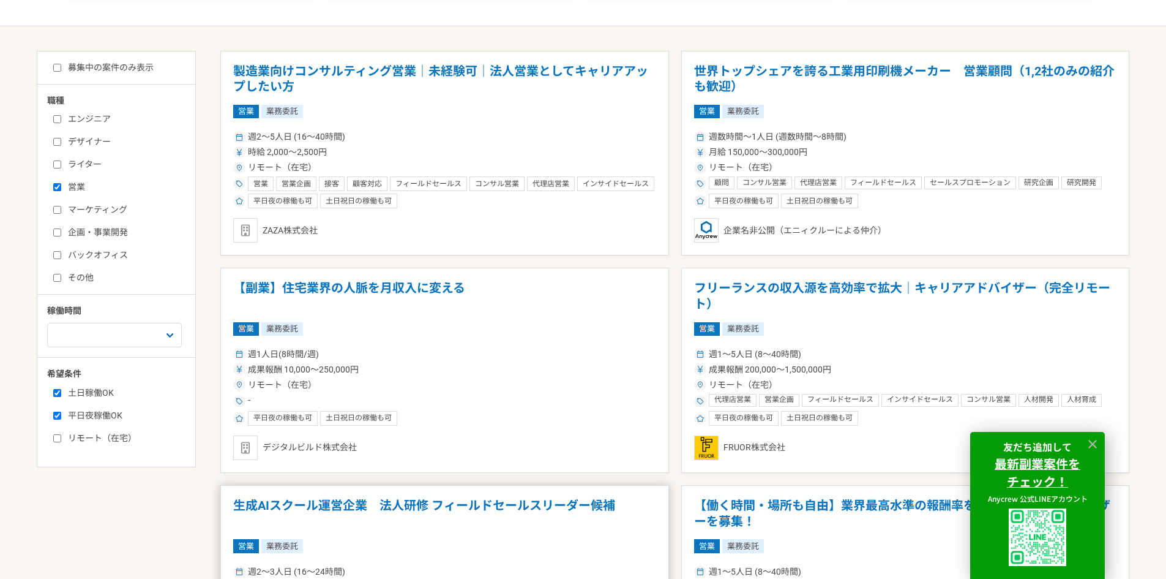
scroll to position [367, 0]
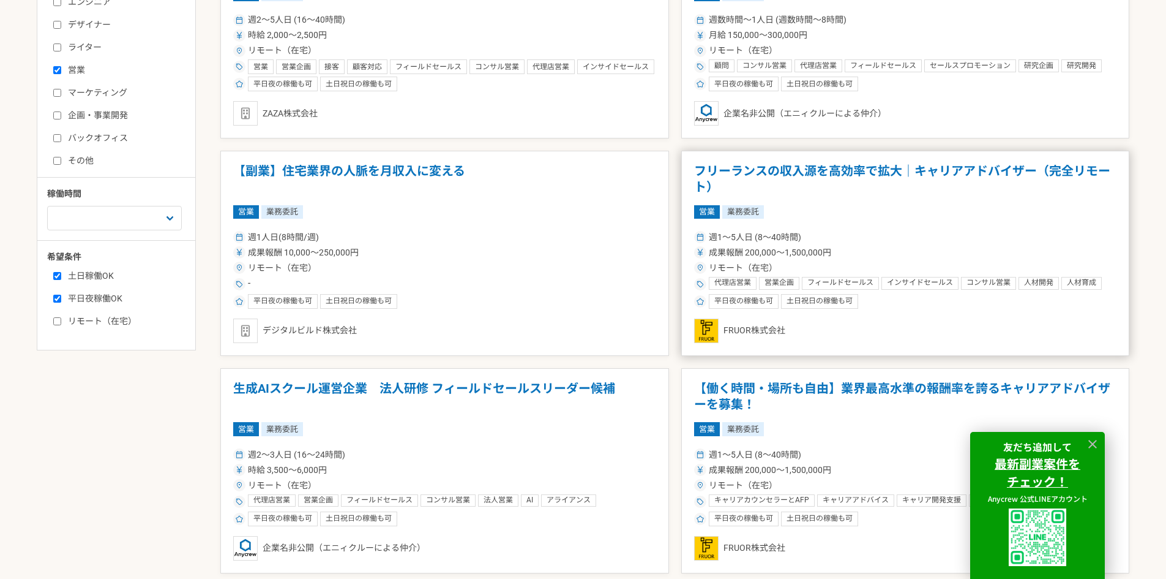
click at [817, 163] on h1 "フリーランスの収入源を高効率で拡大｜キャリアアドバイザー（完全リモート）" at bounding box center [905, 178] width 423 height 31
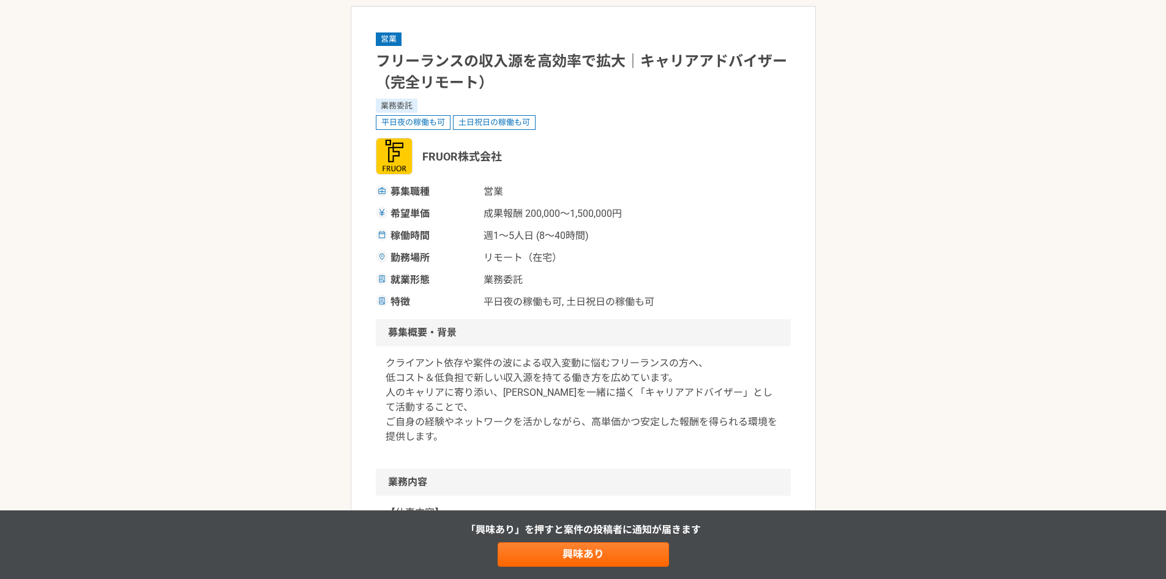
scroll to position [61, 0]
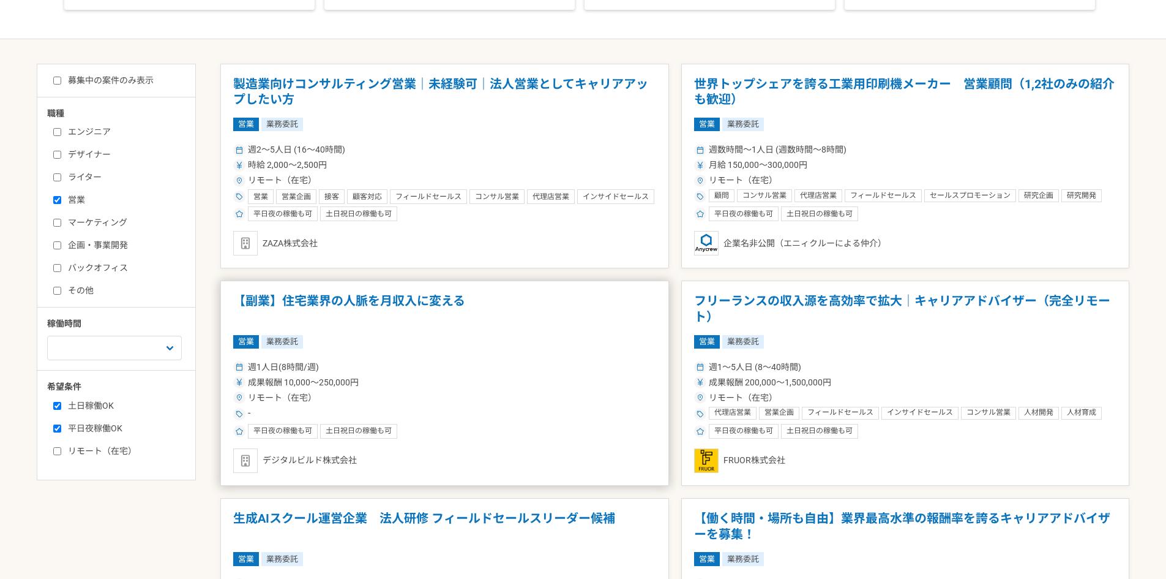
scroll to position [245, 0]
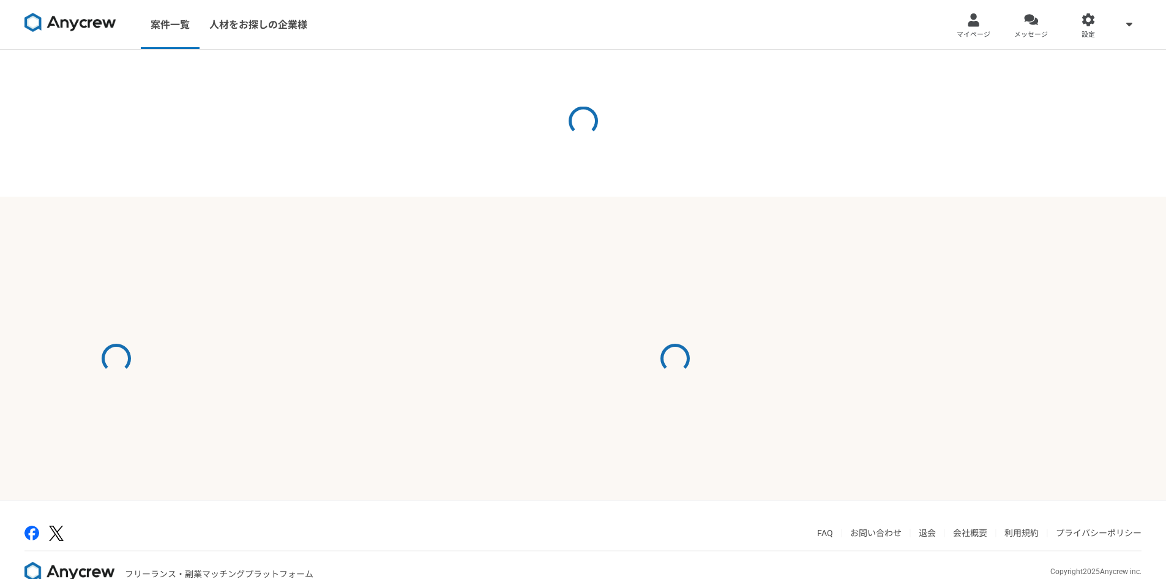
select select "3"
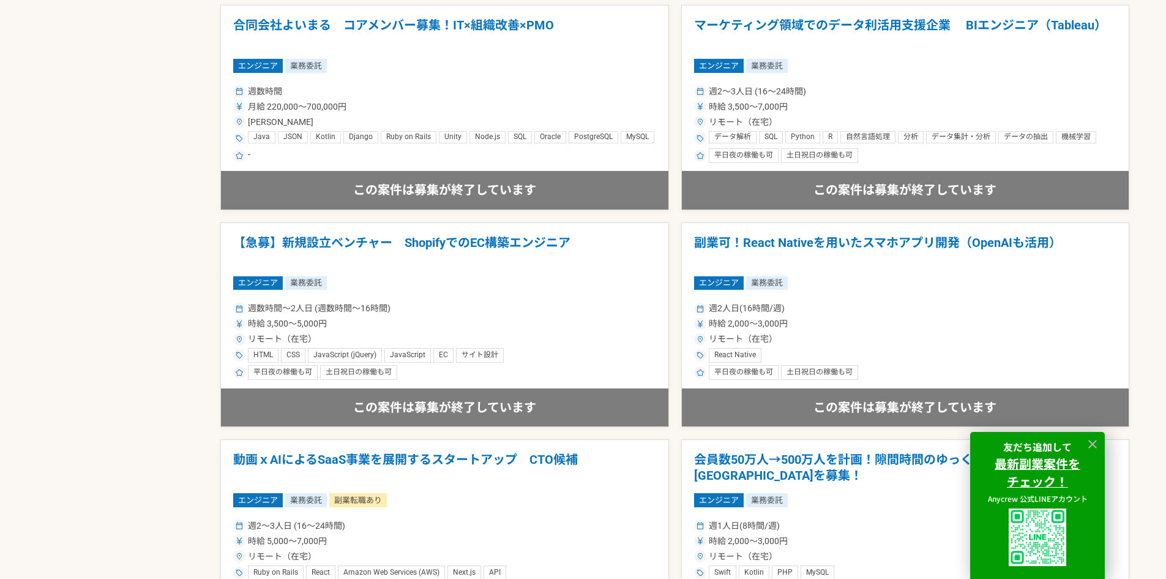
scroll to position [2082, 0]
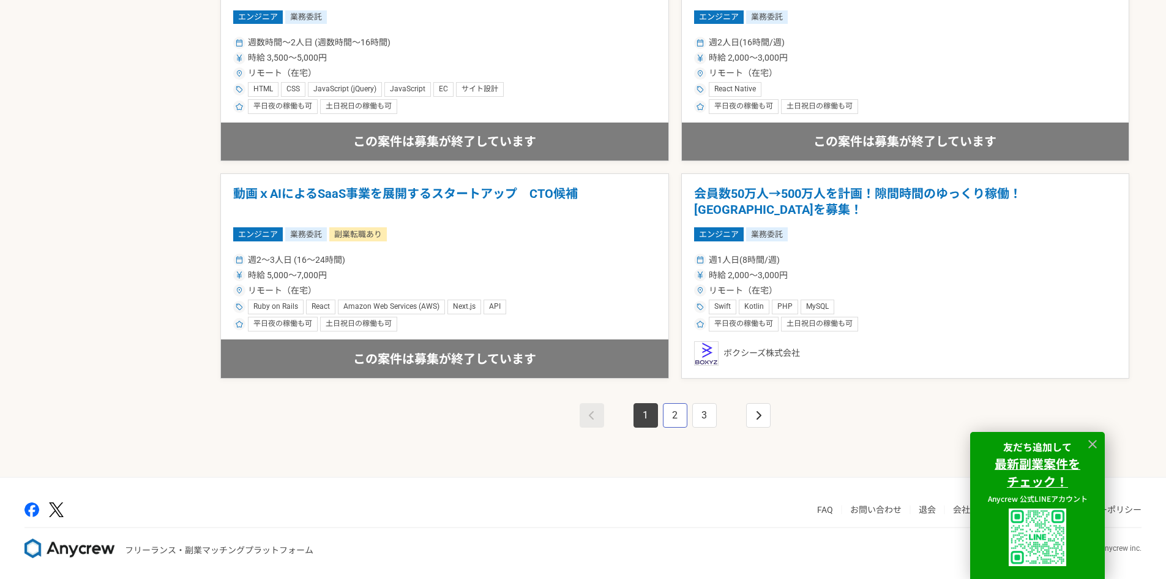
click at [677, 412] on link "2" at bounding box center [675, 415] width 24 height 24
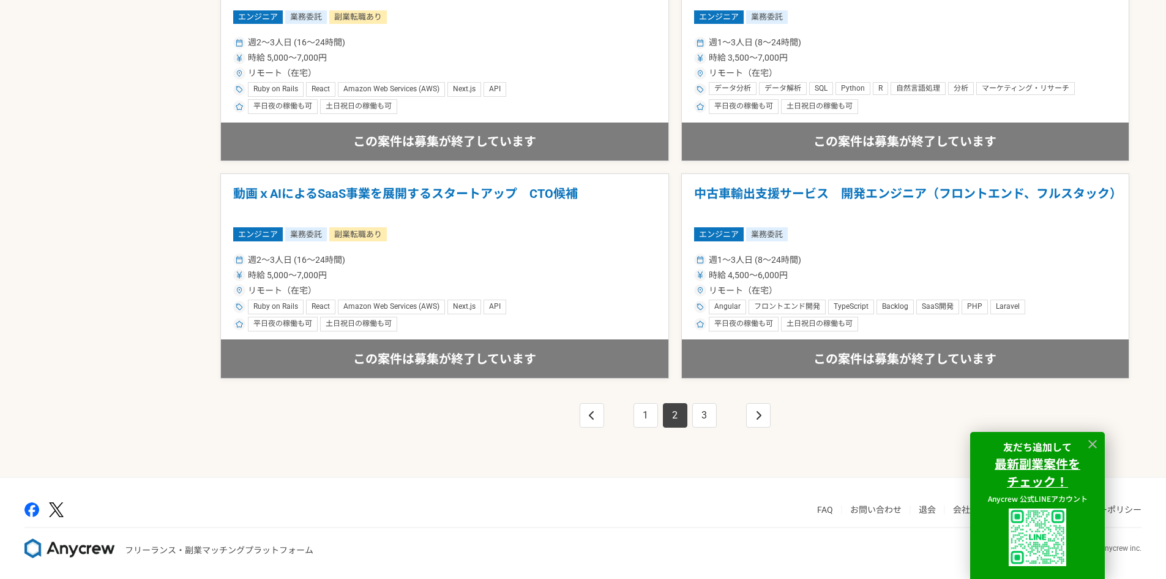
scroll to position [2086, 0]
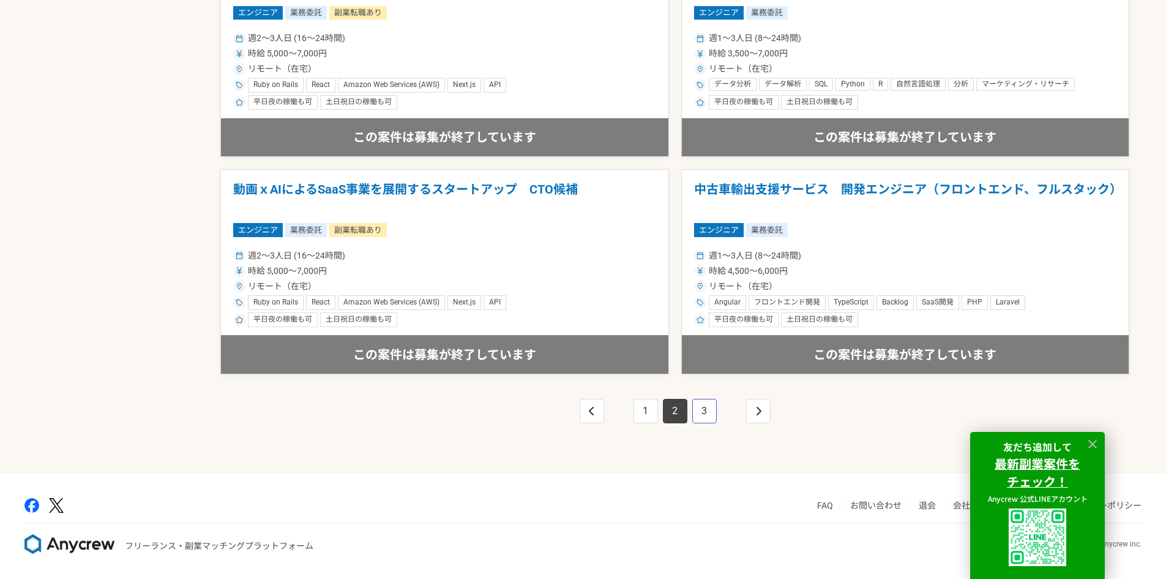
click at [711, 411] on link "3" at bounding box center [704, 411] width 24 height 24
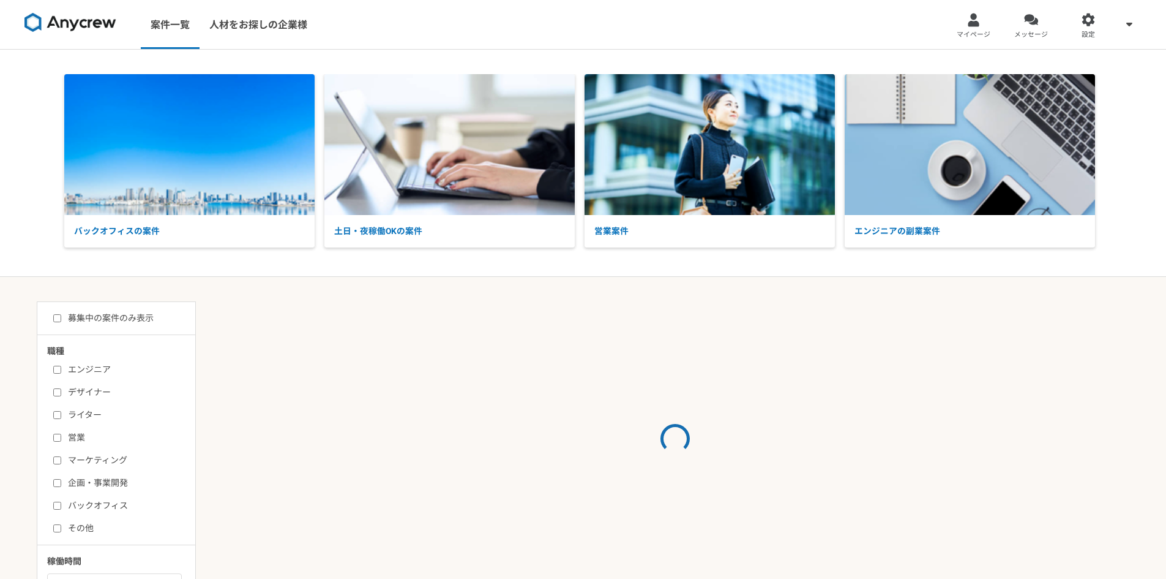
select select "3"
checkbox input "true"
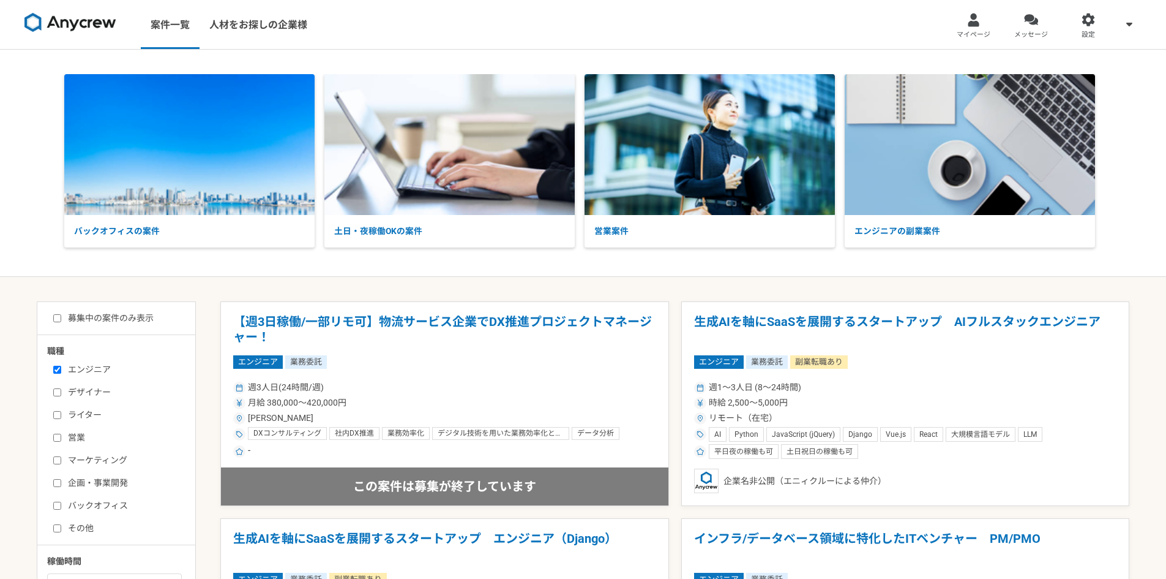
click at [141, 324] on label "募集中の案件のみ表示" at bounding box center [103, 318] width 100 height 13
click at [61, 322] on input "募集中の案件のみ表示" at bounding box center [57, 318] width 8 height 8
checkbox input "true"
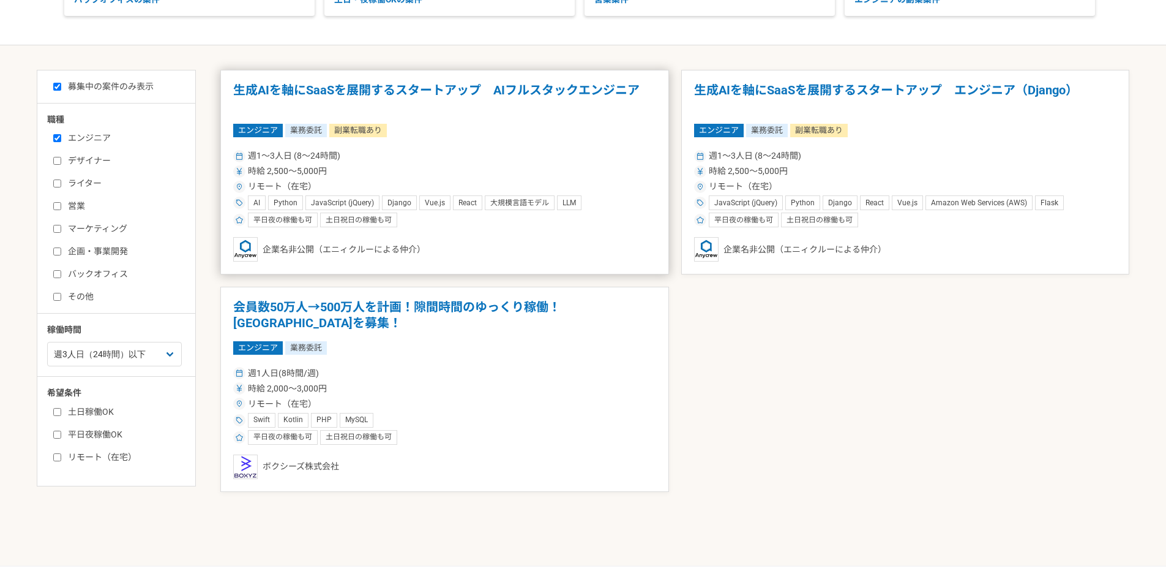
scroll to position [80, 0]
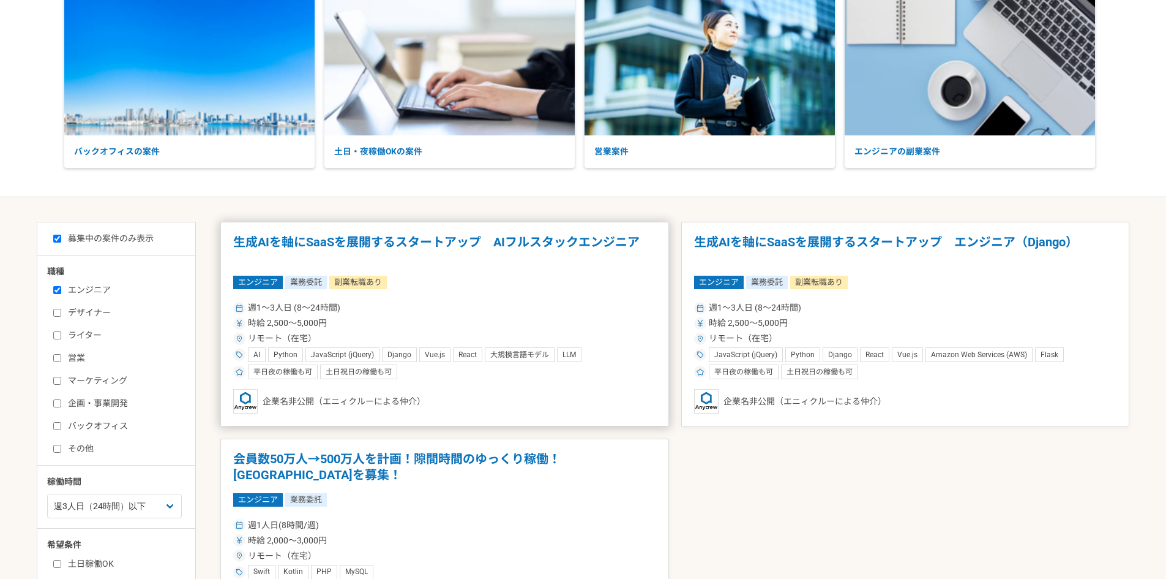
click at [387, 238] on h1 "生成AIを軸にSaaSを展開するスタートアップ　AIフルスタックエンジニア" at bounding box center [444, 250] width 423 height 31
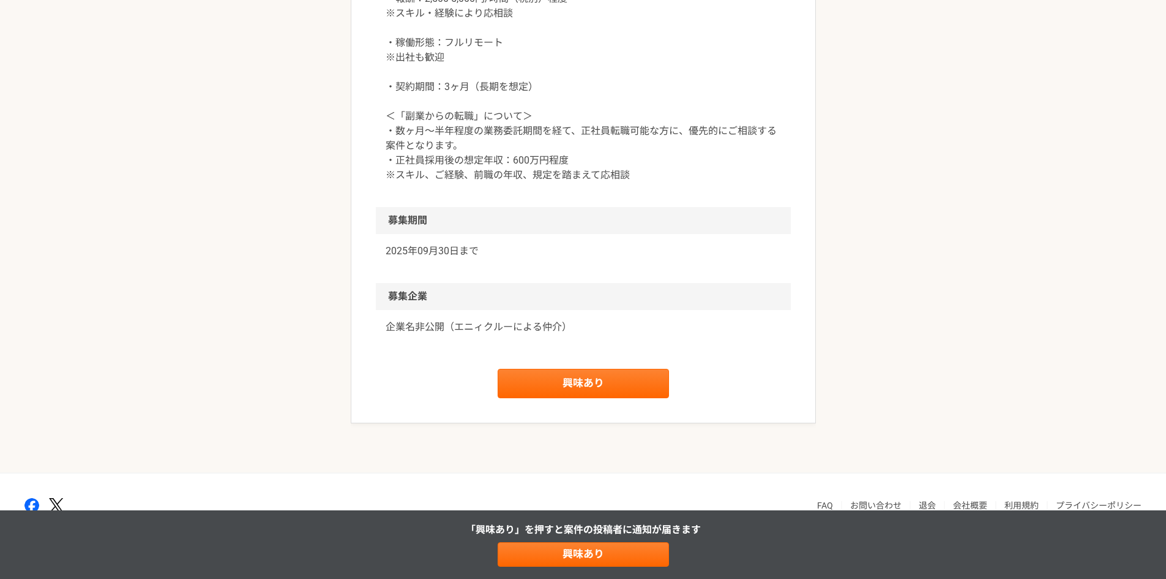
scroll to position [1531, 0]
